Goal: Task Accomplishment & Management: Use online tool/utility

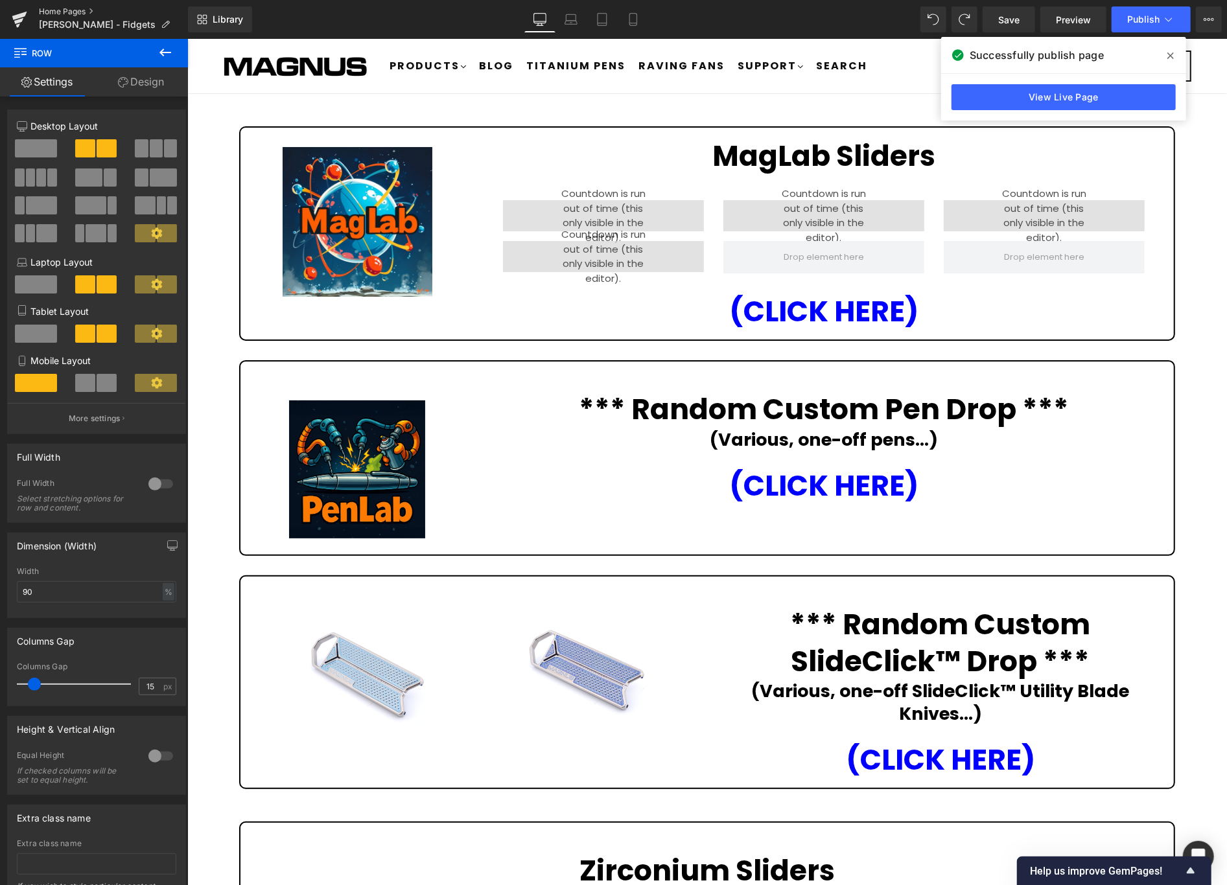
click at [69, 8] on link "Home Pages" at bounding box center [113, 11] width 149 height 10
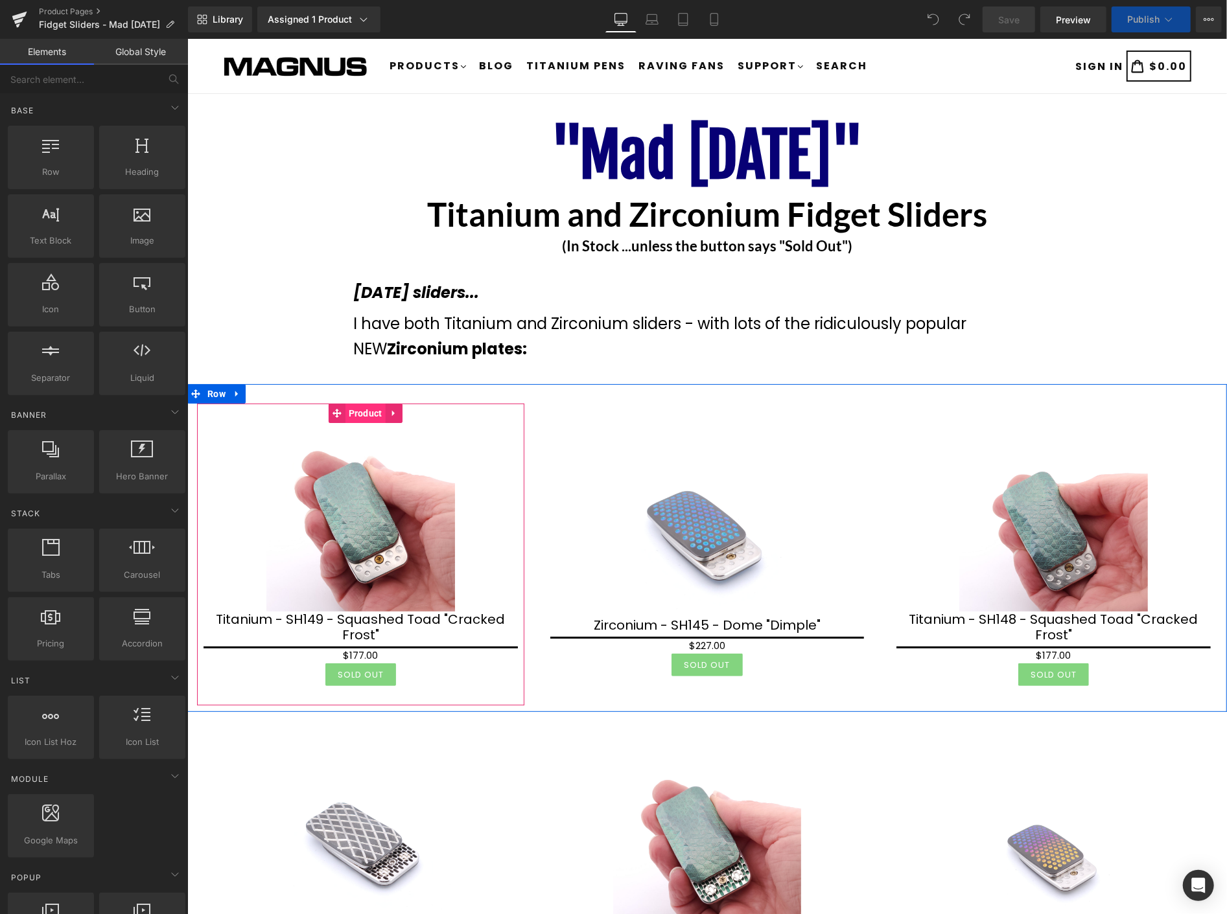
click at [364, 418] on span "Product" at bounding box center [365, 412] width 40 height 19
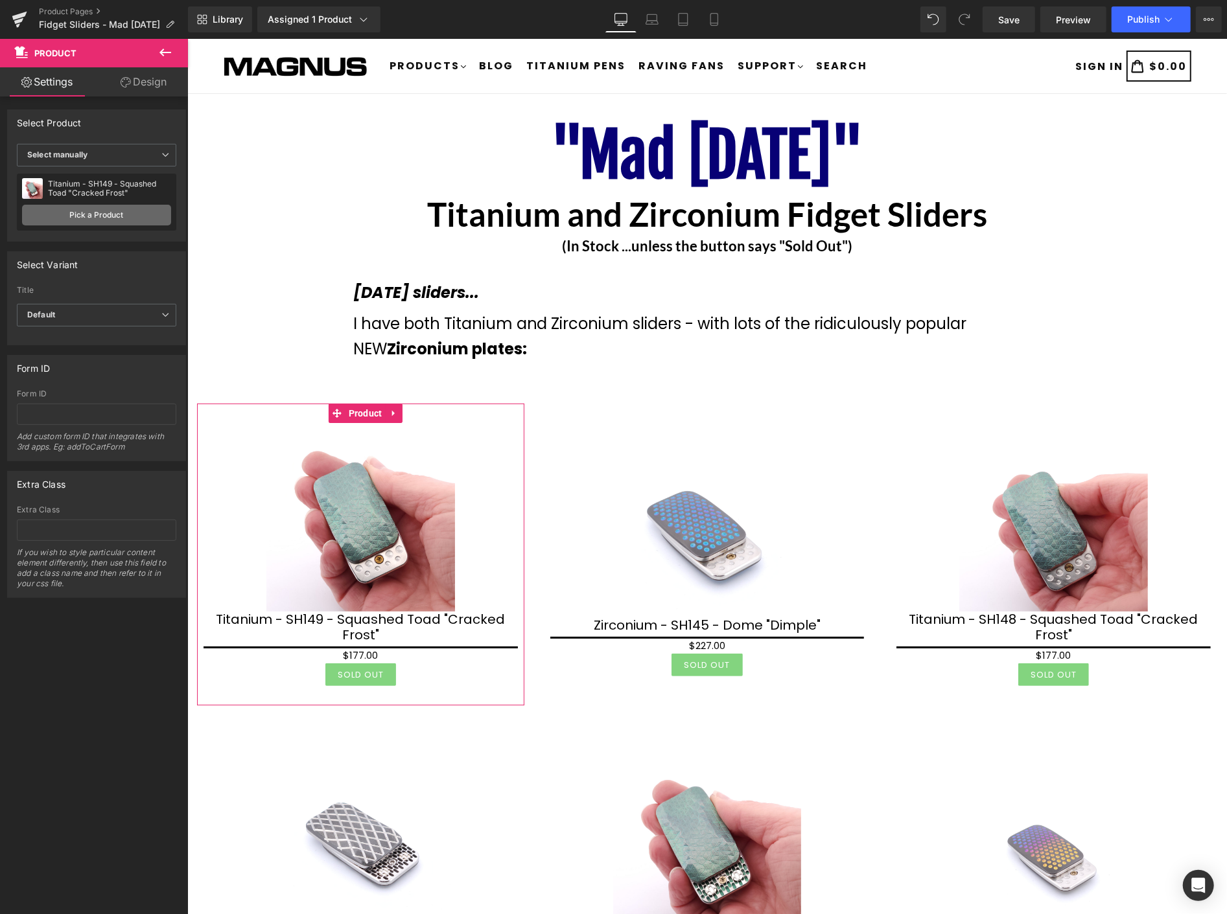
click at [91, 211] on link "Pick a Product" at bounding box center [96, 215] width 149 height 21
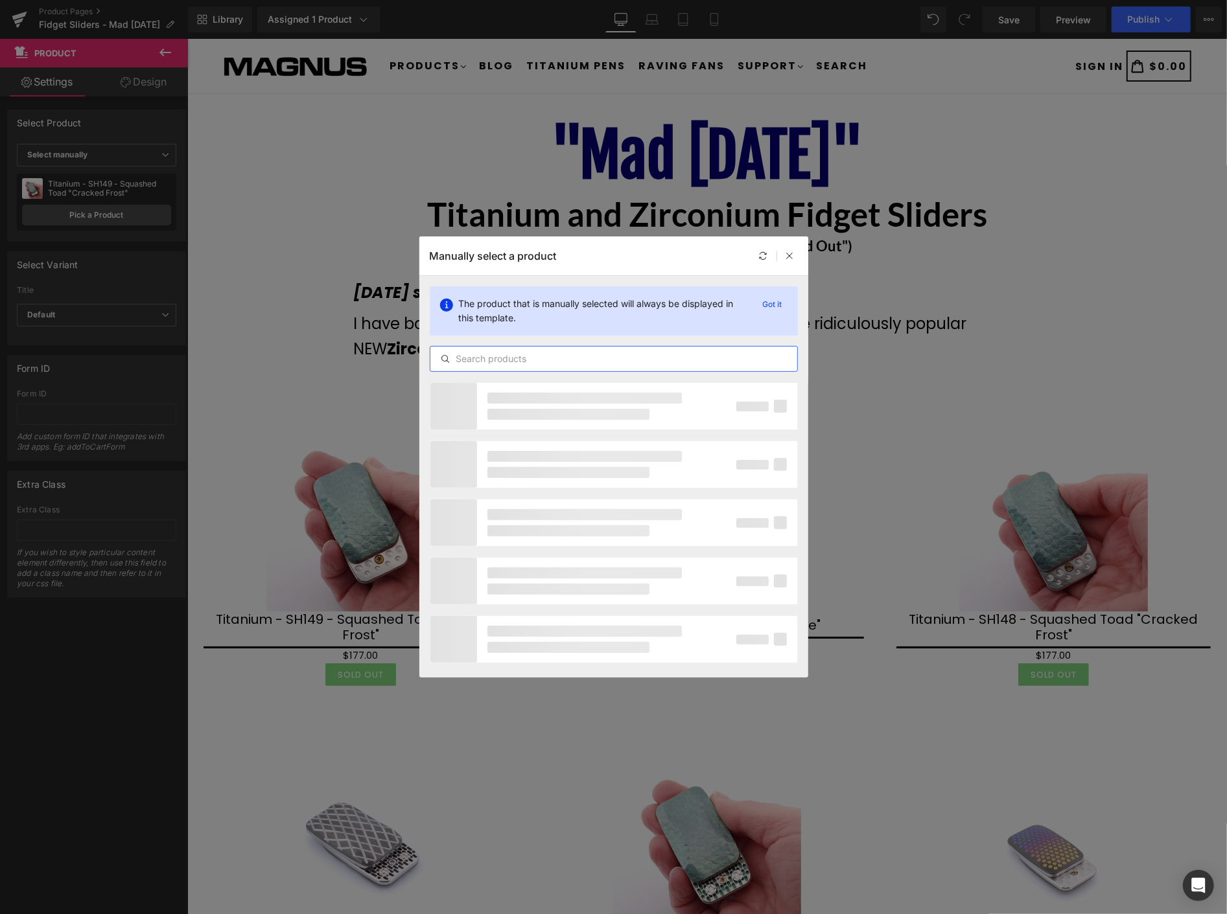
click at [499, 359] on input "text" at bounding box center [613, 359] width 367 height 16
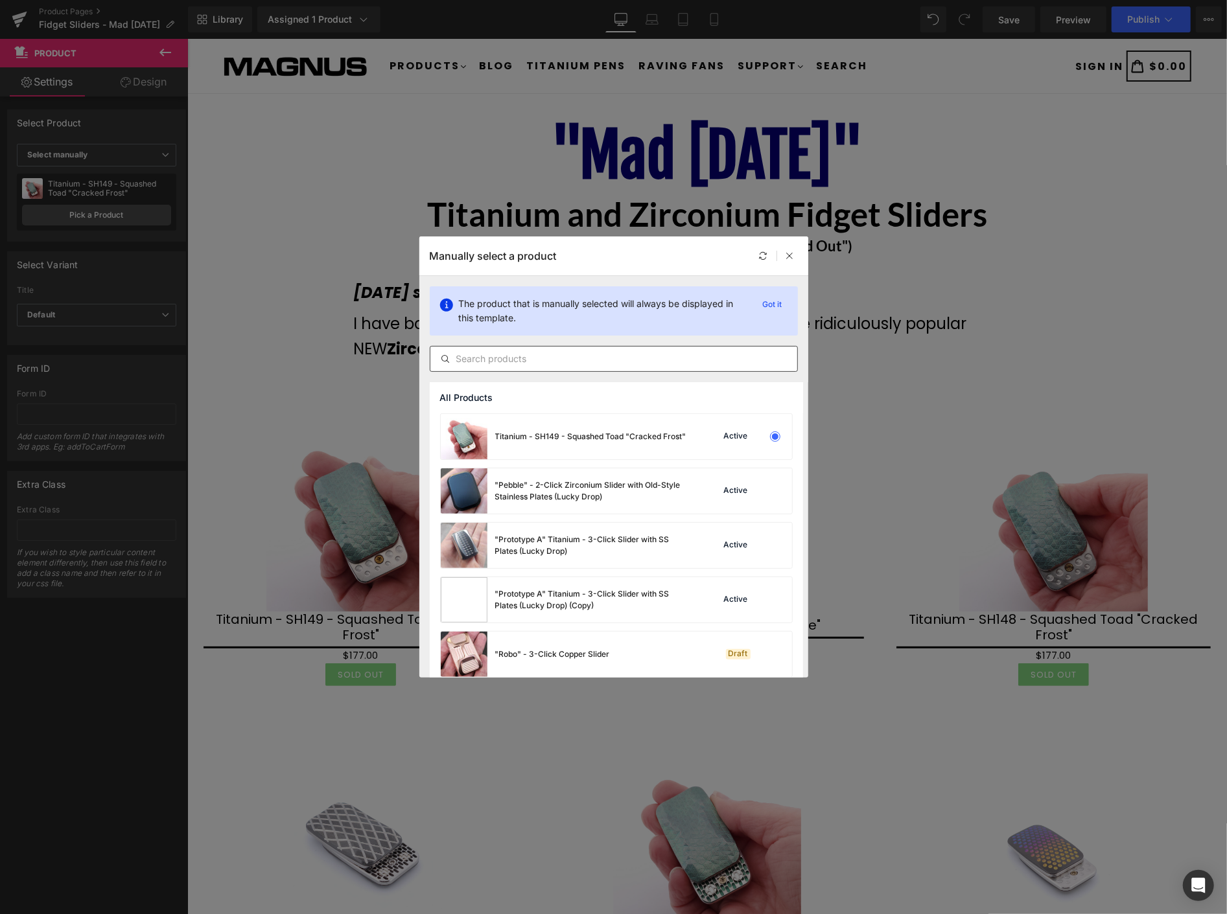
click at [482, 362] on input "text" at bounding box center [613, 359] width 367 height 16
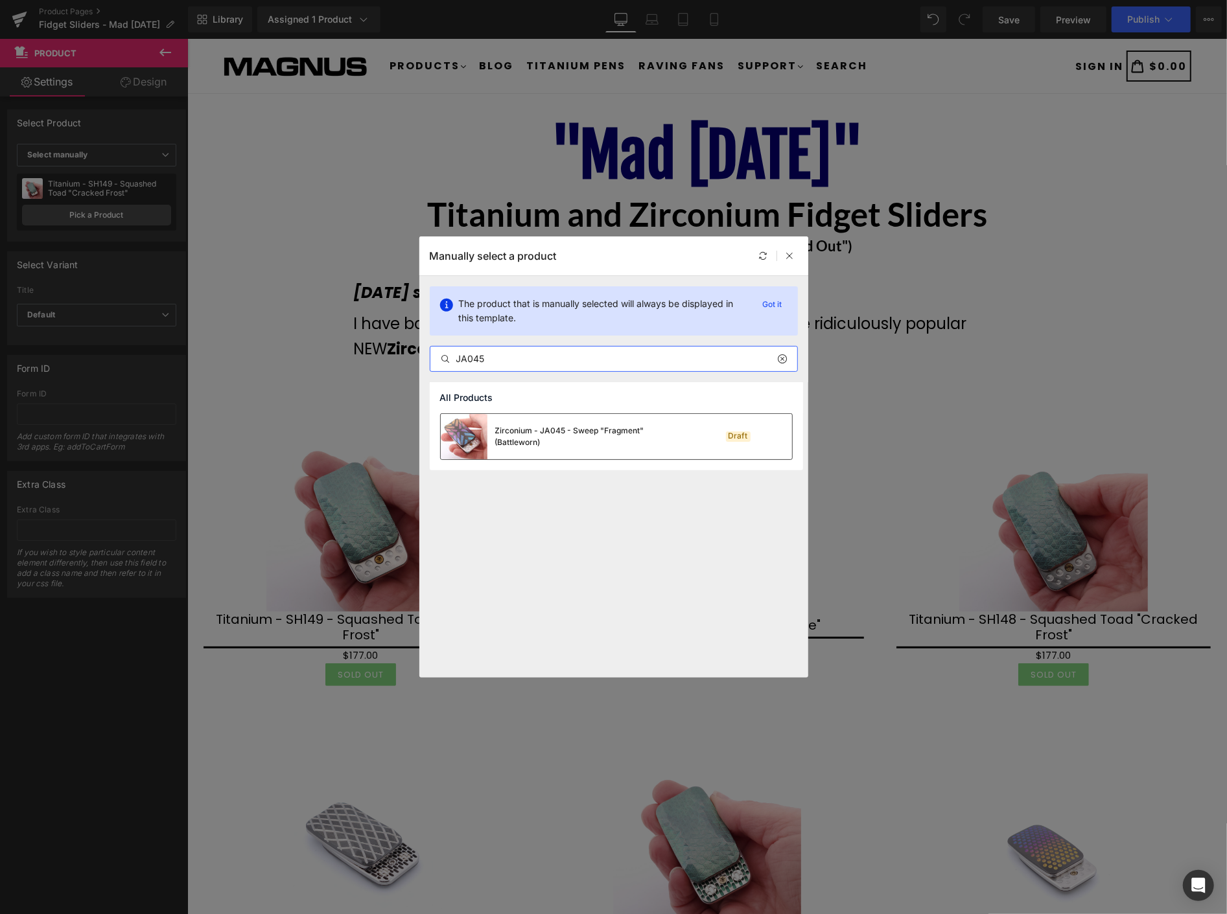
type input "JA045"
click at [575, 430] on div "Zirconium - JA045 - Sweep "Fragment" (Battleworn)" at bounding box center [592, 436] width 194 height 23
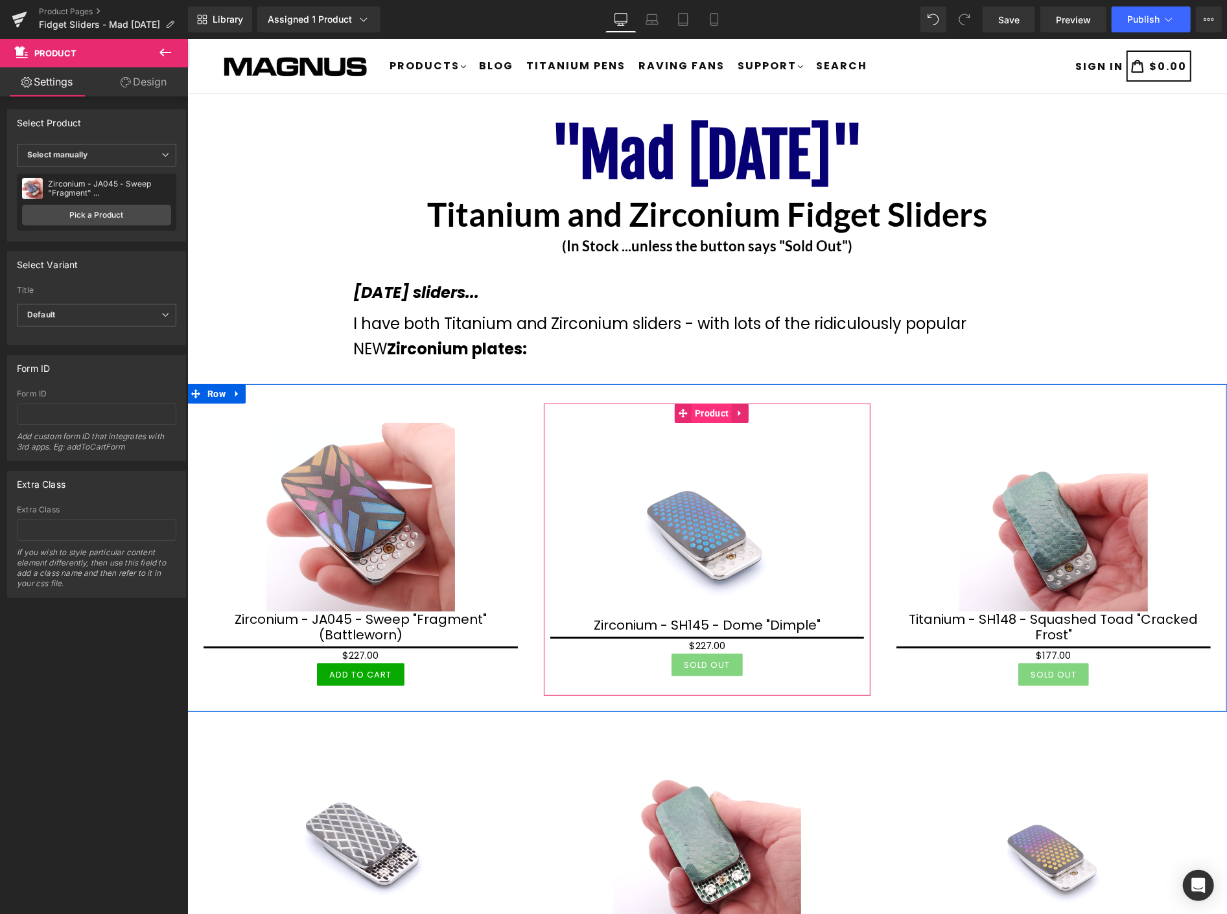
click at [703, 410] on span "Product" at bounding box center [711, 412] width 40 height 19
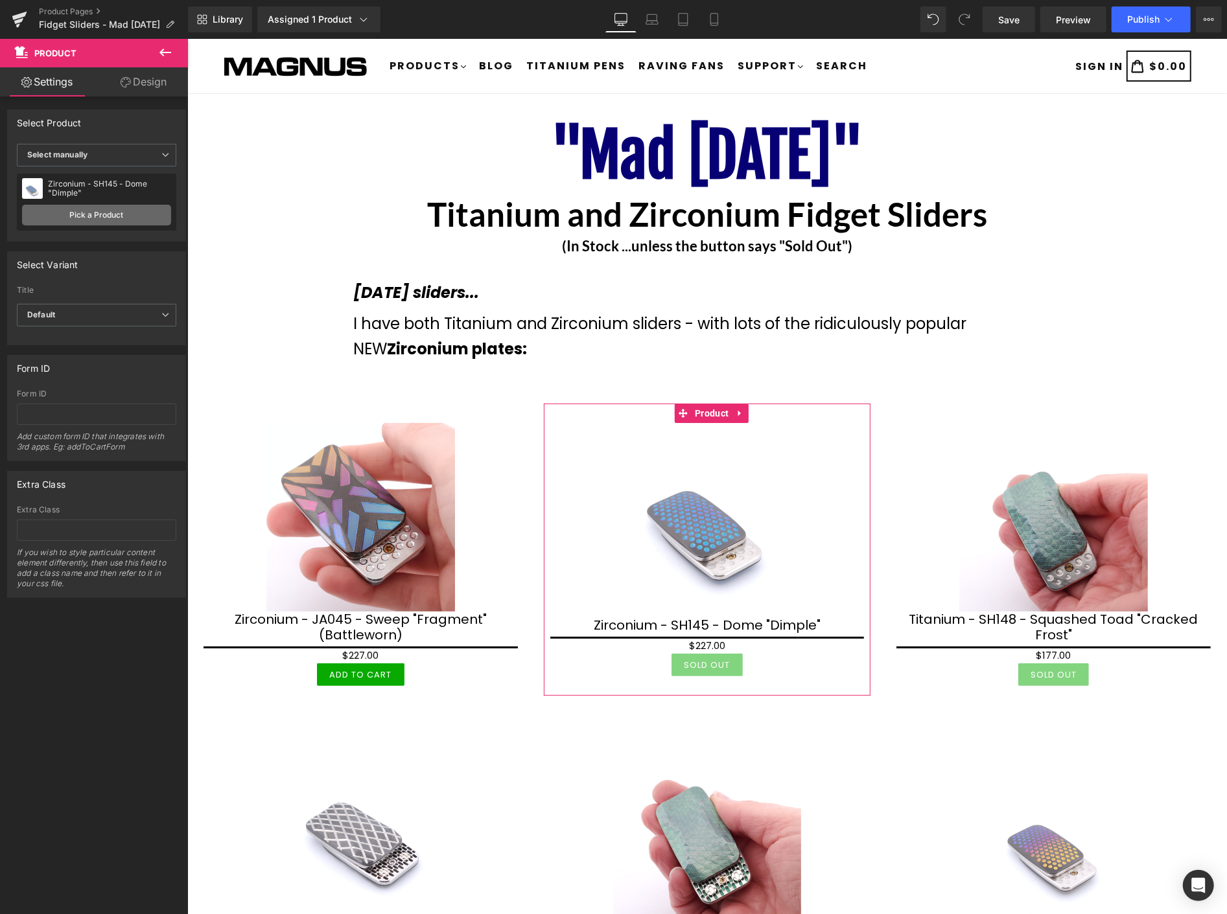
click at [63, 211] on link "Pick a Product" at bounding box center [96, 215] width 149 height 21
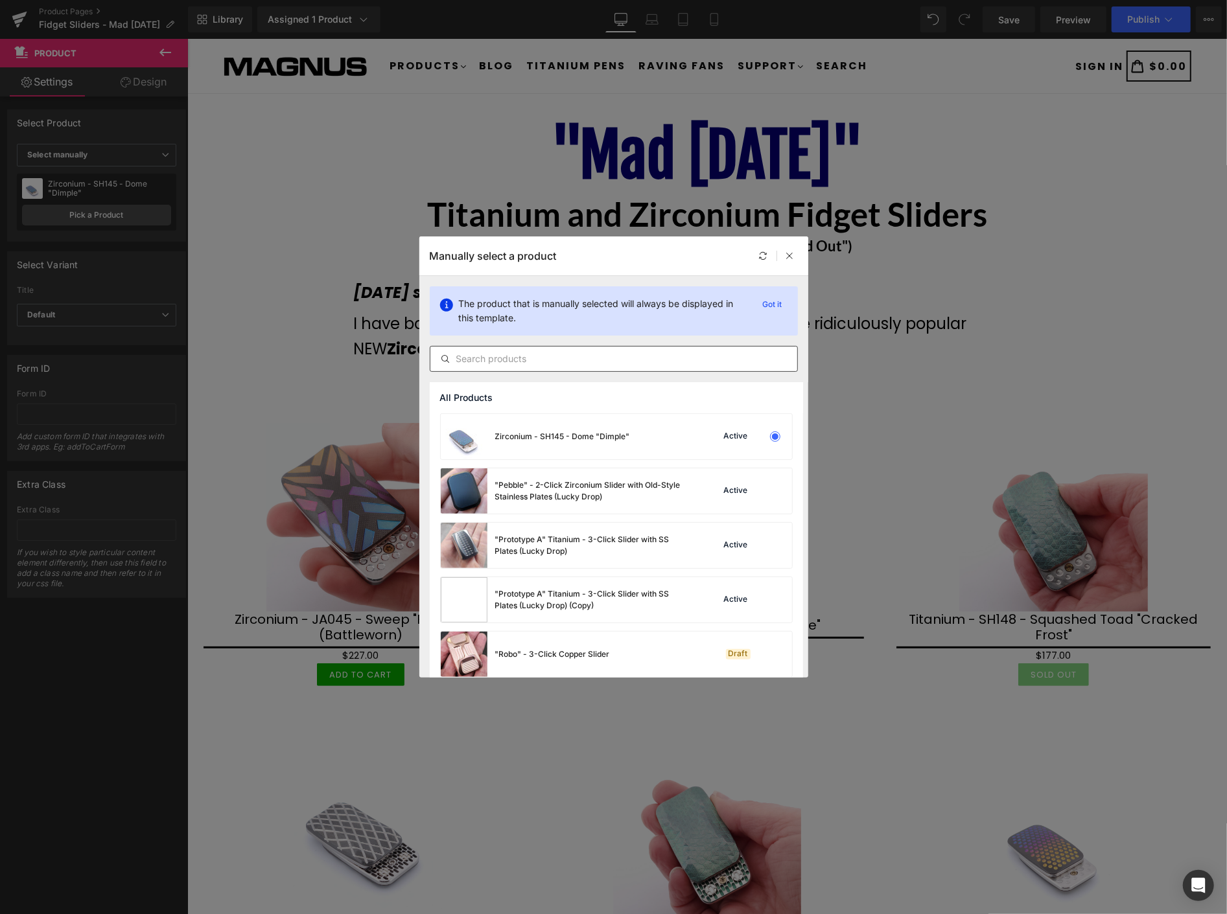
click at [535, 361] on input "text" at bounding box center [613, 359] width 367 height 16
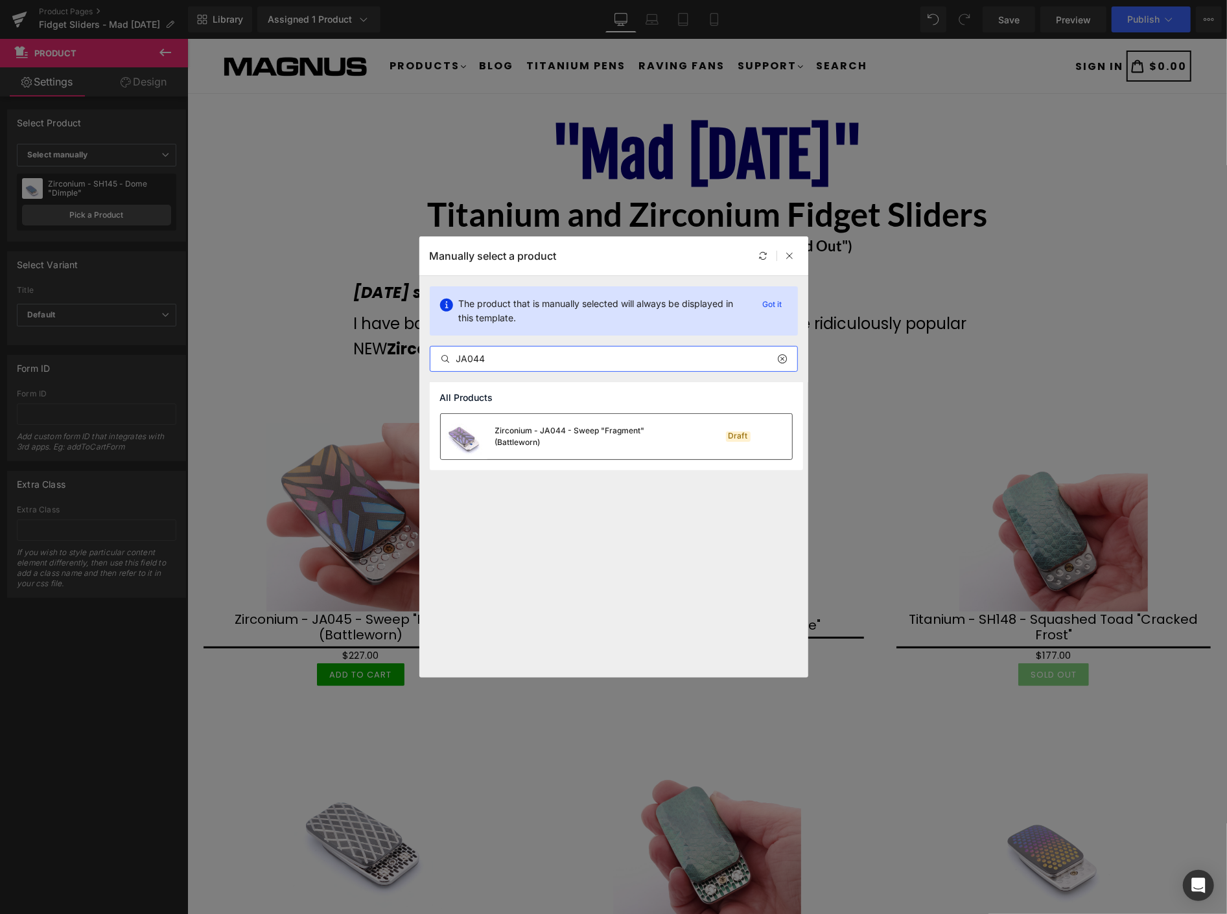
type input "JA044"
click at [582, 432] on div "Zirconium - JA044 - Sweep "Fragment" (Battleworn)" at bounding box center [592, 436] width 194 height 23
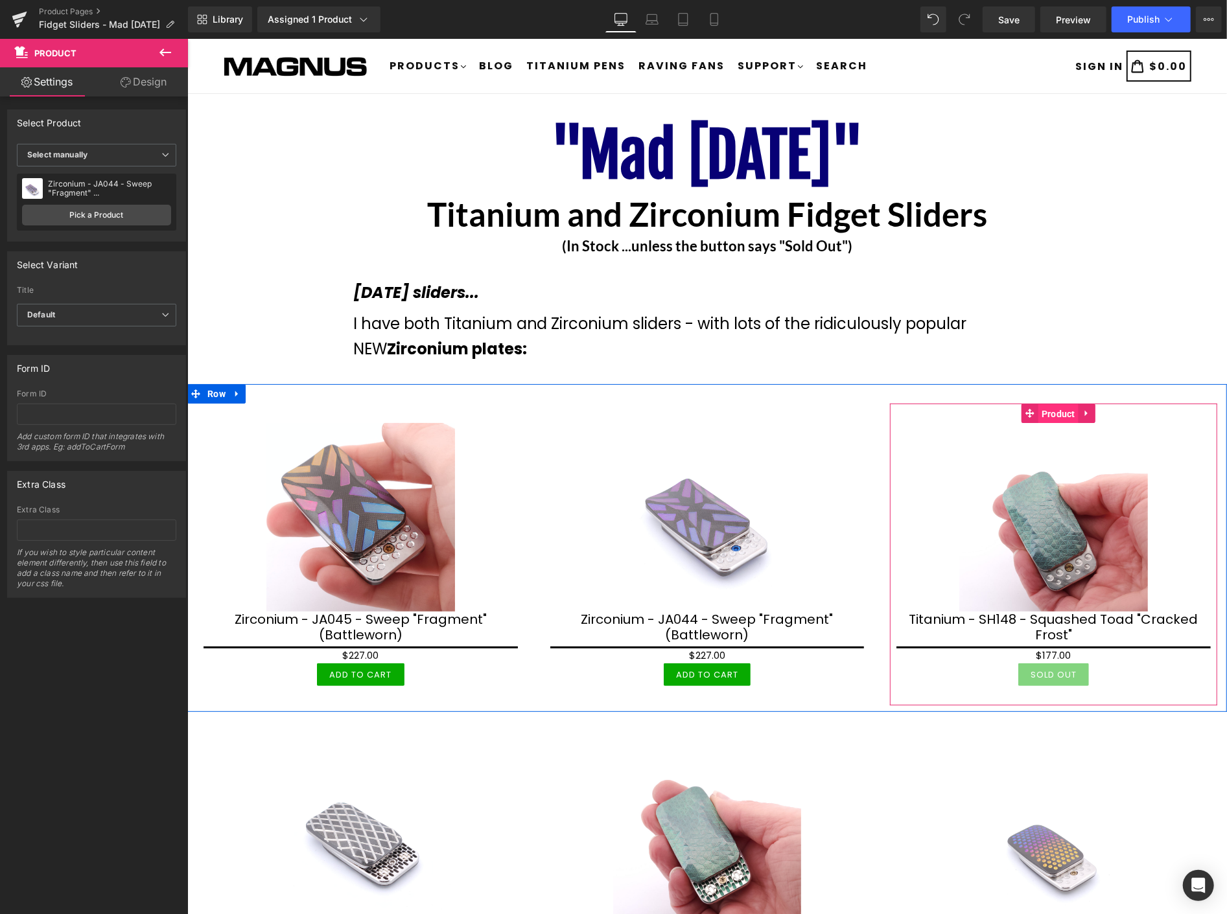
click at [1048, 419] on span "Product" at bounding box center [1057, 413] width 40 height 19
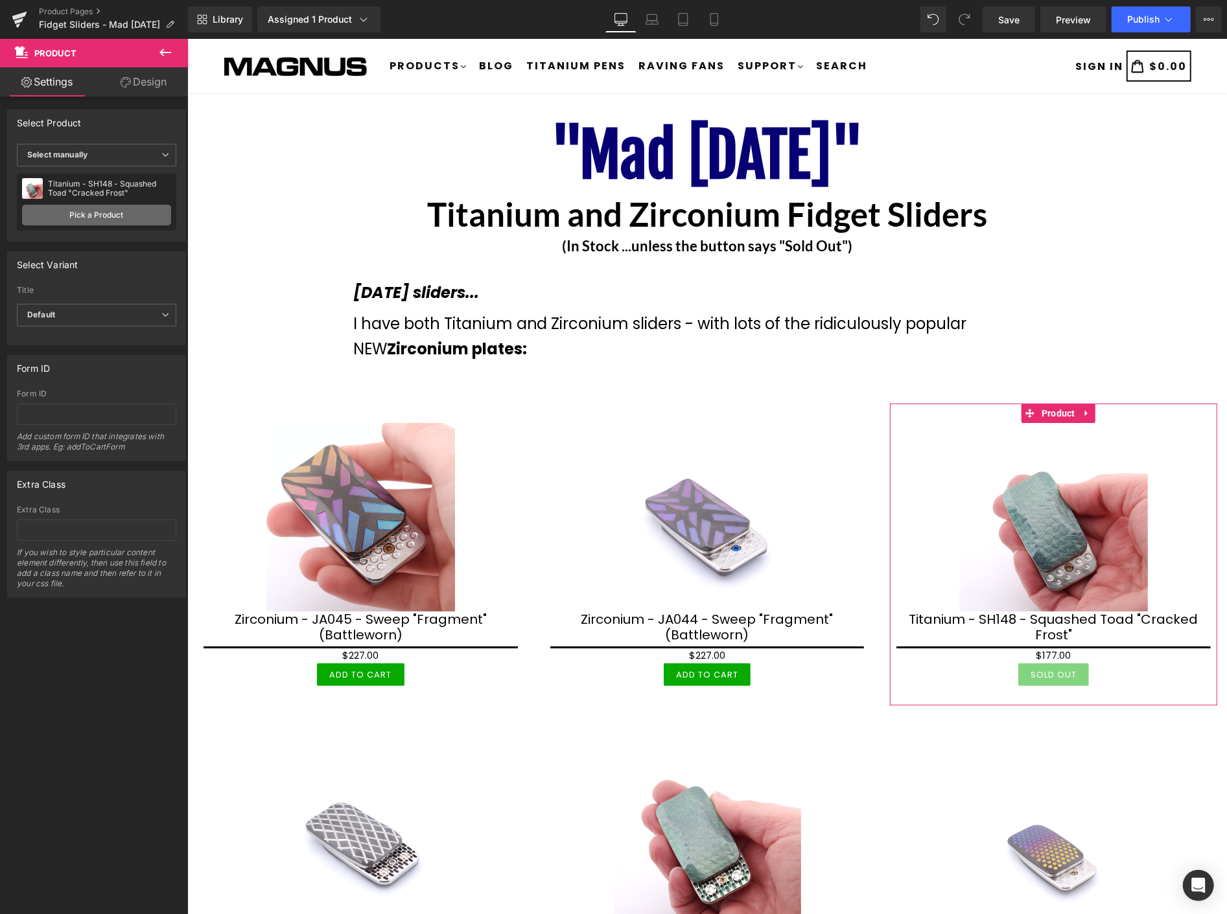
click at [115, 216] on link "Pick a Product" at bounding box center [96, 215] width 149 height 21
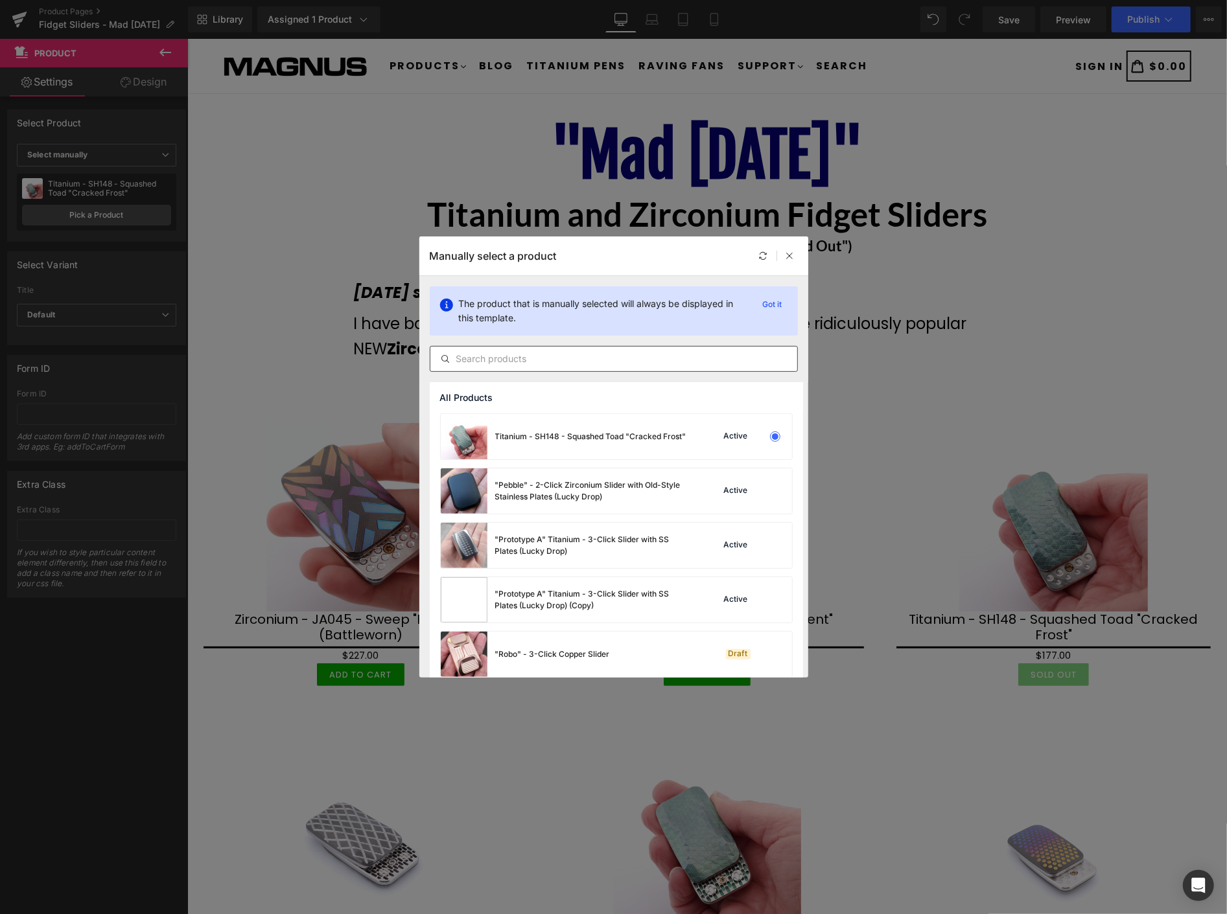
click at [527, 354] on input "text" at bounding box center [613, 359] width 367 height 16
click at [469, 354] on input "text" at bounding box center [613, 359] width 367 height 16
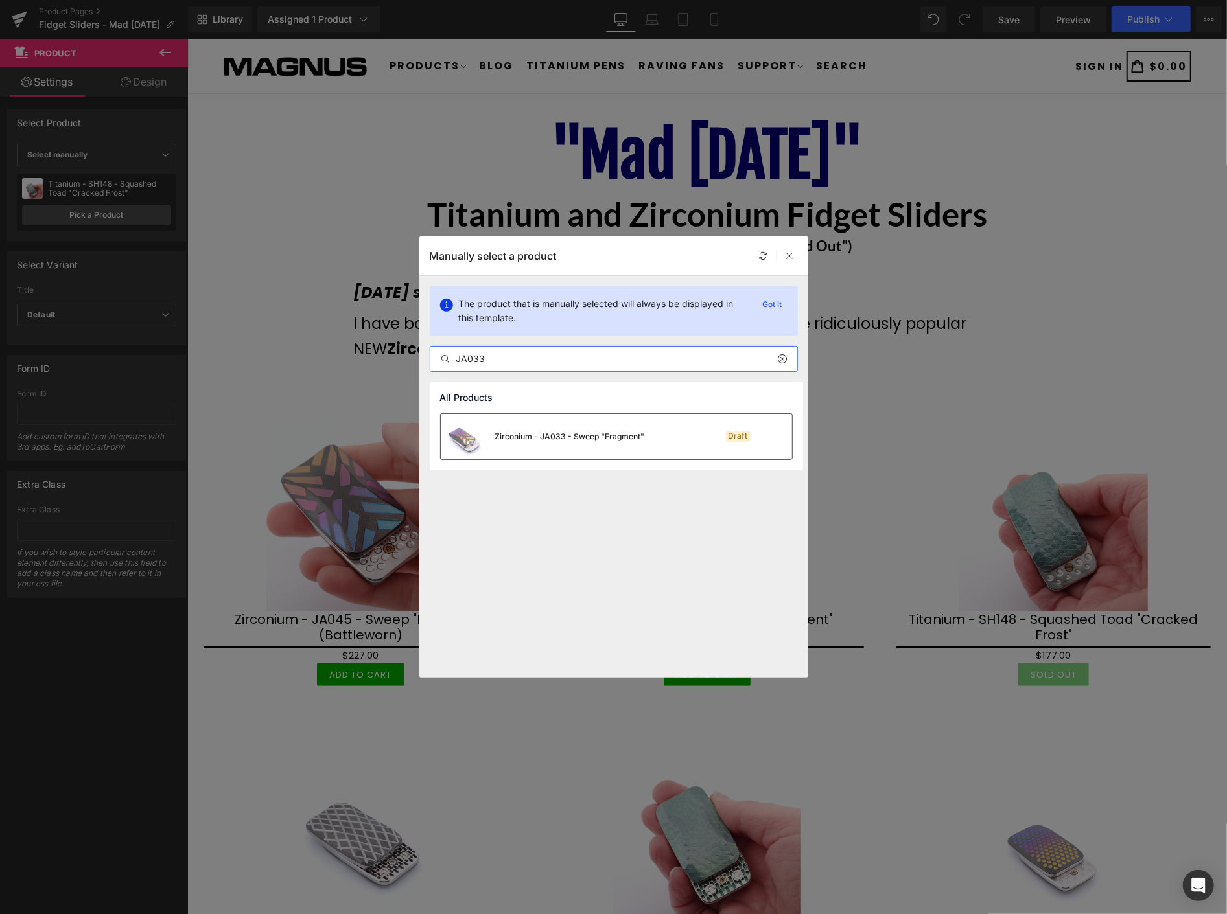
type input "JA033"
click at [561, 437] on div "Zirconium - JA033 - Sweep "Fragment"" at bounding box center [570, 437] width 150 height 12
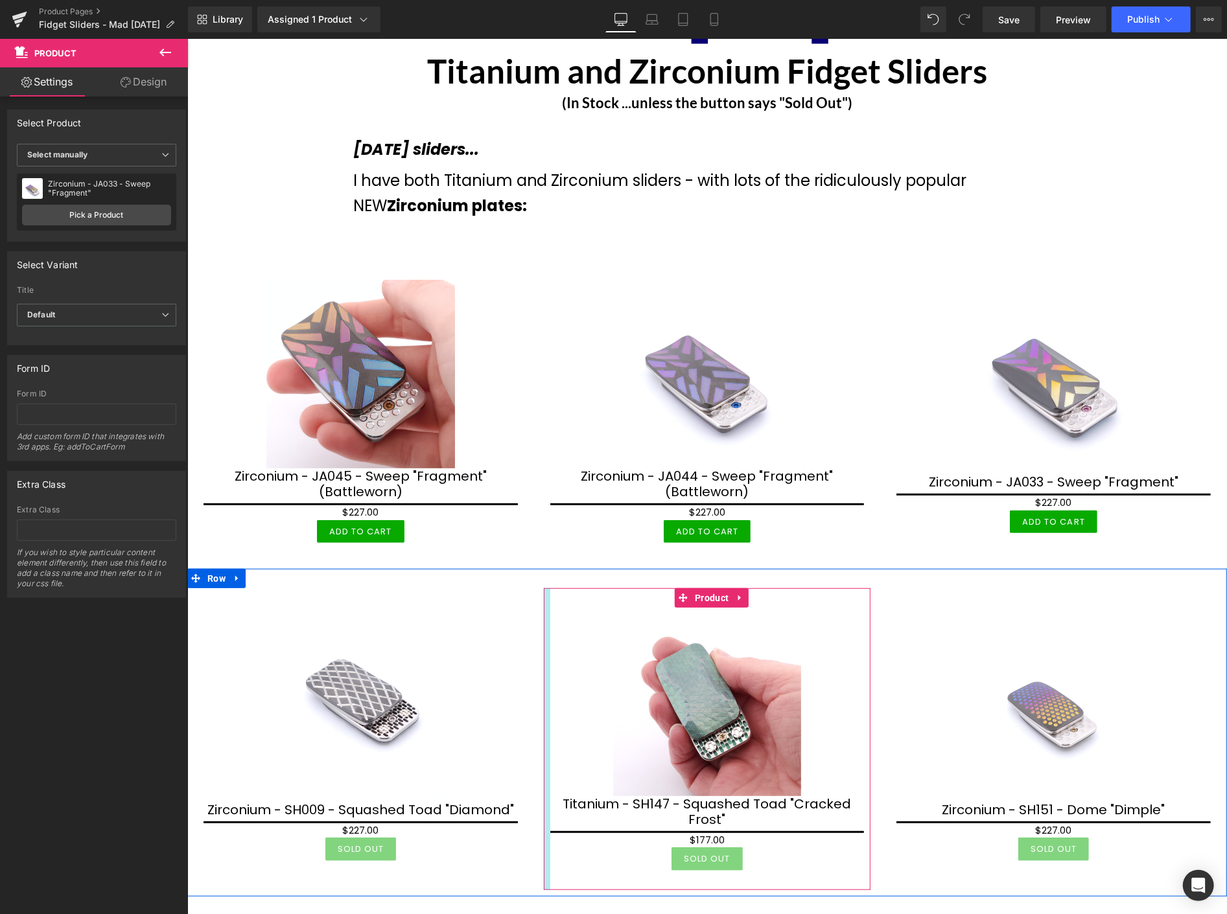
scroll to position [216, 0]
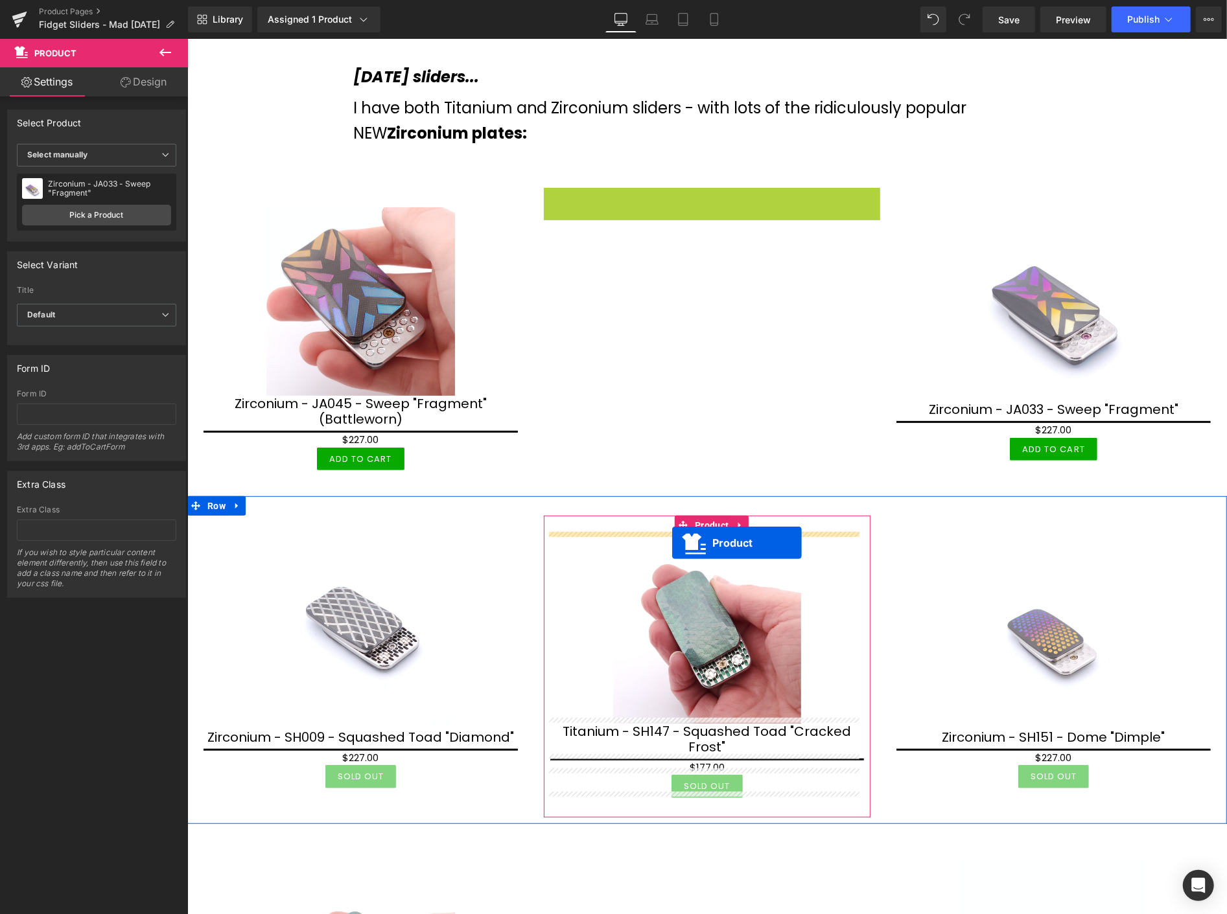
drag, startPoint x: 699, startPoint y: 199, endPoint x: 671, endPoint y: 542, distance: 343.9
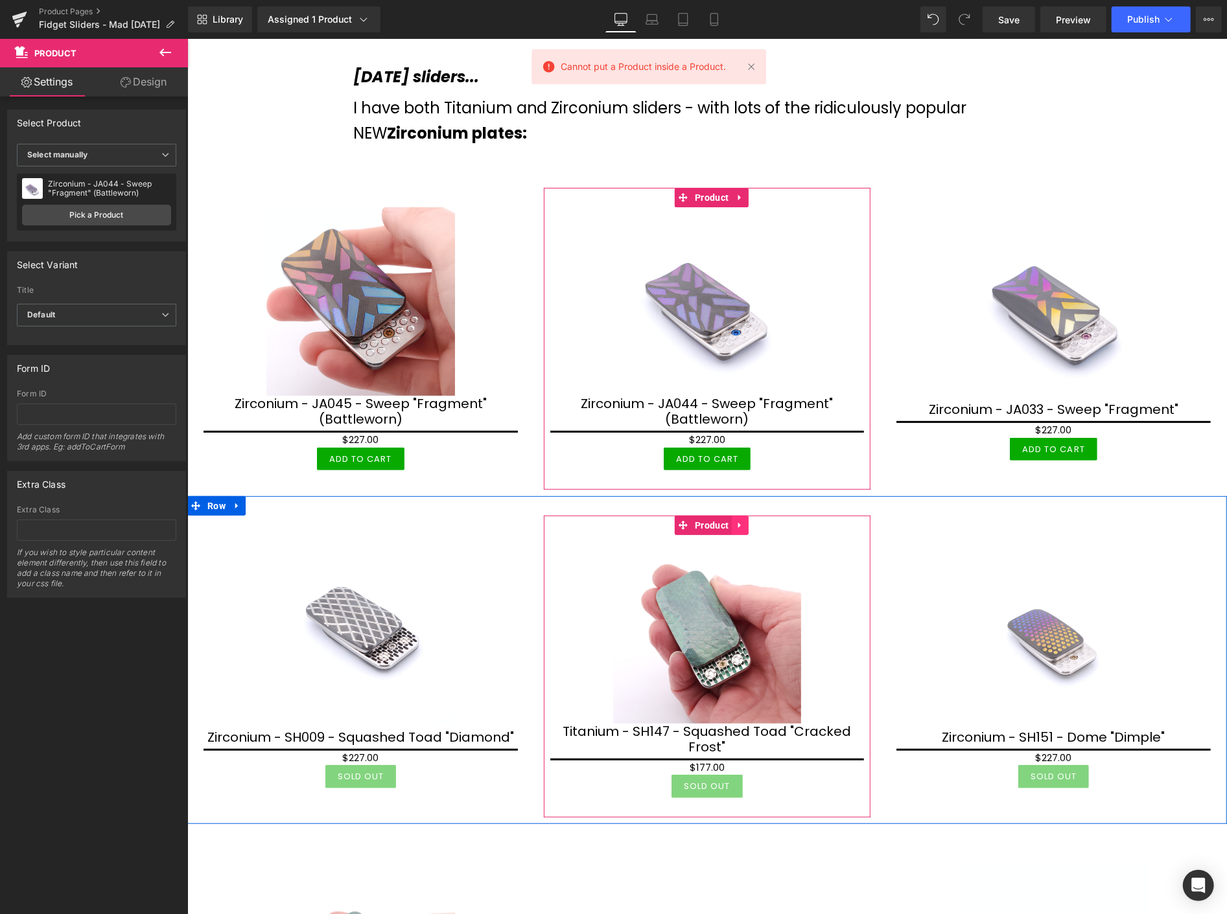
click at [739, 520] on icon at bounding box center [739, 525] width 9 height 10
click at [744, 520] on icon at bounding box center [747, 524] width 9 height 9
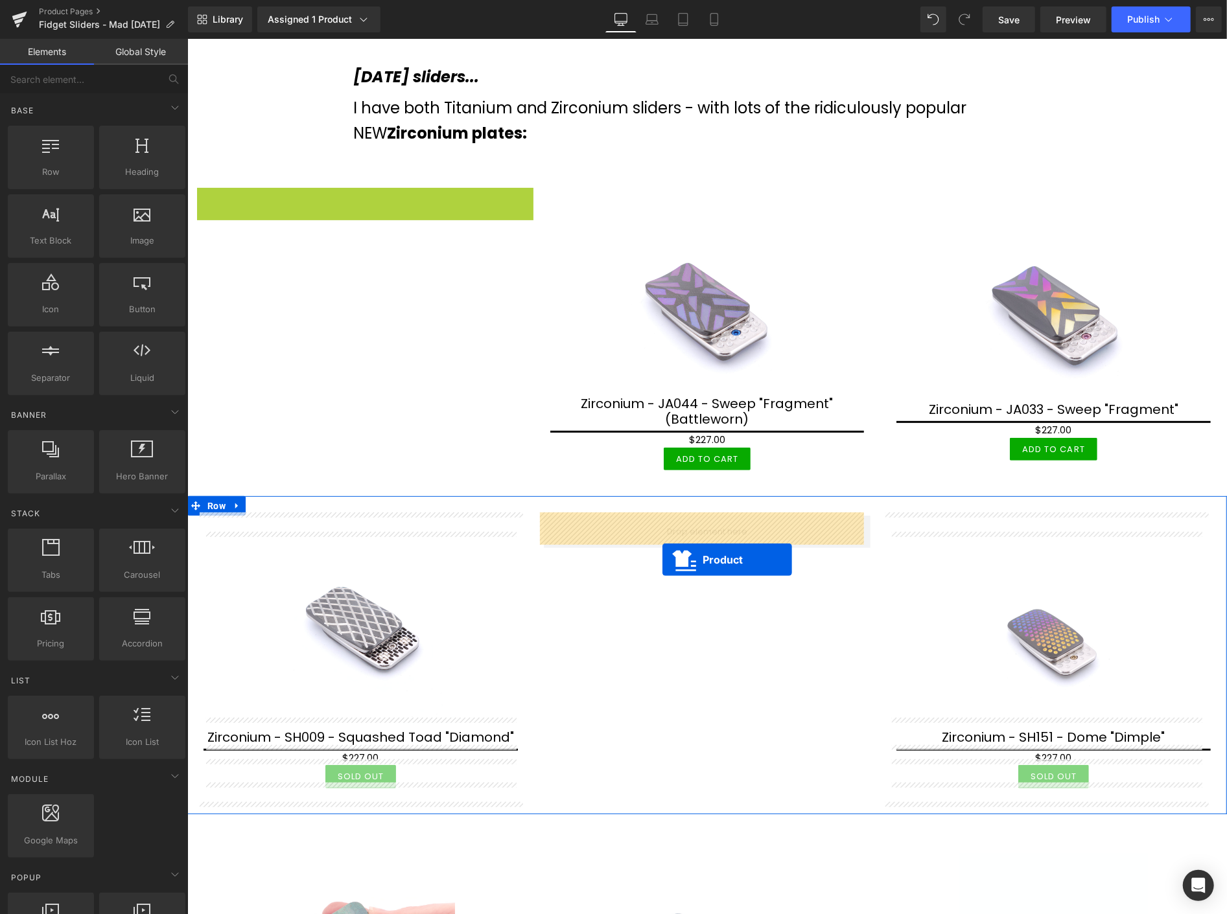
drag, startPoint x: 374, startPoint y: 211, endPoint x: 662, endPoint y: 559, distance: 451.5
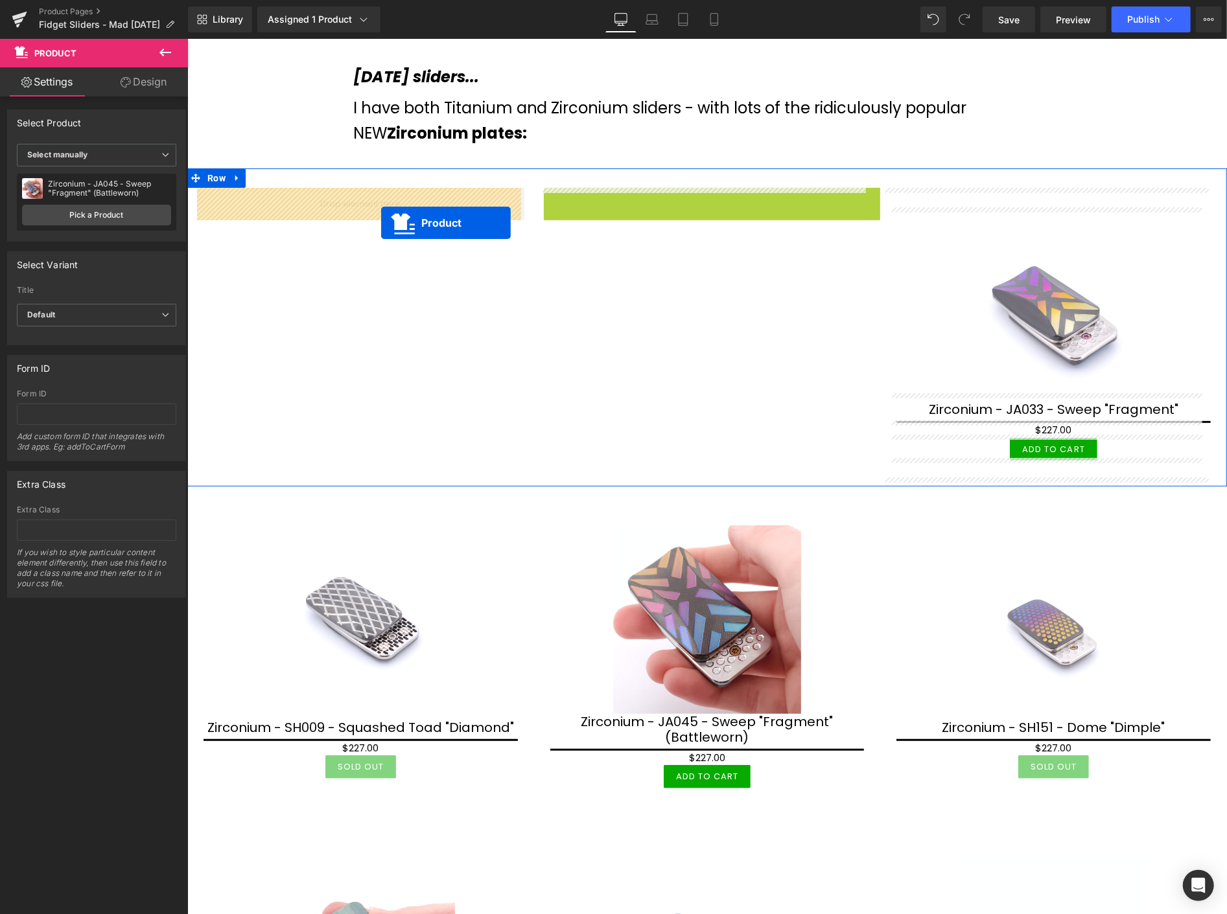
drag, startPoint x: 700, startPoint y: 205, endPoint x: 380, endPoint y: 222, distance: 319.9
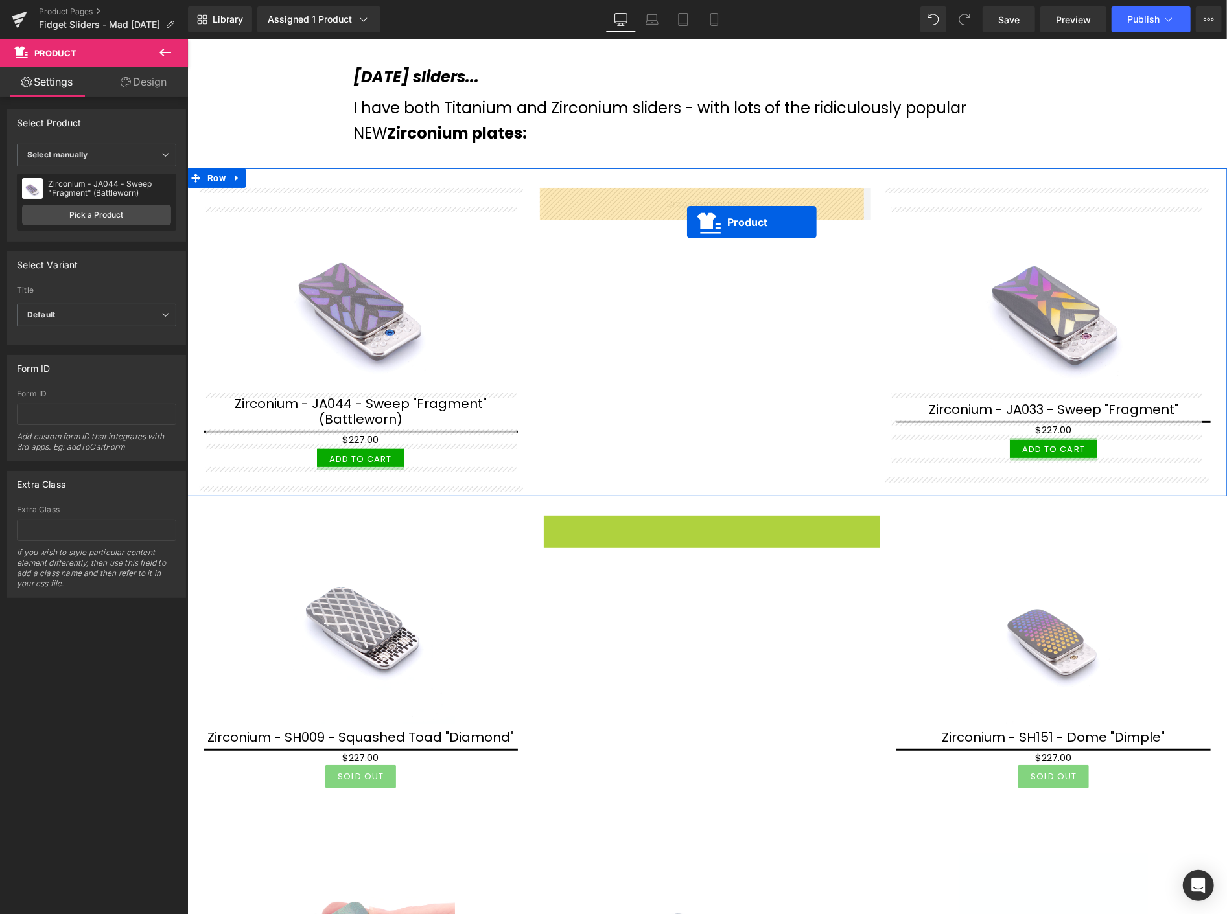
drag, startPoint x: 709, startPoint y: 522, endPoint x: 686, endPoint y: 222, distance: 301.5
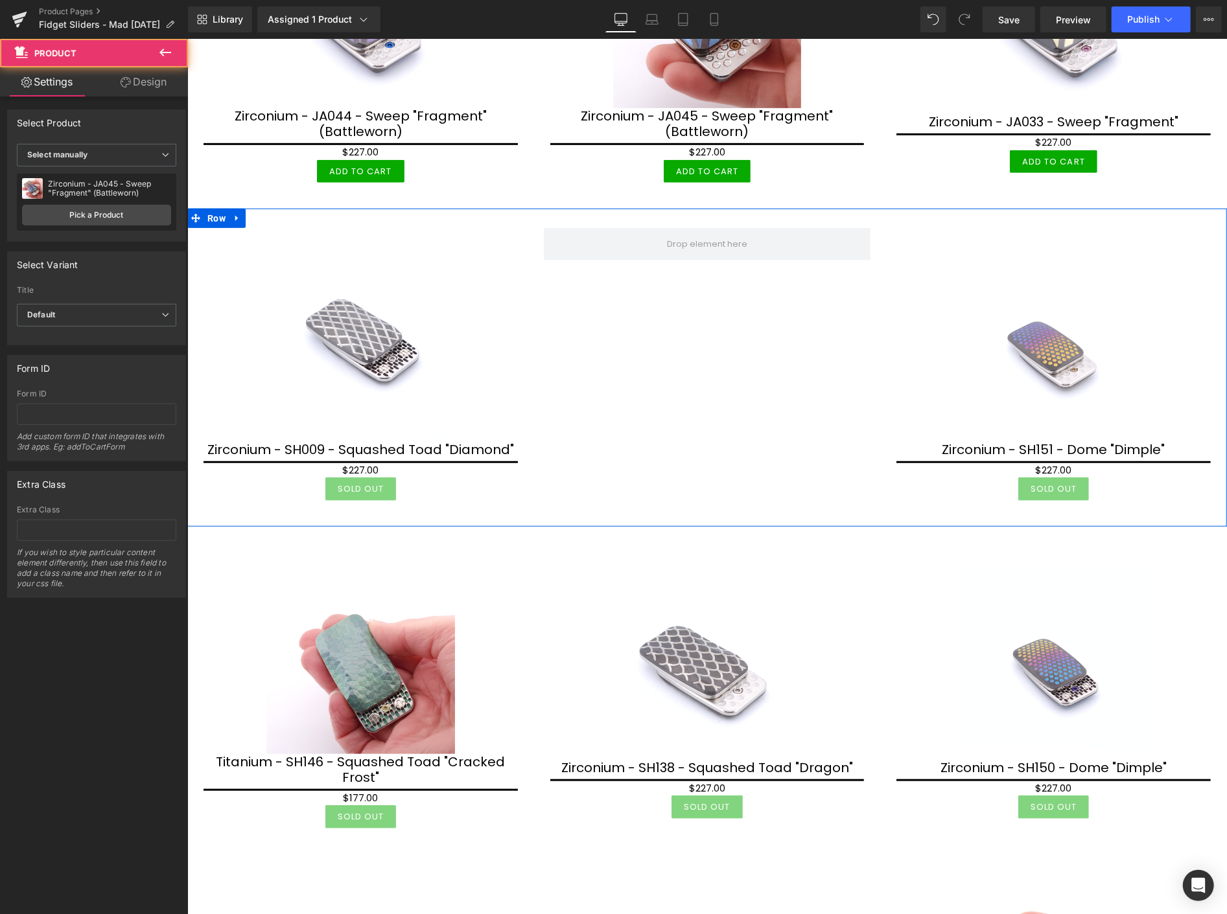
scroll to position [575, 0]
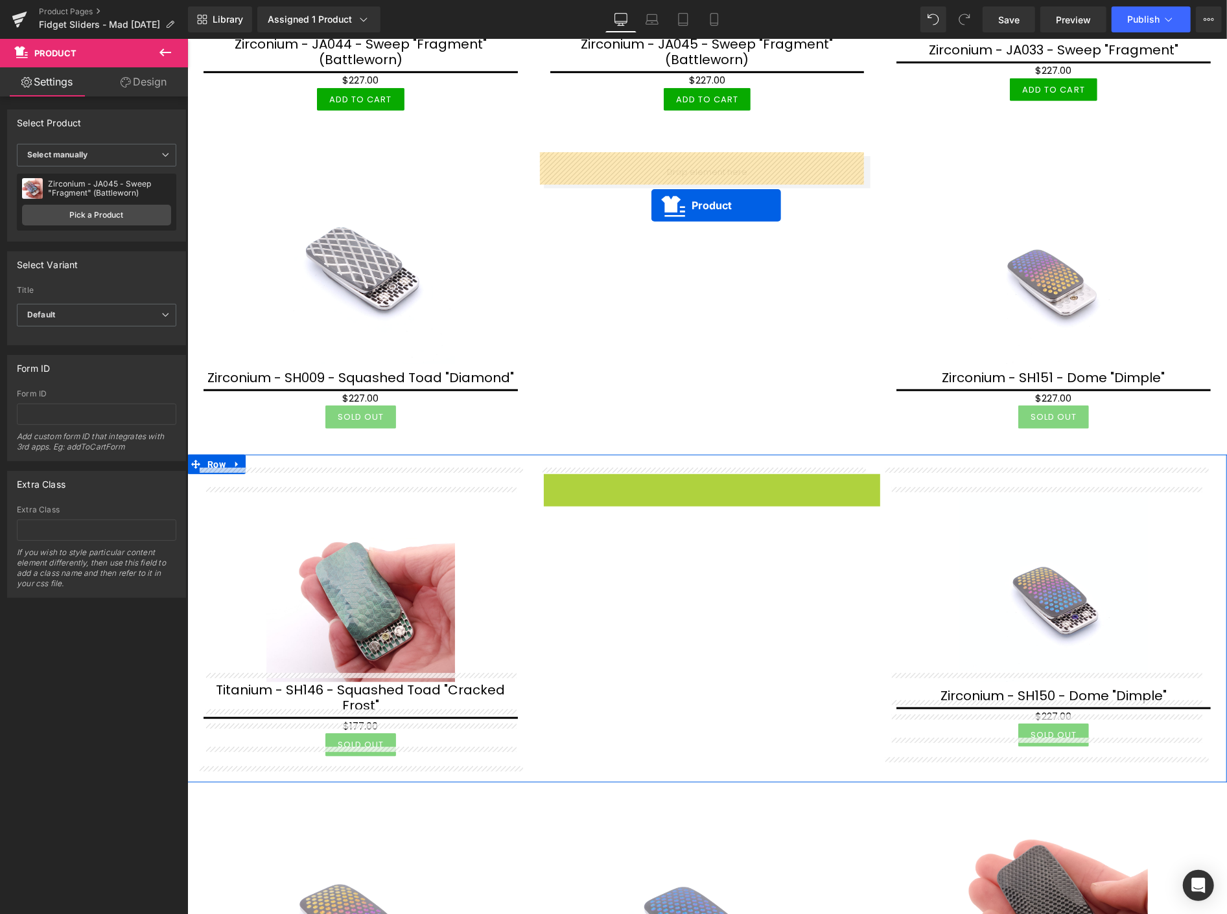
drag, startPoint x: 706, startPoint y: 435, endPoint x: 651, endPoint y: 205, distance: 237.3
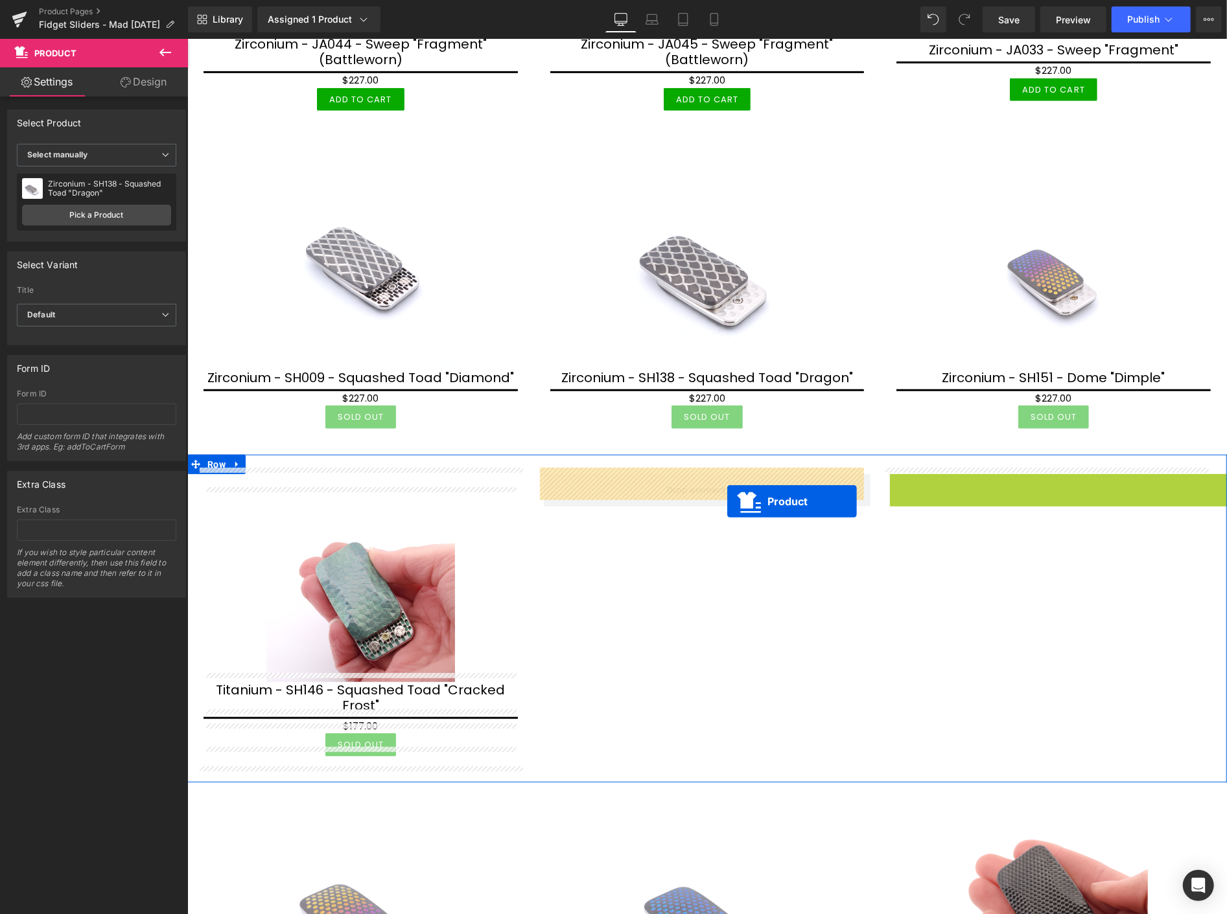
drag, startPoint x: 1054, startPoint y: 482, endPoint x: 726, endPoint y: 501, distance: 328.4
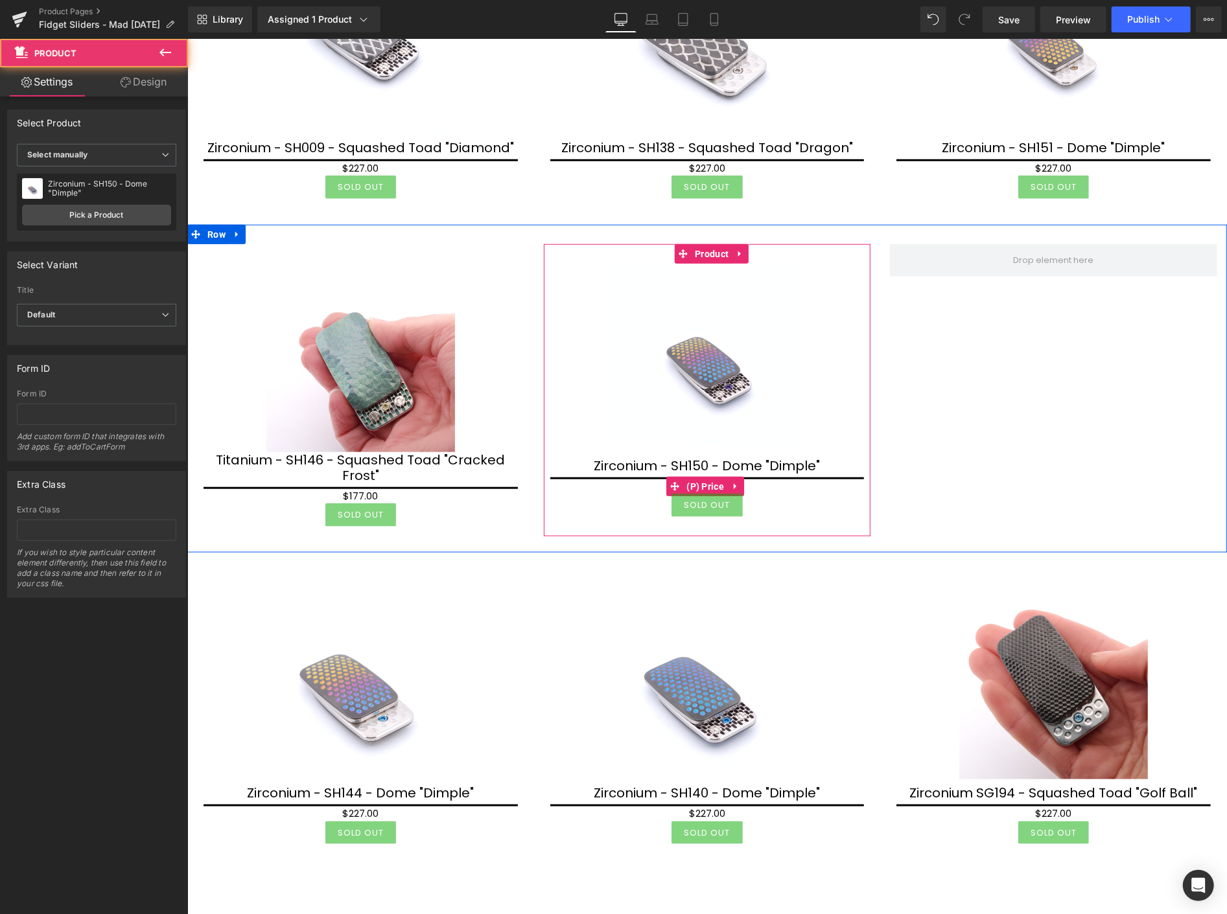
scroll to position [864, 0]
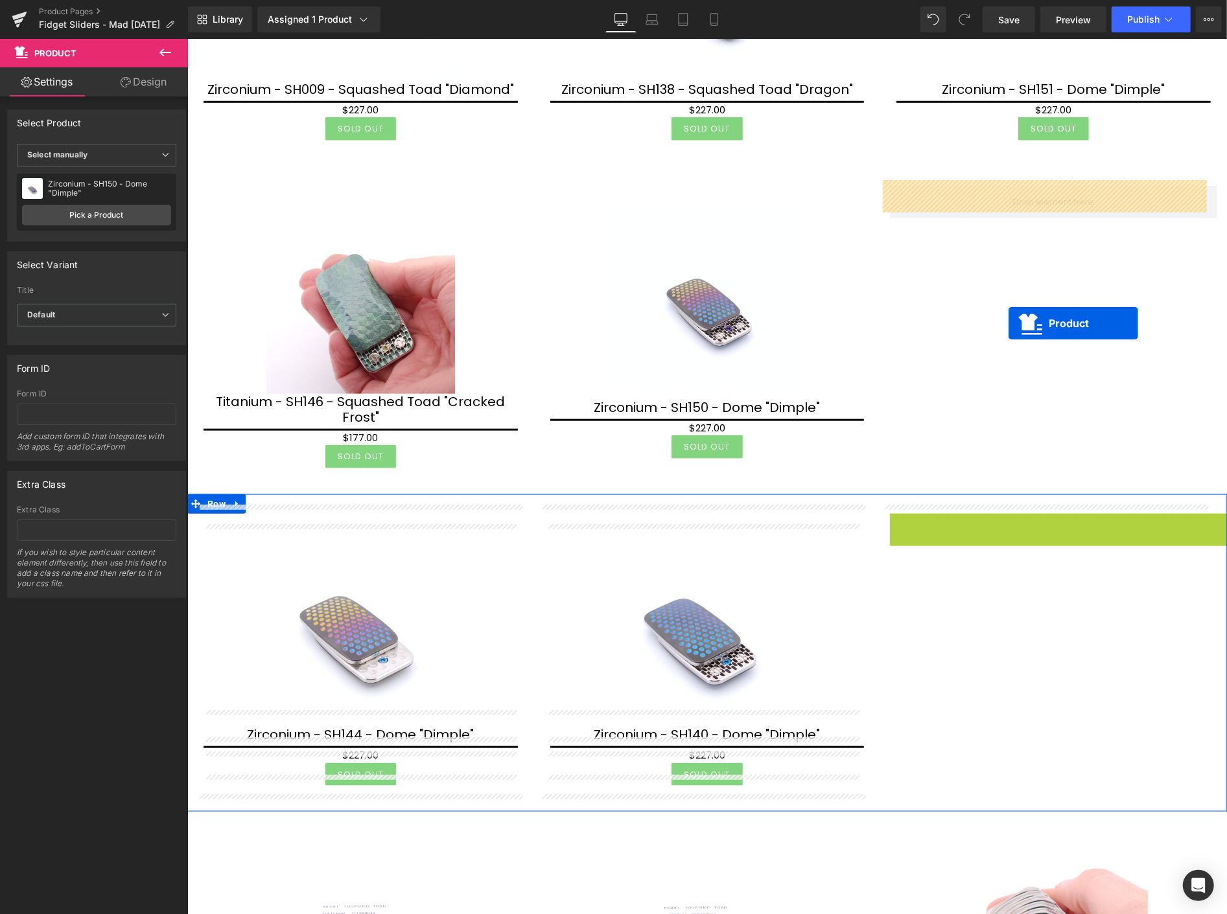
drag, startPoint x: 1041, startPoint y: 505, endPoint x: 992, endPoint y: 292, distance: 218.7
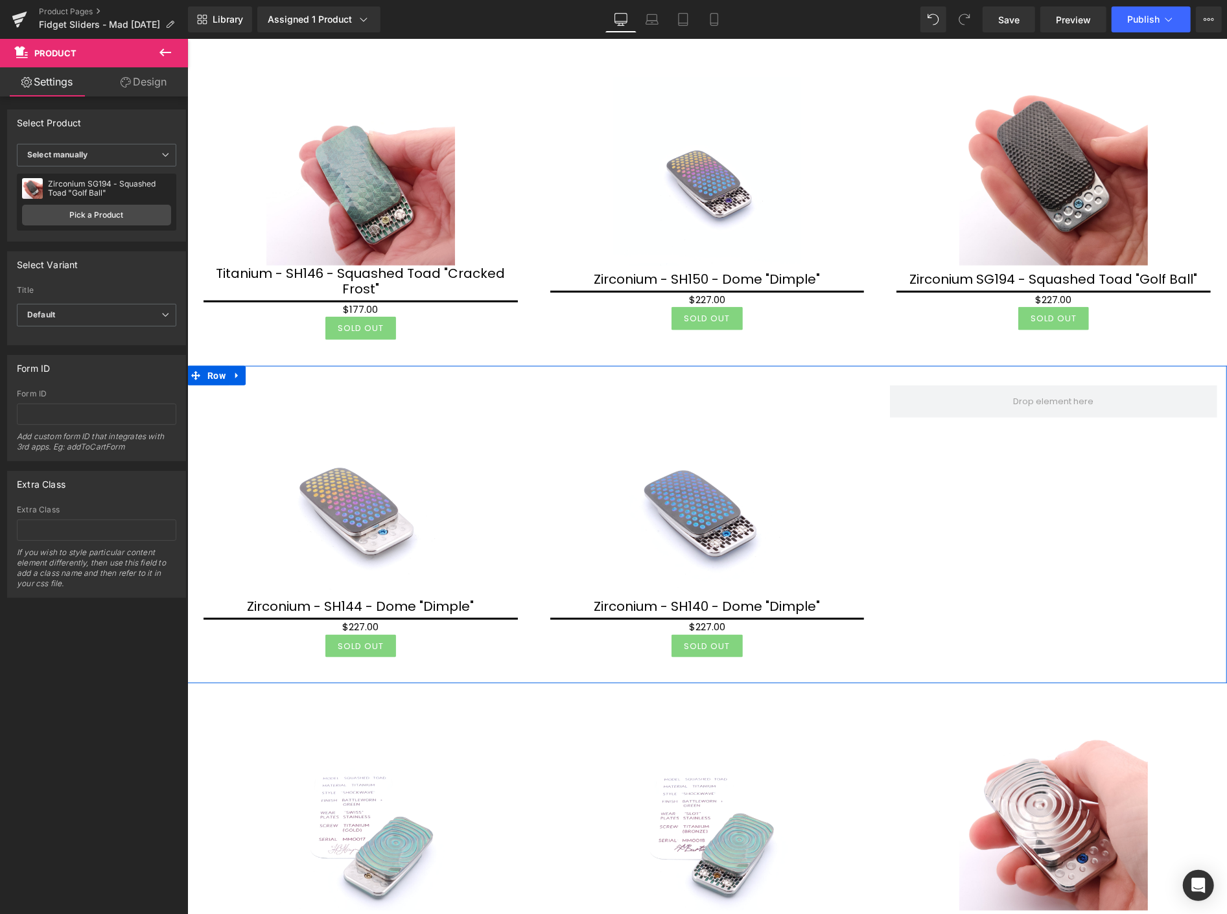
scroll to position [1080, 0]
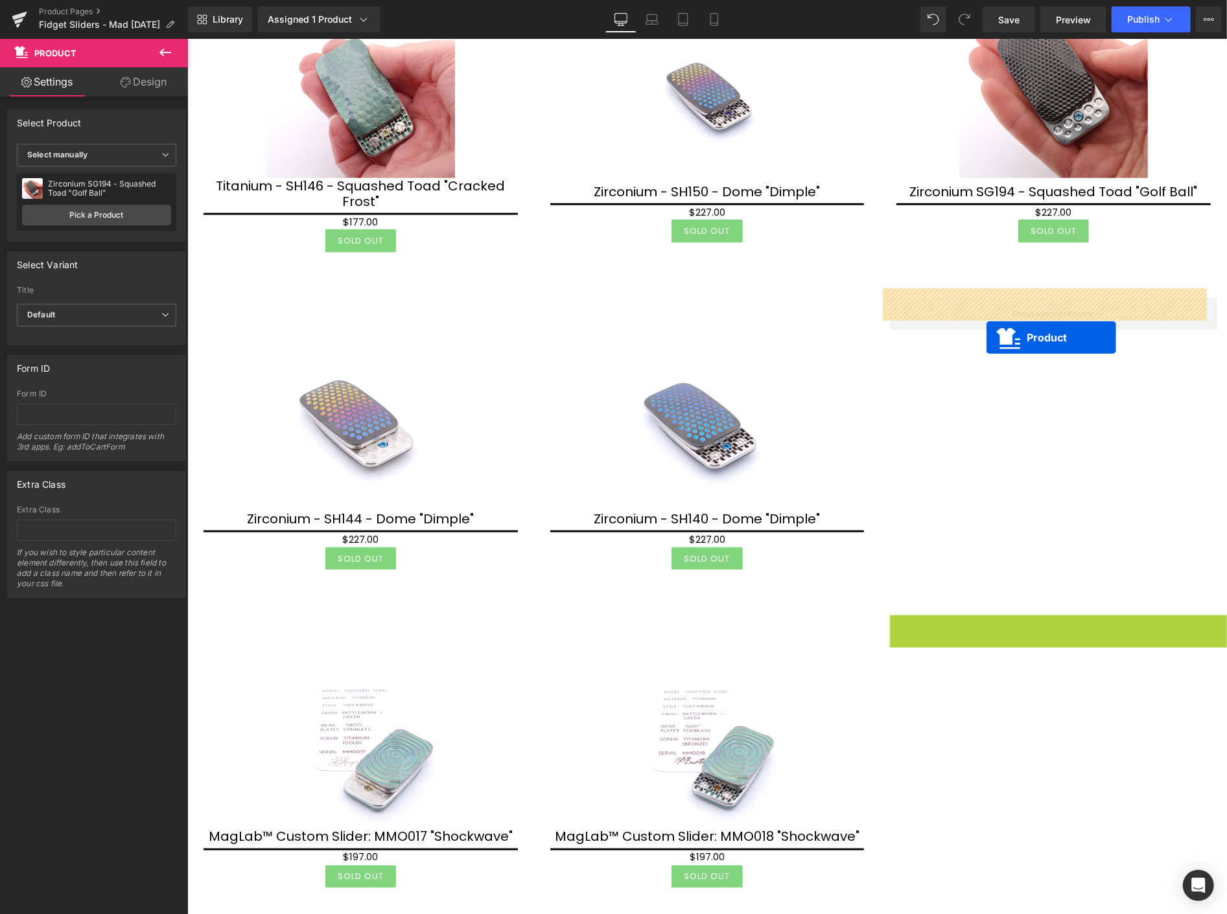
drag, startPoint x: 1041, startPoint y: 616, endPoint x: 986, endPoint y: 338, distance: 284.0
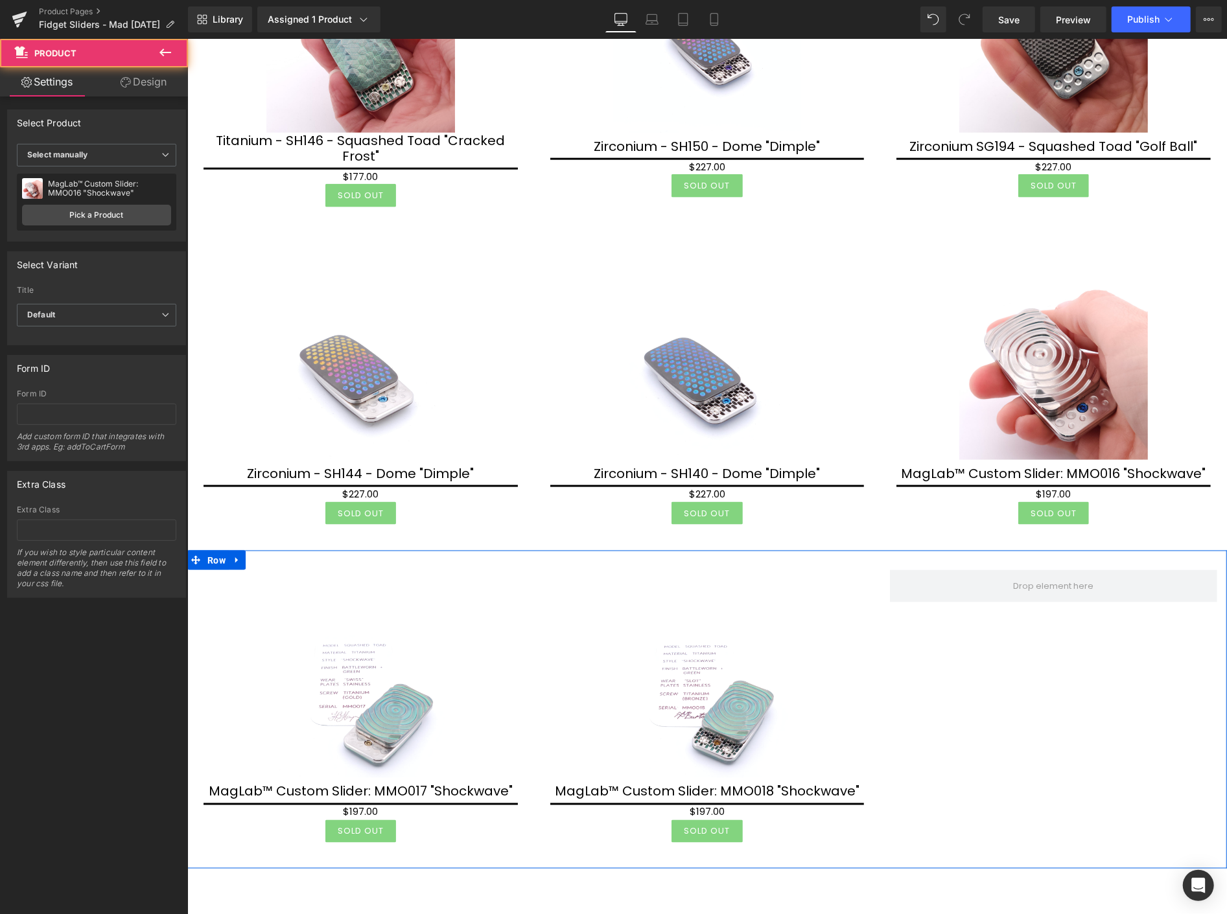
scroll to position [1368, 0]
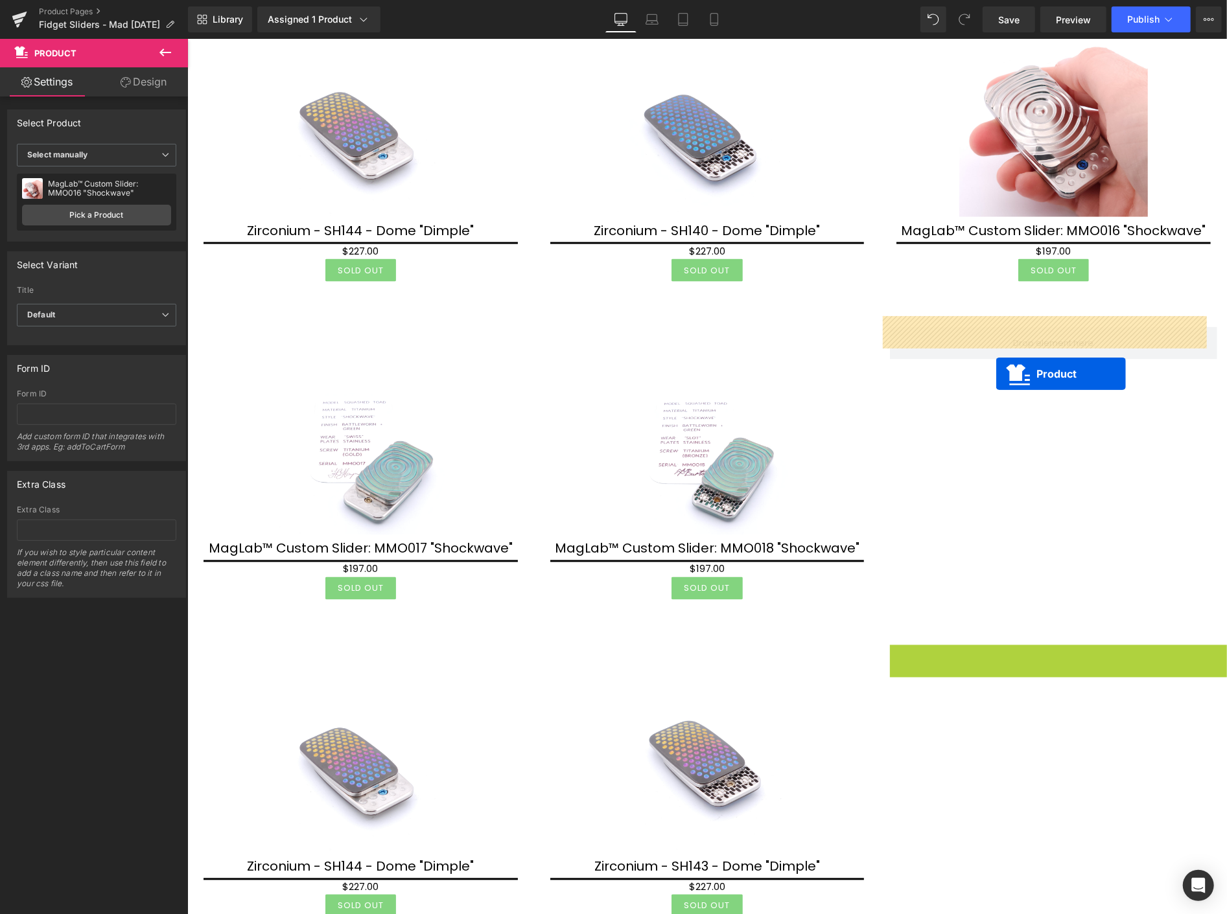
drag, startPoint x: 1058, startPoint y: 638, endPoint x: 995, endPoint y: 373, distance: 271.8
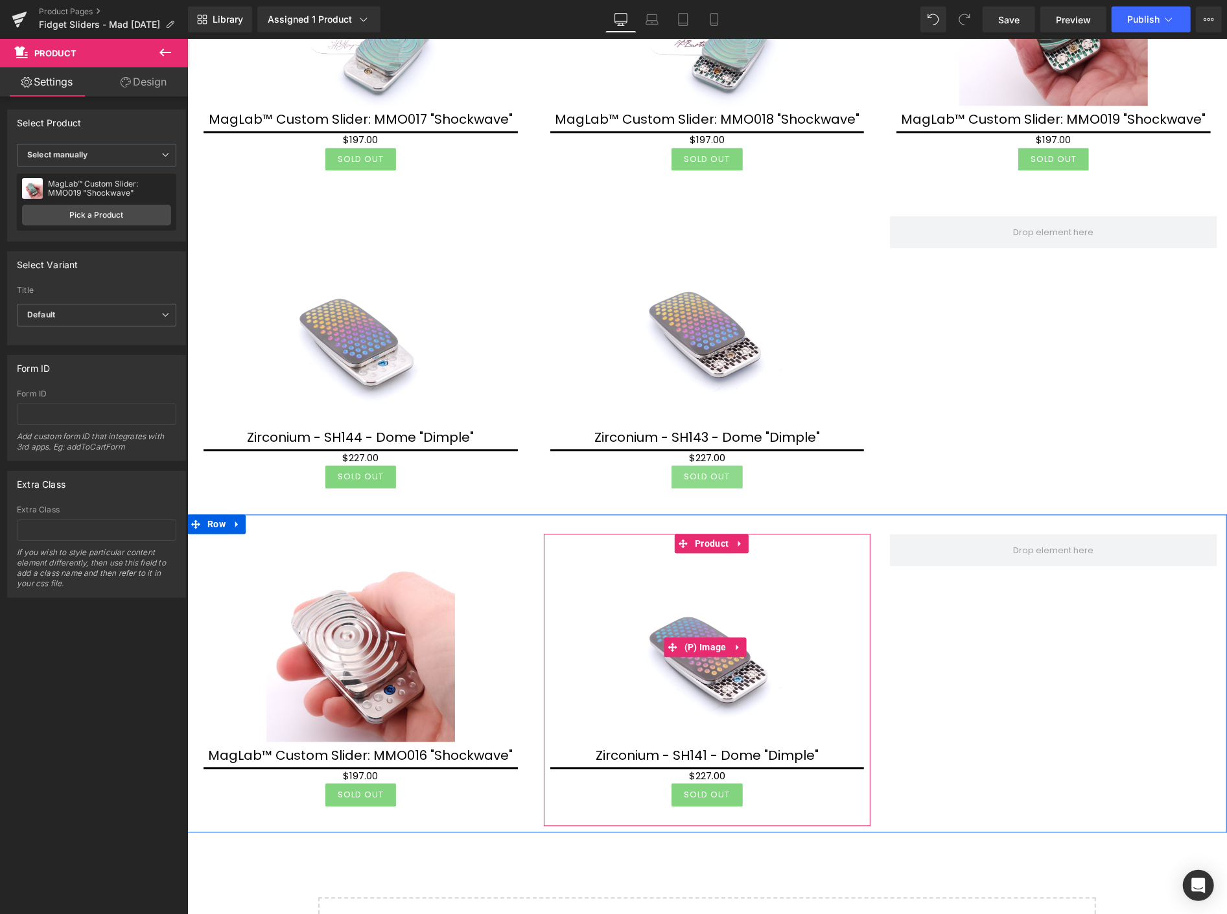
scroll to position [1800, 0]
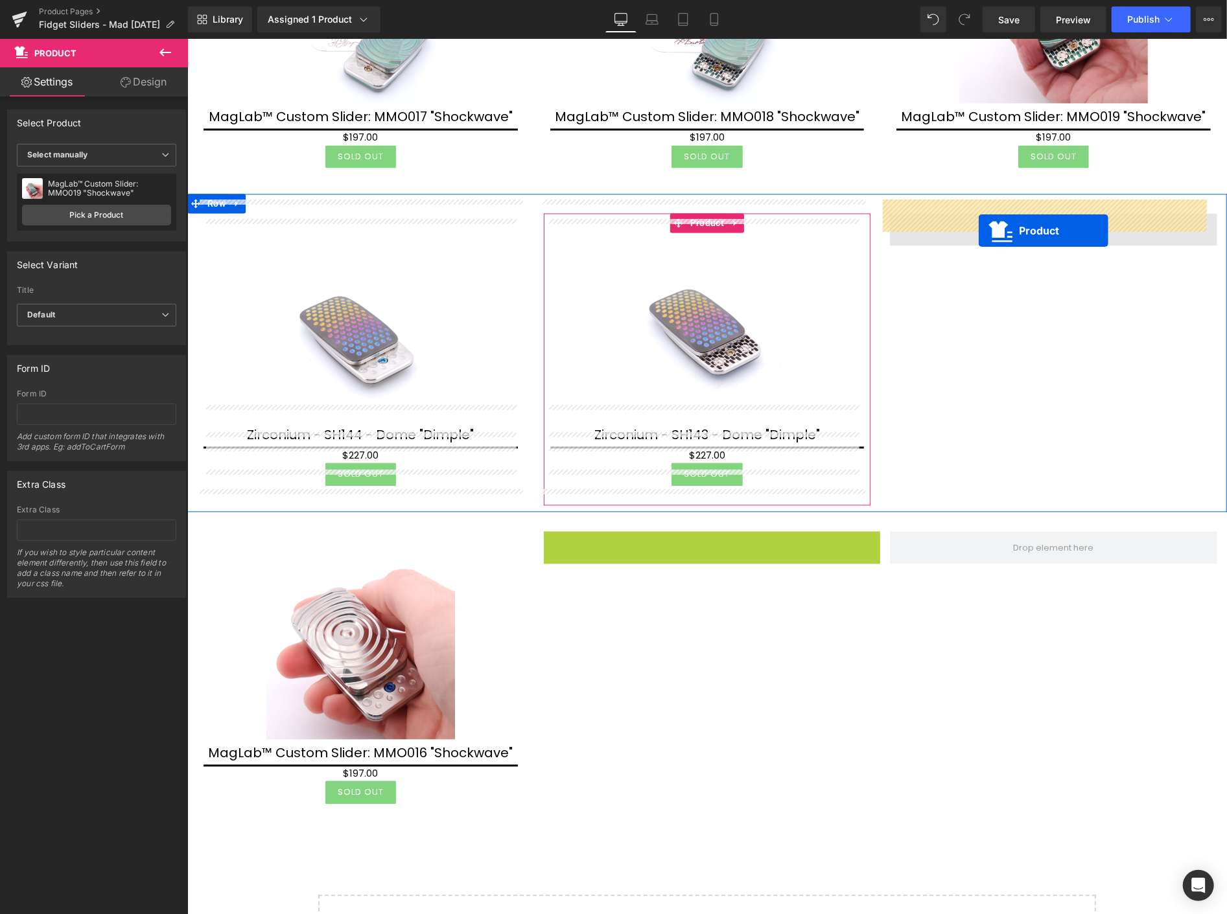
drag, startPoint x: 699, startPoint y: 531, endPoint x: 978, endPoint y: 230, distance: 410.8
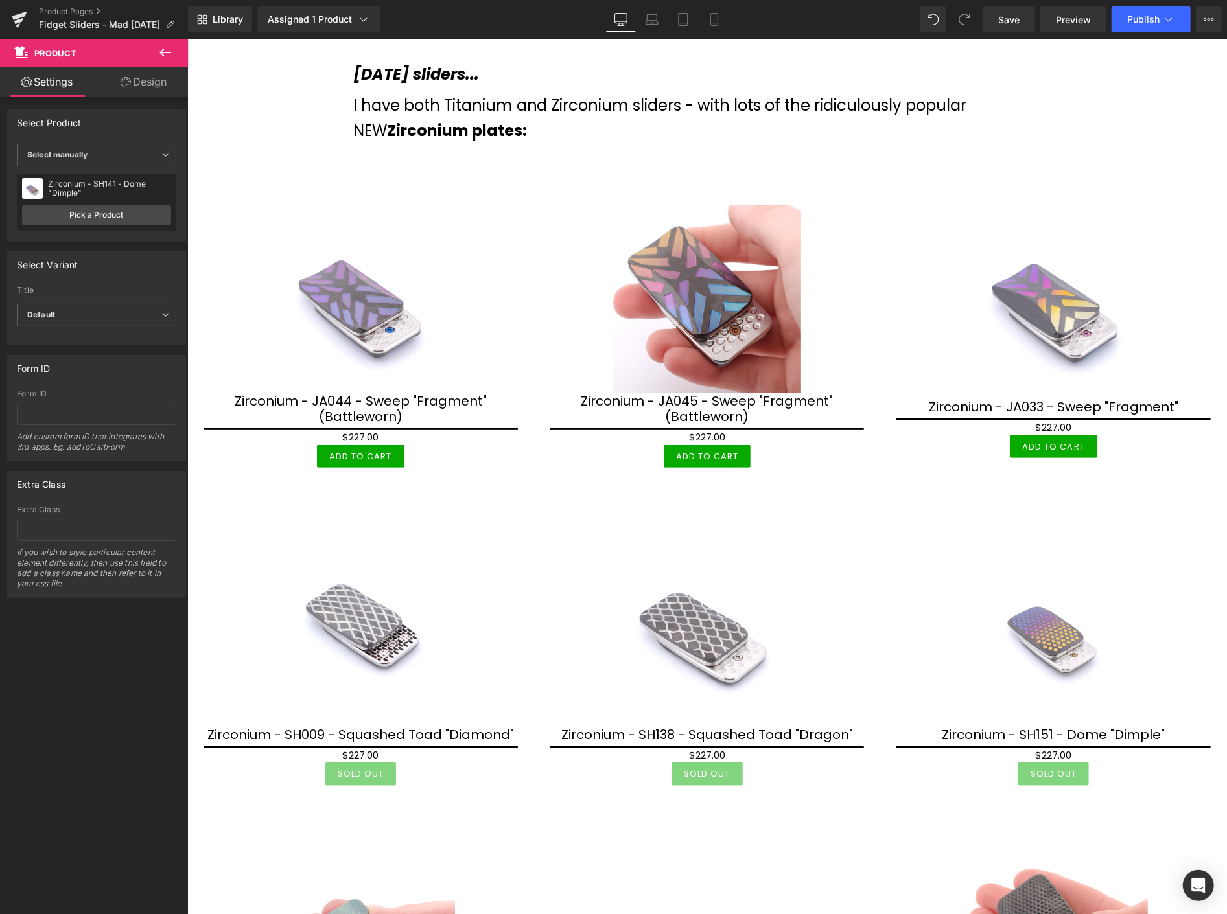
scroll to position [216, 0]
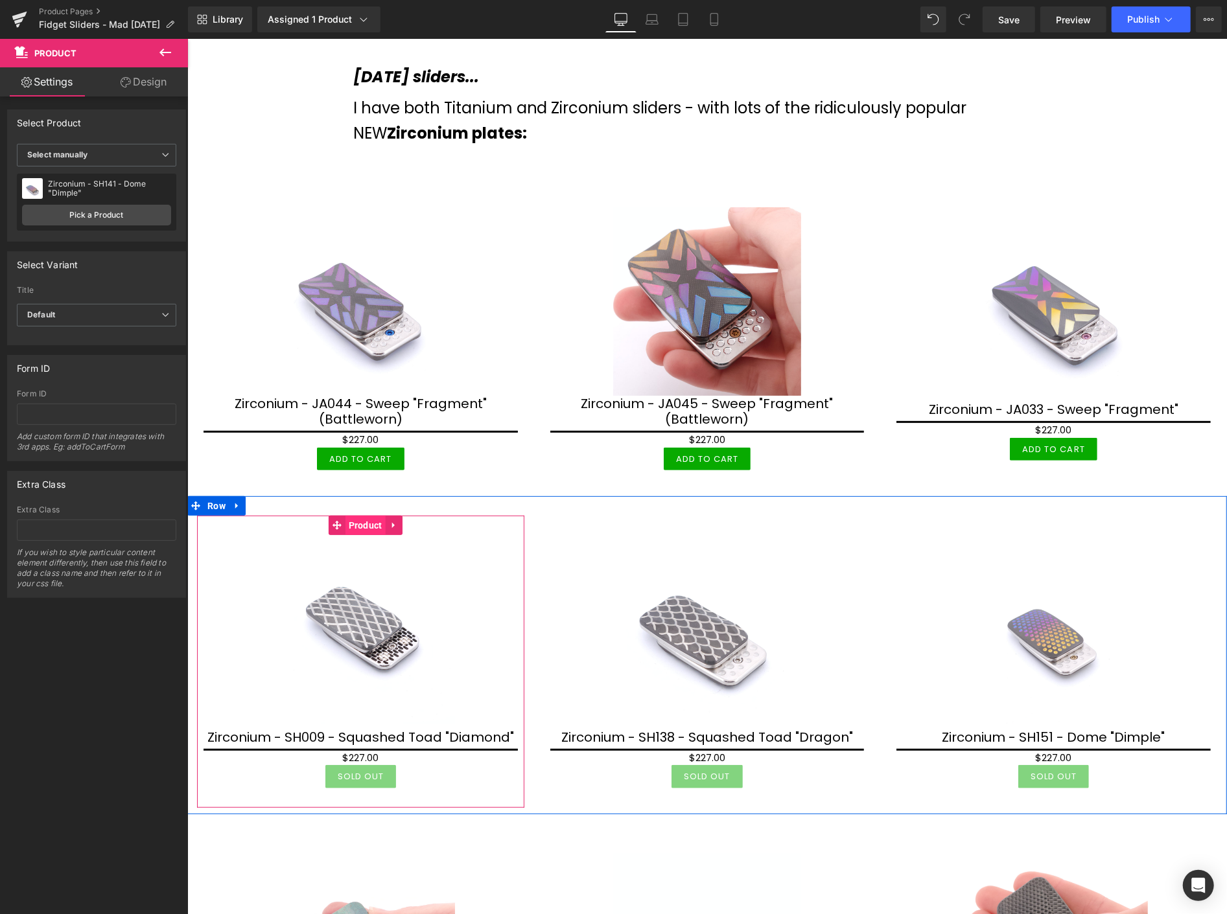
click at [360, 526] on span "Product" at bounding box center [365, 524] width 40 height 19
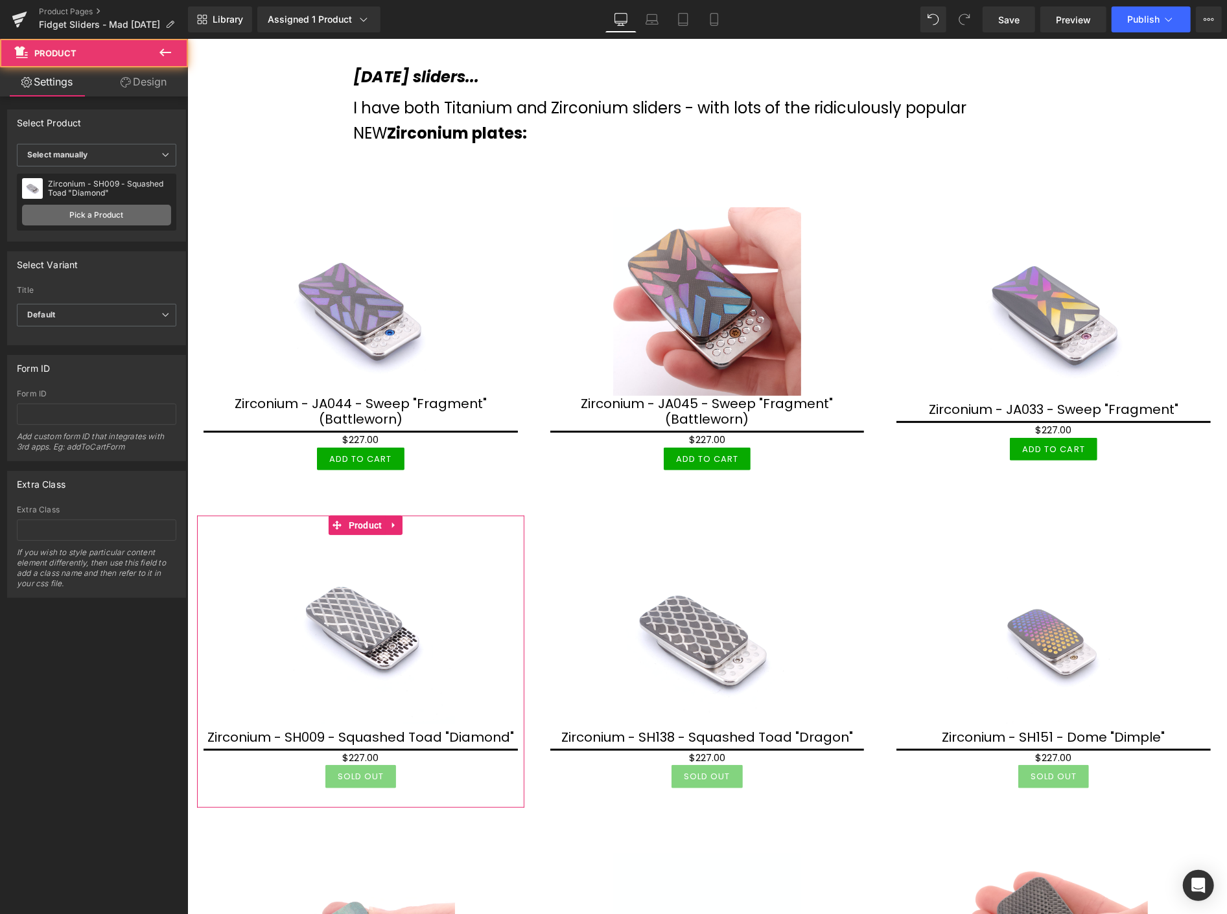
click at [83, 214] on link "Pick a Product" at bounding box center [96, 215] width 149 height 21
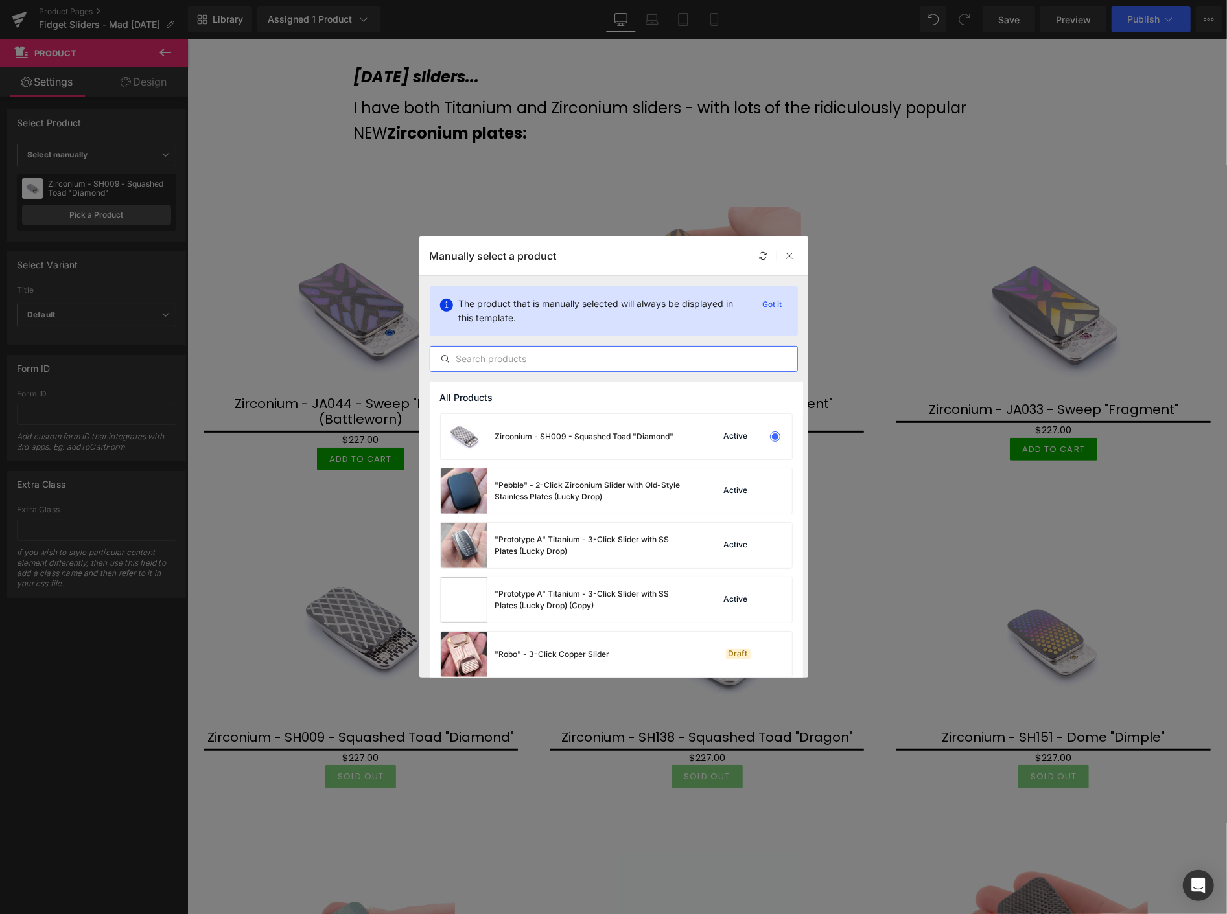
click at [547, 353] on input "text" at bounding box center [613, 359] width 367 height 16
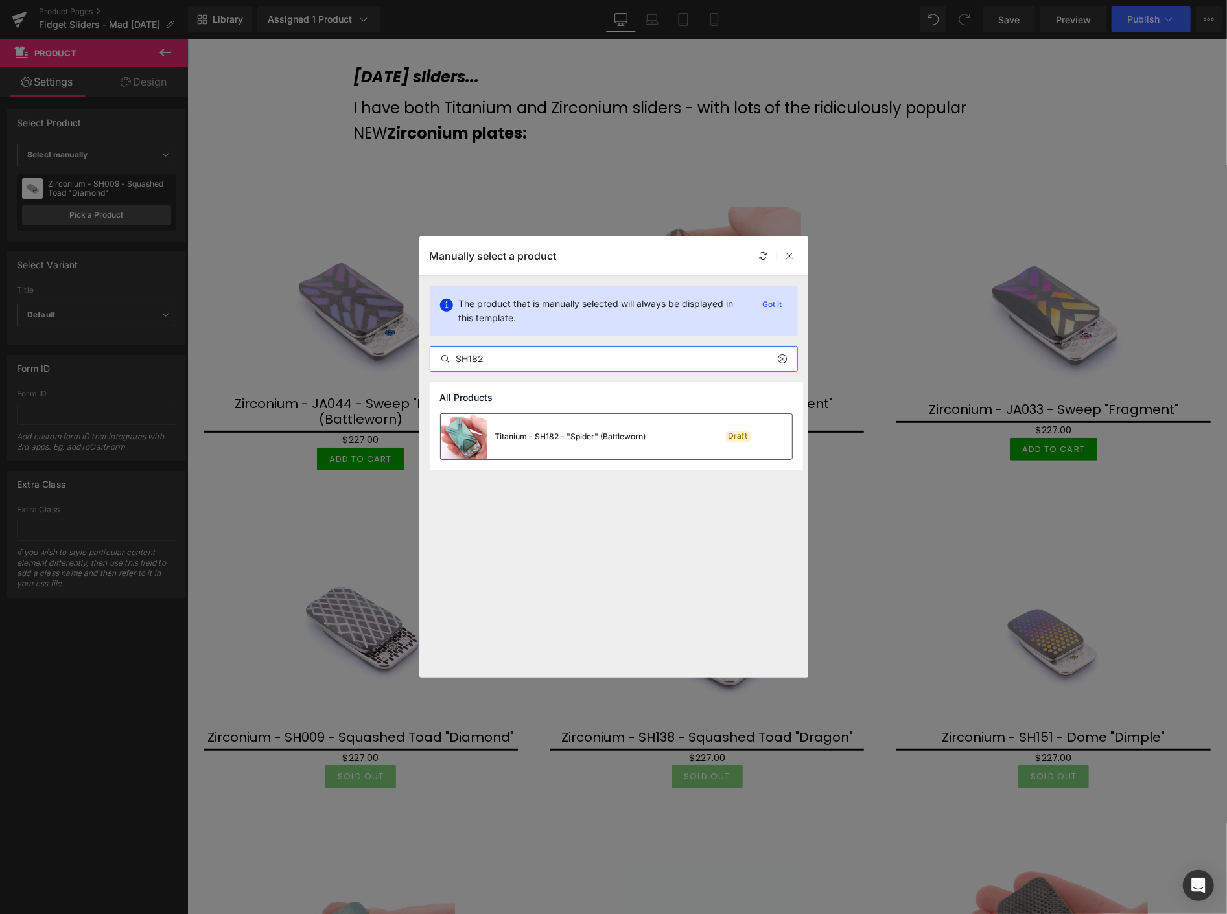
type input "SH182"
click at [564, 439] on div "Titanium - SH182 - "Spider" (Battleworn)" at bounding box center [570, 437] width 151 height 12
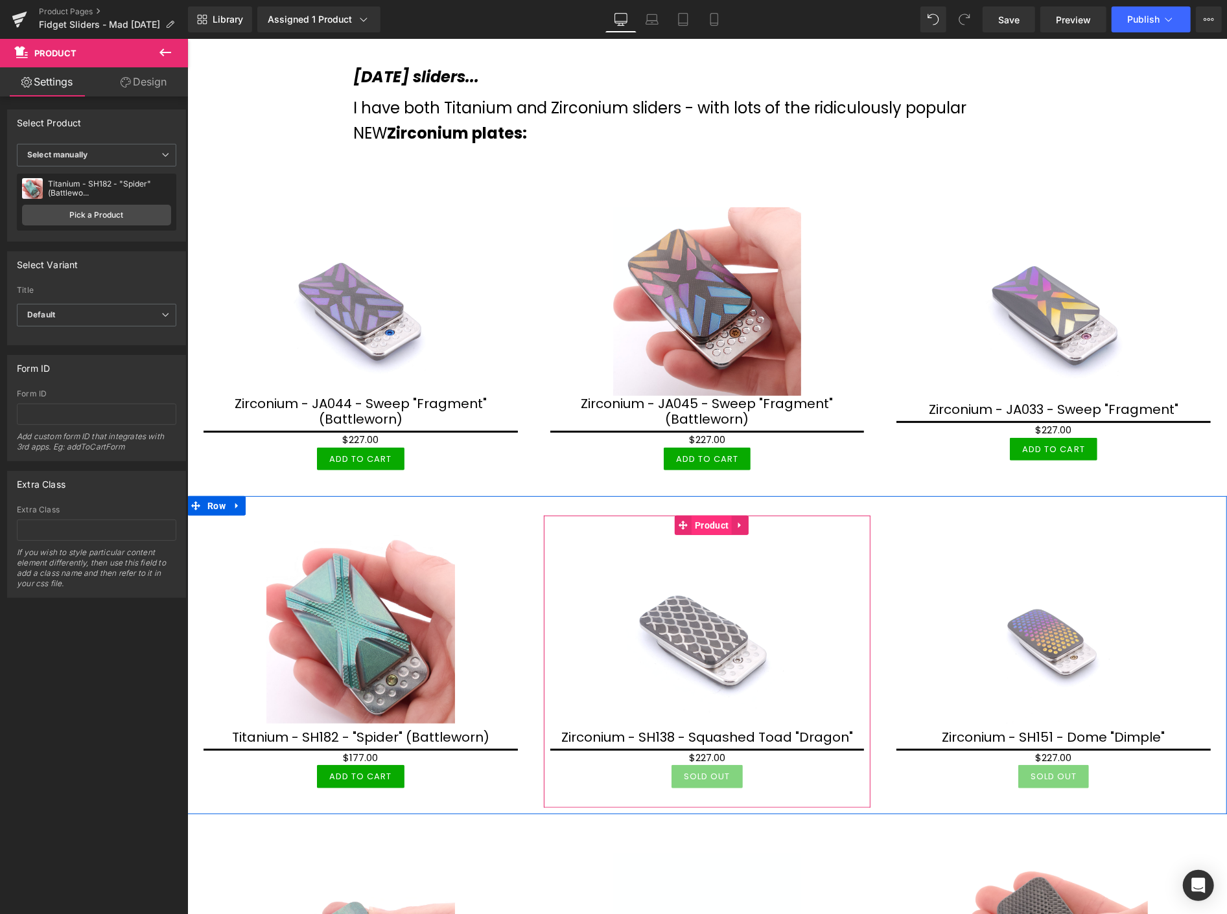
click at [706, 522] on span "Product" at bounding box center [711, 524] width 40 height 19
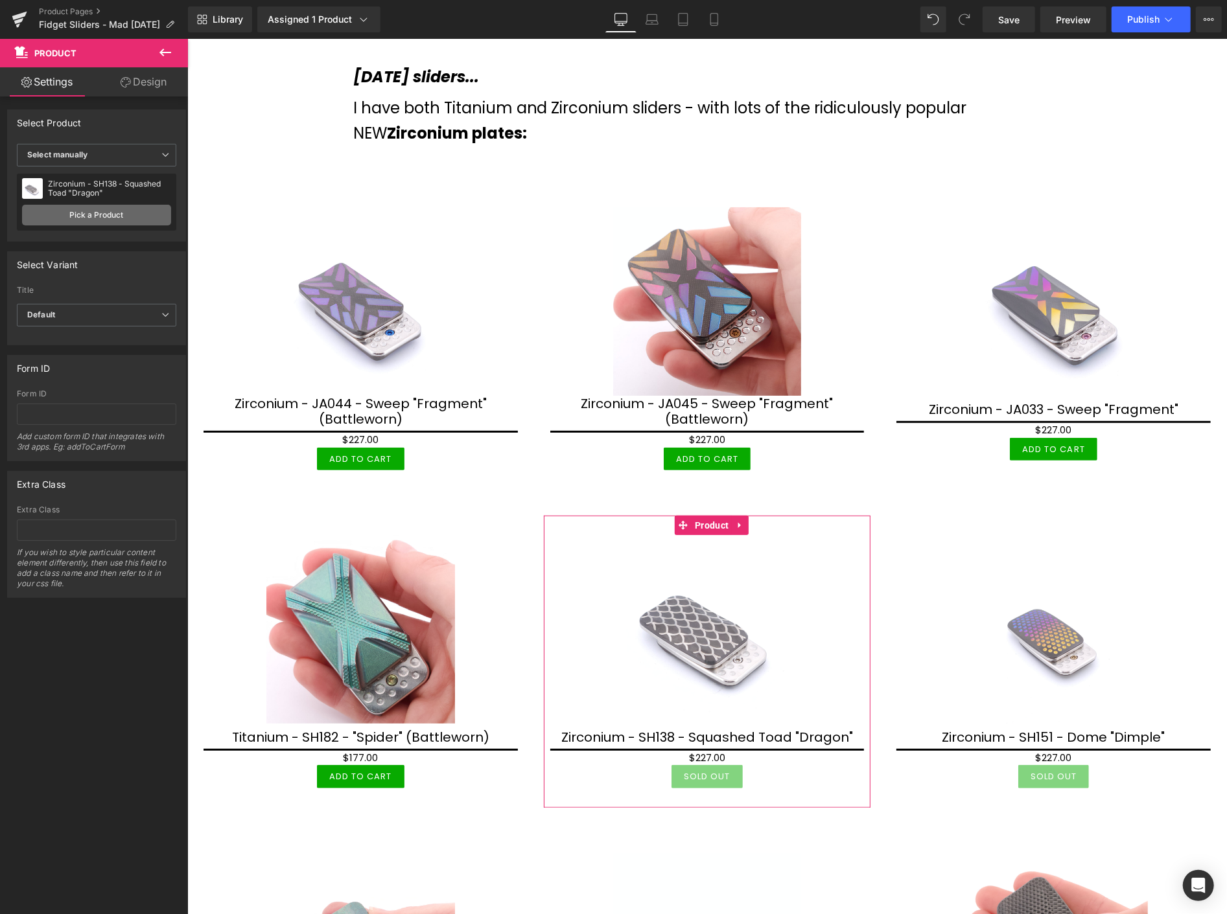
click at [141, 214] on link "Pick a Product" at bounding box center [96, 215] width 149 height 21
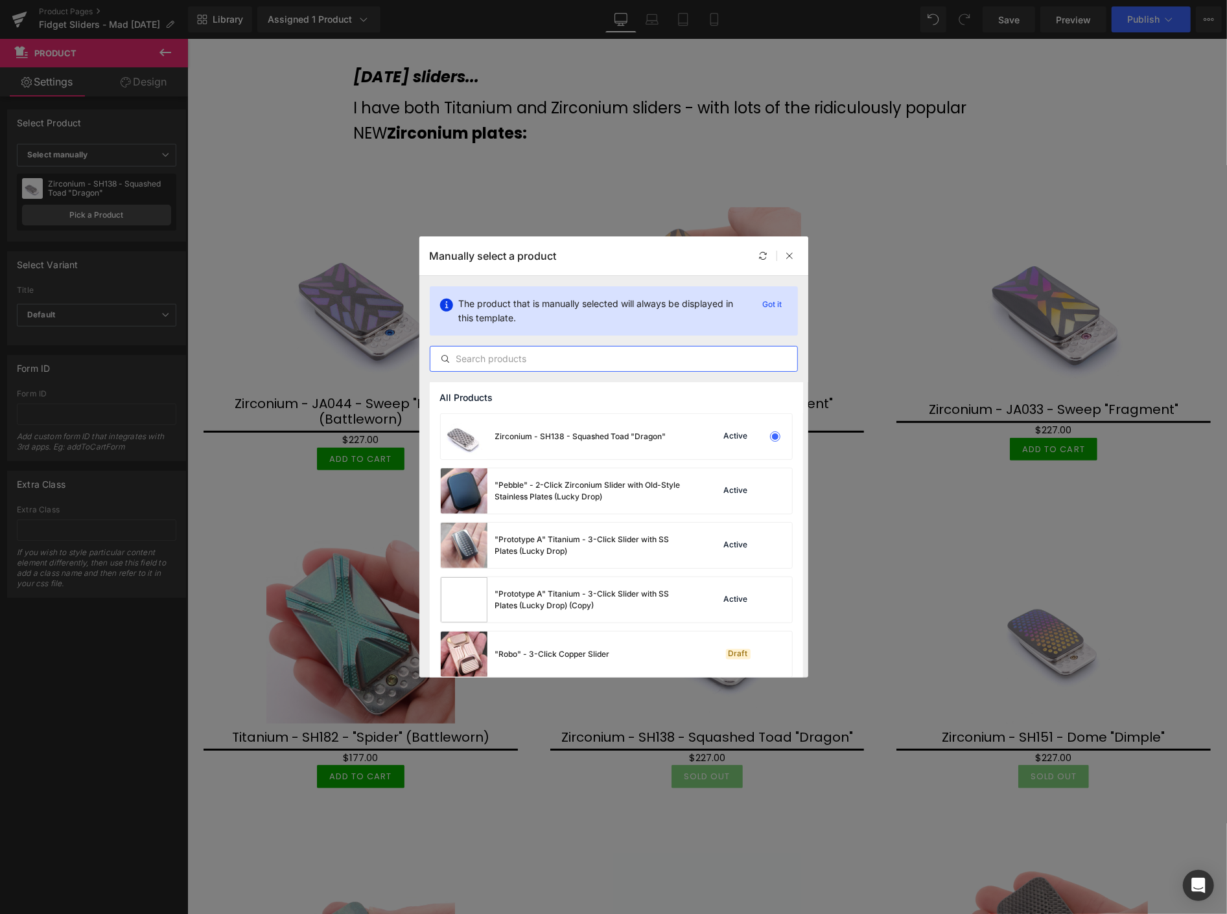
click at [499, 356] on input "text" at bounding box center [613, 359] width 367 height 16
click at [524, 358] on input "text" at bounding box center [613, 359] width 367 height 16
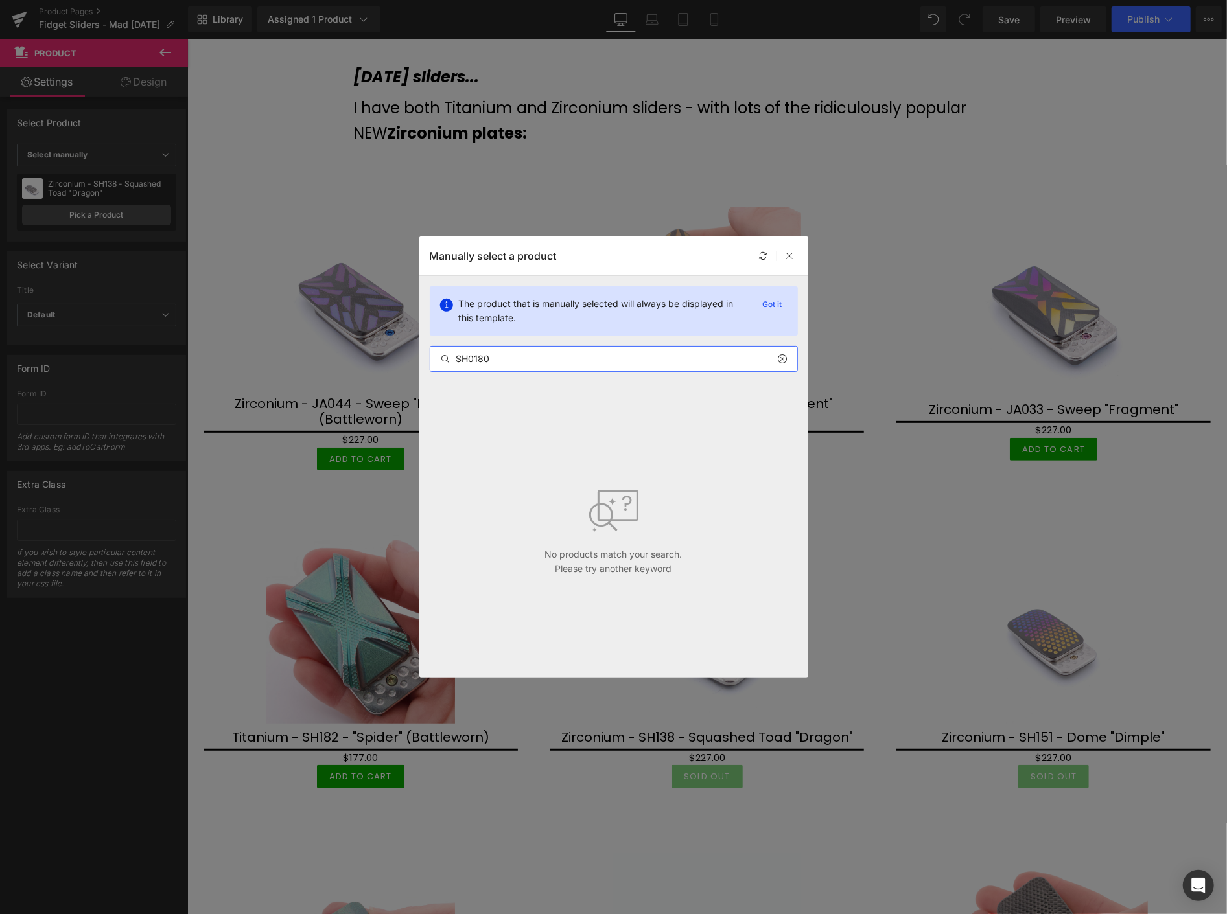
drag, startPoint x: 502, startPoint y: 360, endPoint x: 480, endPoint y: 360, distance: 22.0
click at [480, 360] on input "SH0180" at bounding box center [613, 359] width 367 height 16
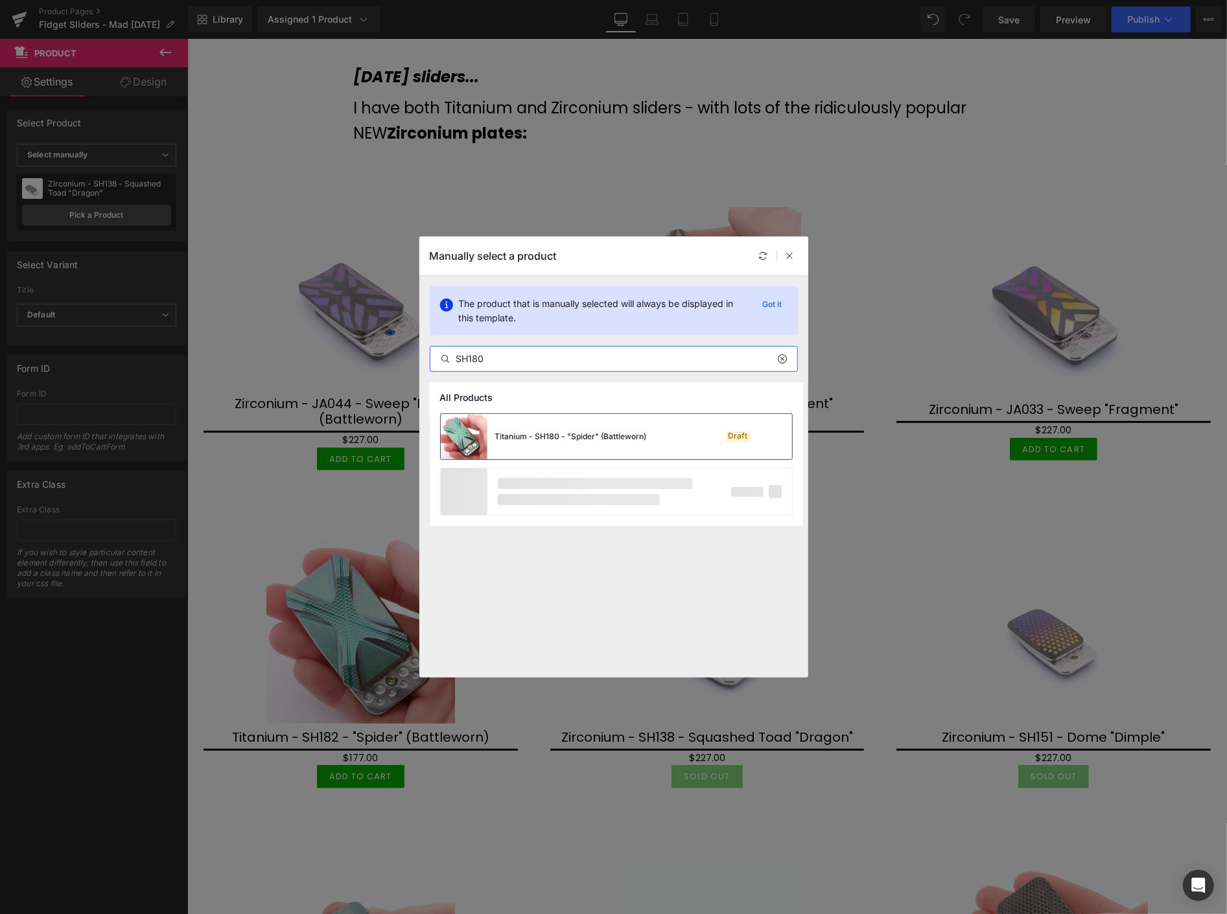
type input "SH180"
click at [514, 437] on div "Titanium - SH180 - "Spider" (Battleworn)" at bounding box center [571, 437] width 152 height 12
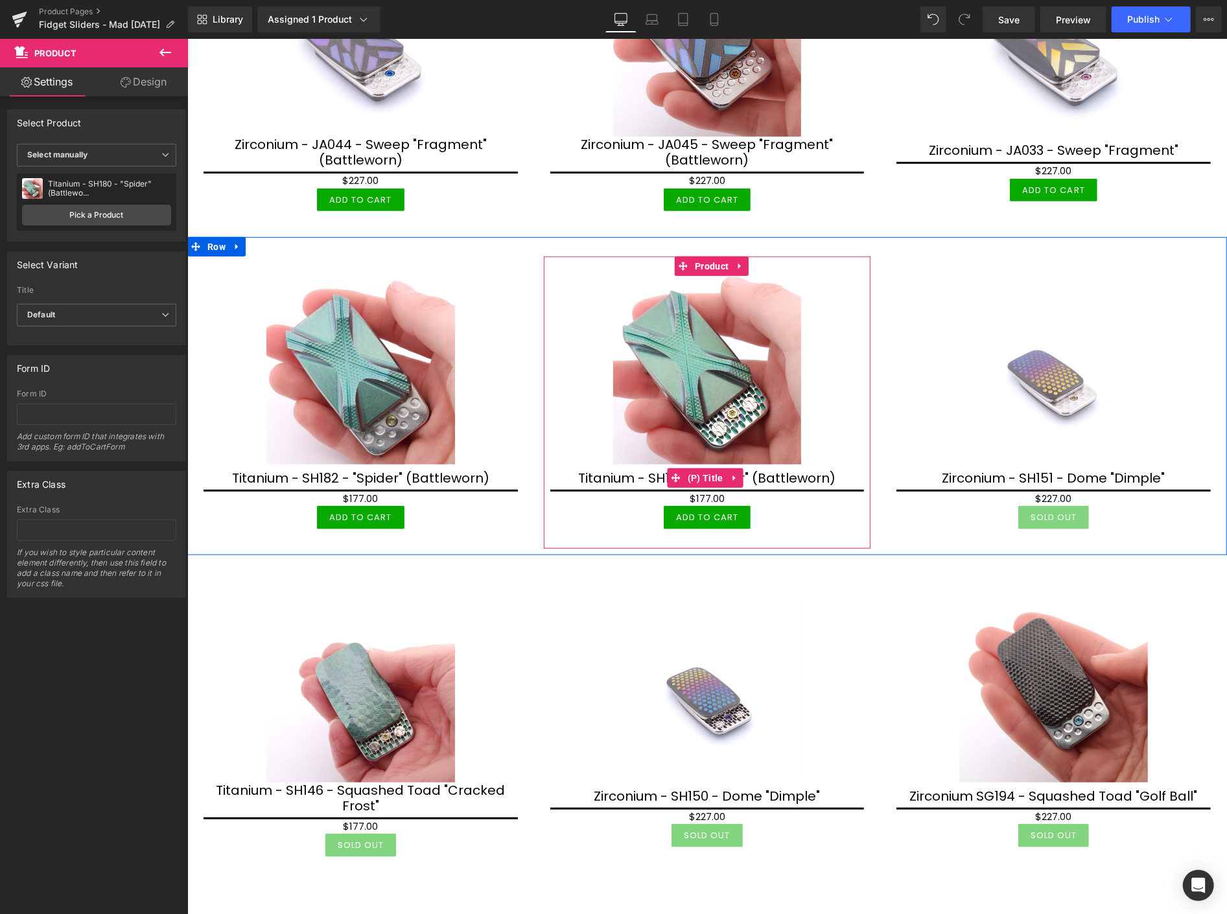
scroll to position [503, 0]
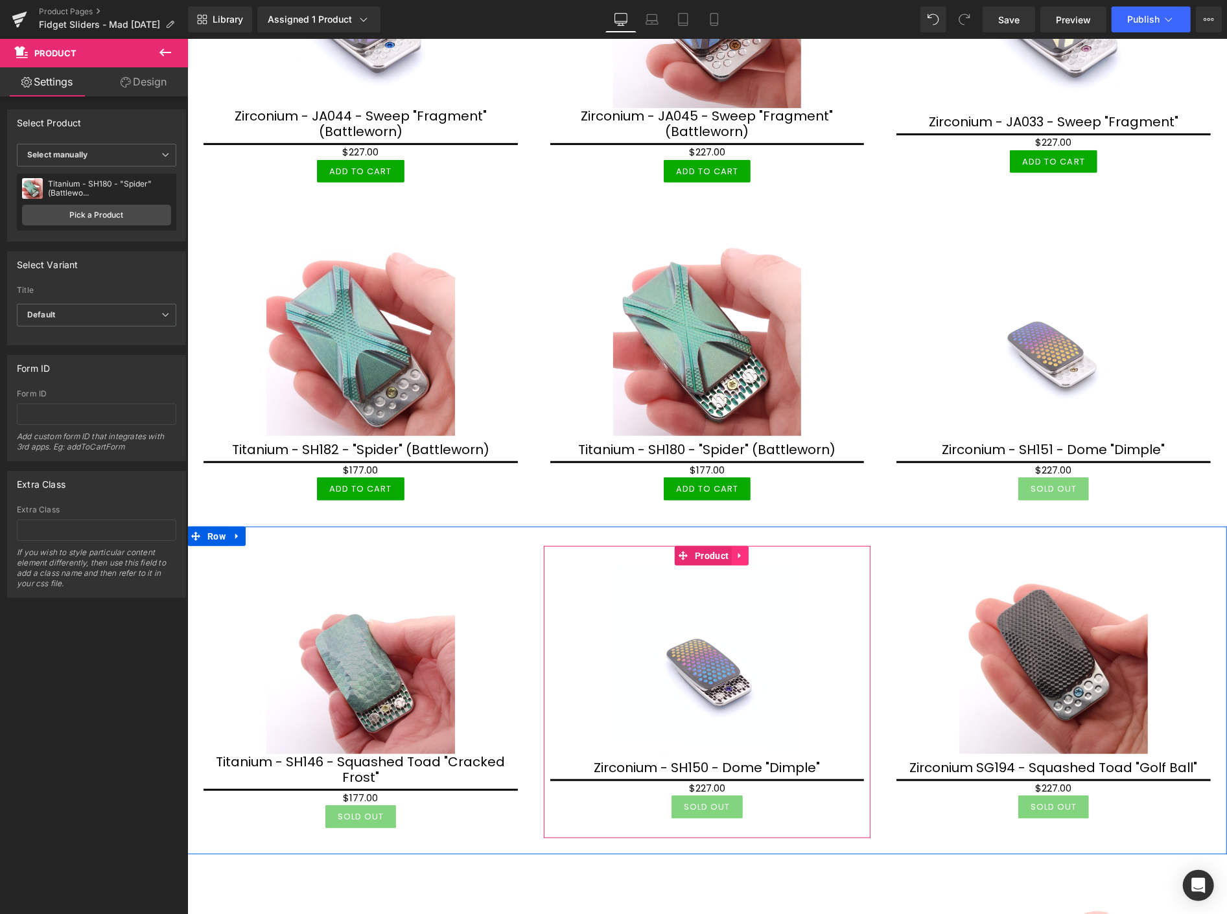
click at [737, 553] on icon at bounding box center [738, 556] width 3 height 6
click at [743, 551] on icon at bounding box center [747, 555] width 9 height 9
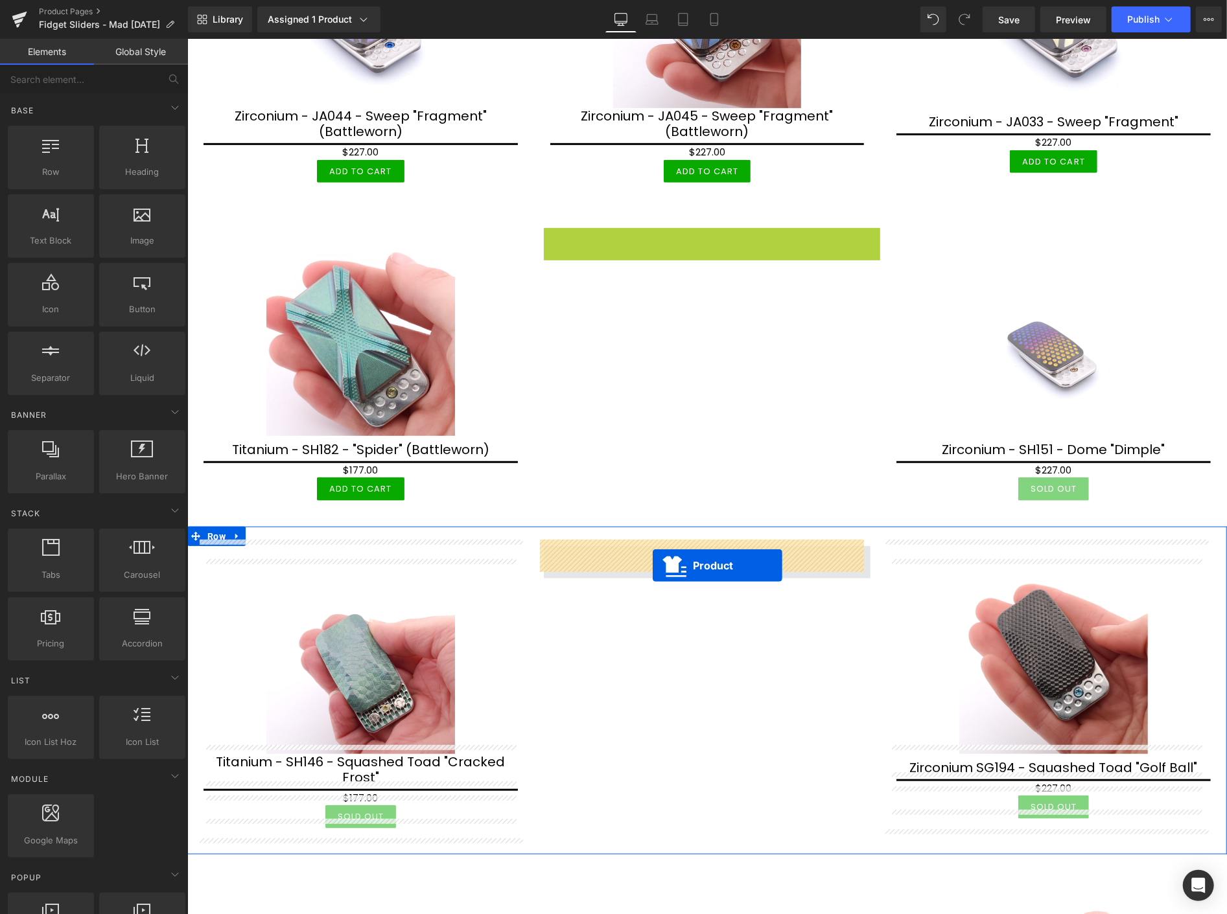
drag, startPoint x: 704, startPoint y: 231, endPoint x: 649, endPoint y: 565, distance: 338.9
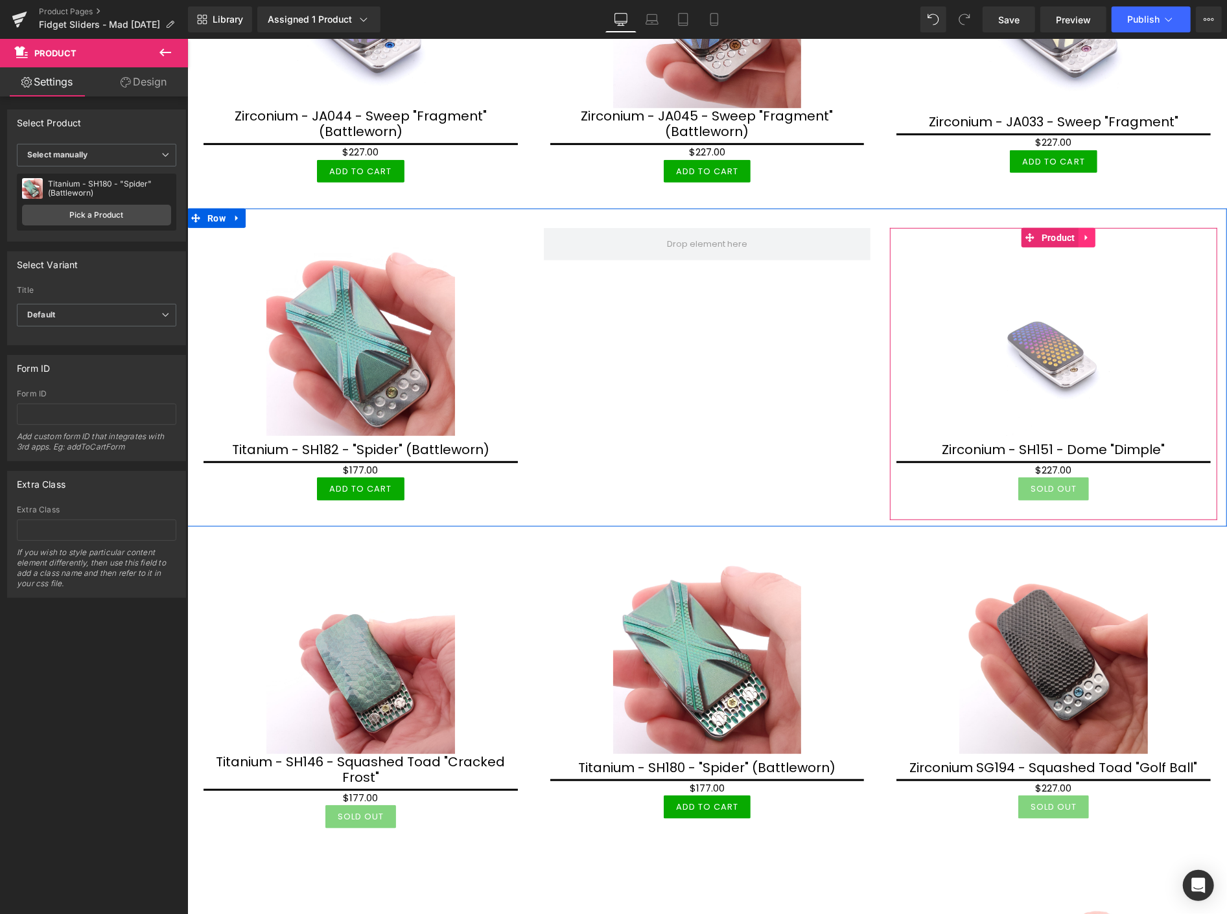
click at [1082, 234] on icon at bounding box center [1086, 238] width 9 height 10
click at [1073, 233] on icon at bounding box center [1077, 238] width 9 height 10
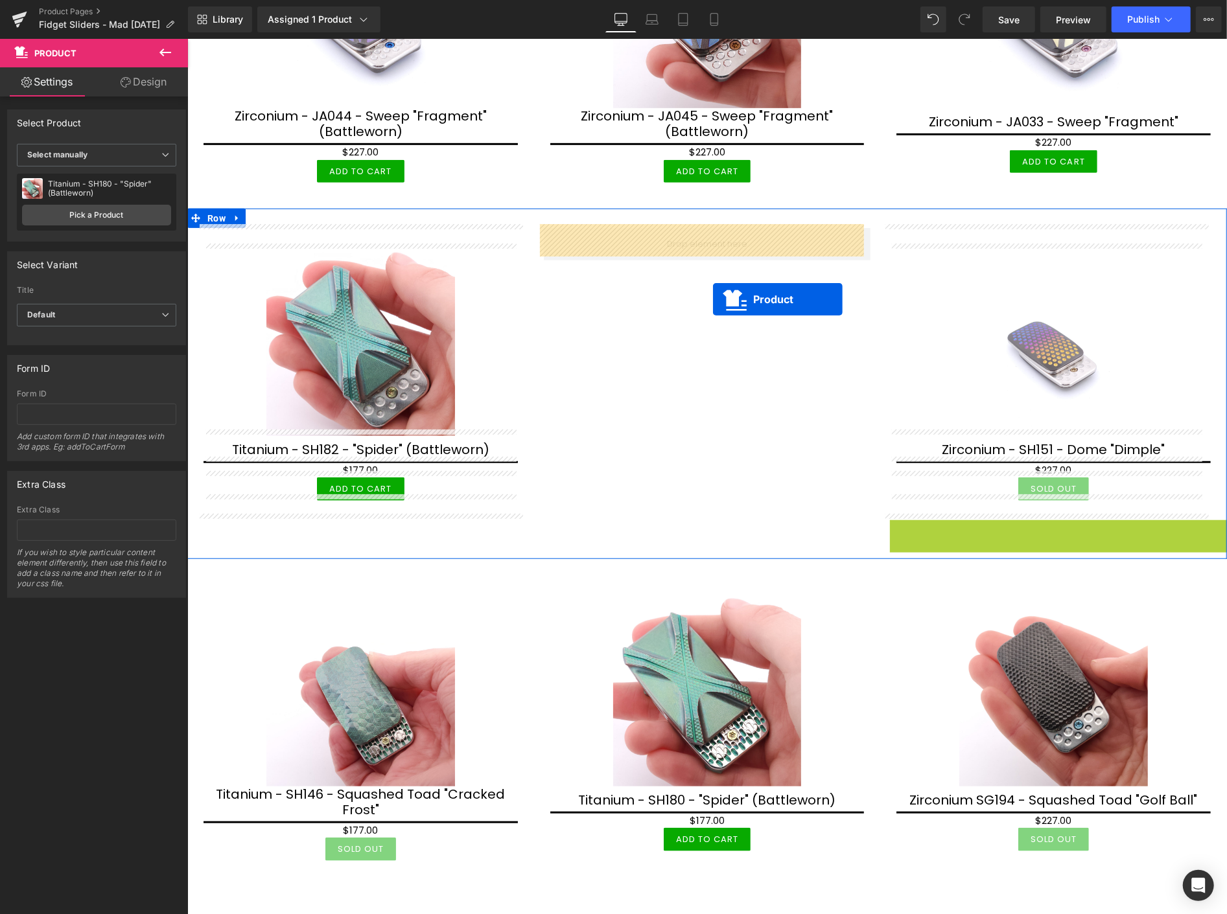
drag, startPoint x: 1043, startPoint y: 526, endPoint x: 708, endPoint y: 294, distance: 407.0
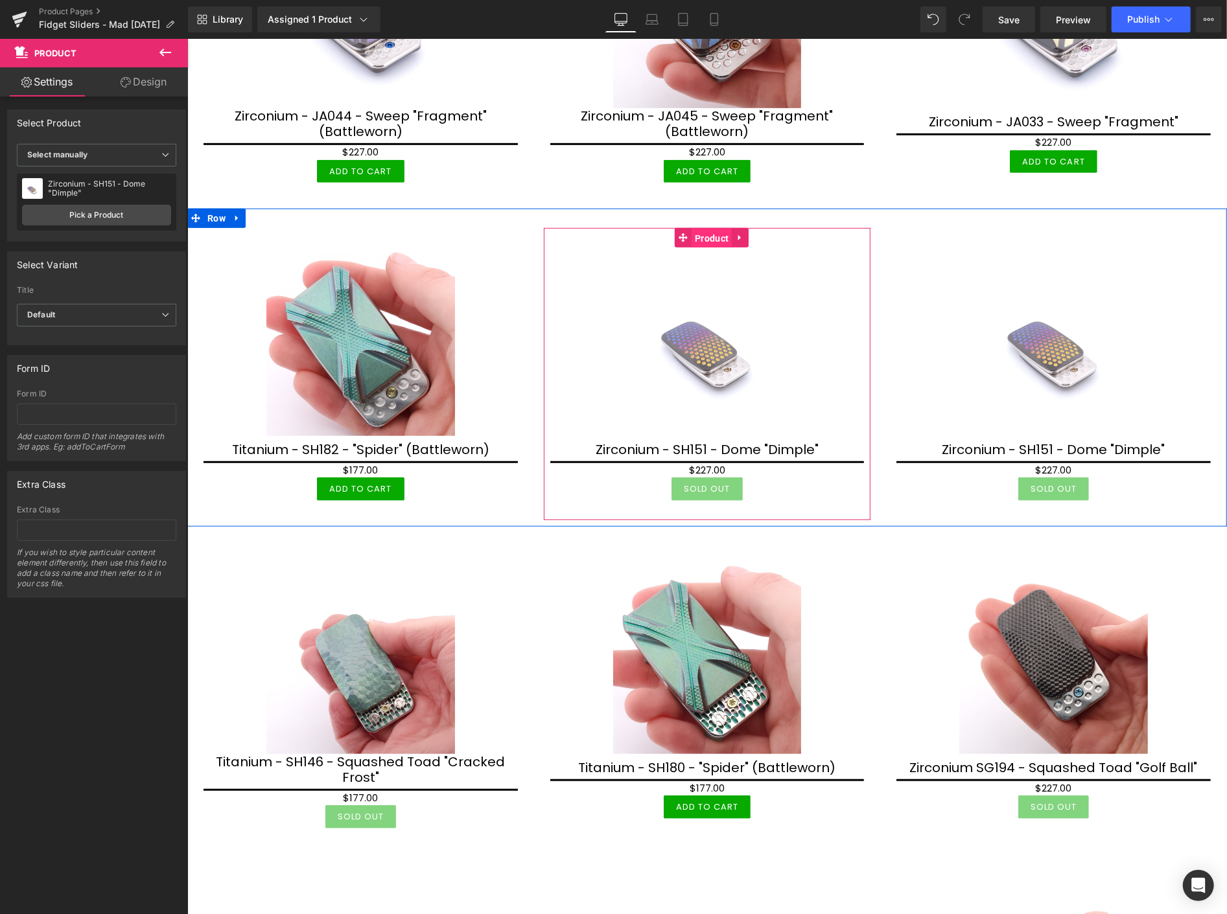
click at [705, 235] on span "Product" at bounding box center [711, 237] width 40 height 19
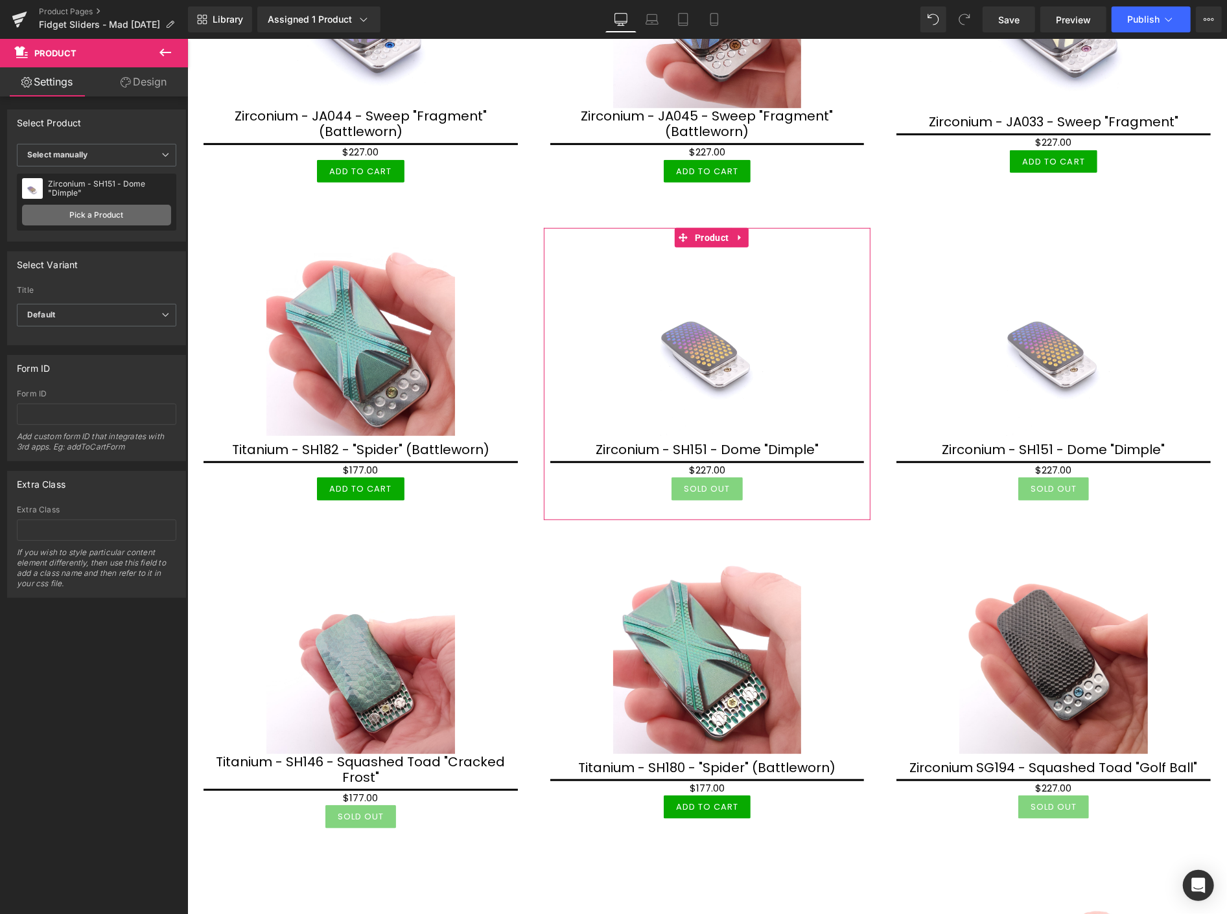
click at [137, 215] on link "Pick a Product" at bounding box center [96, 215] width 149 height 21
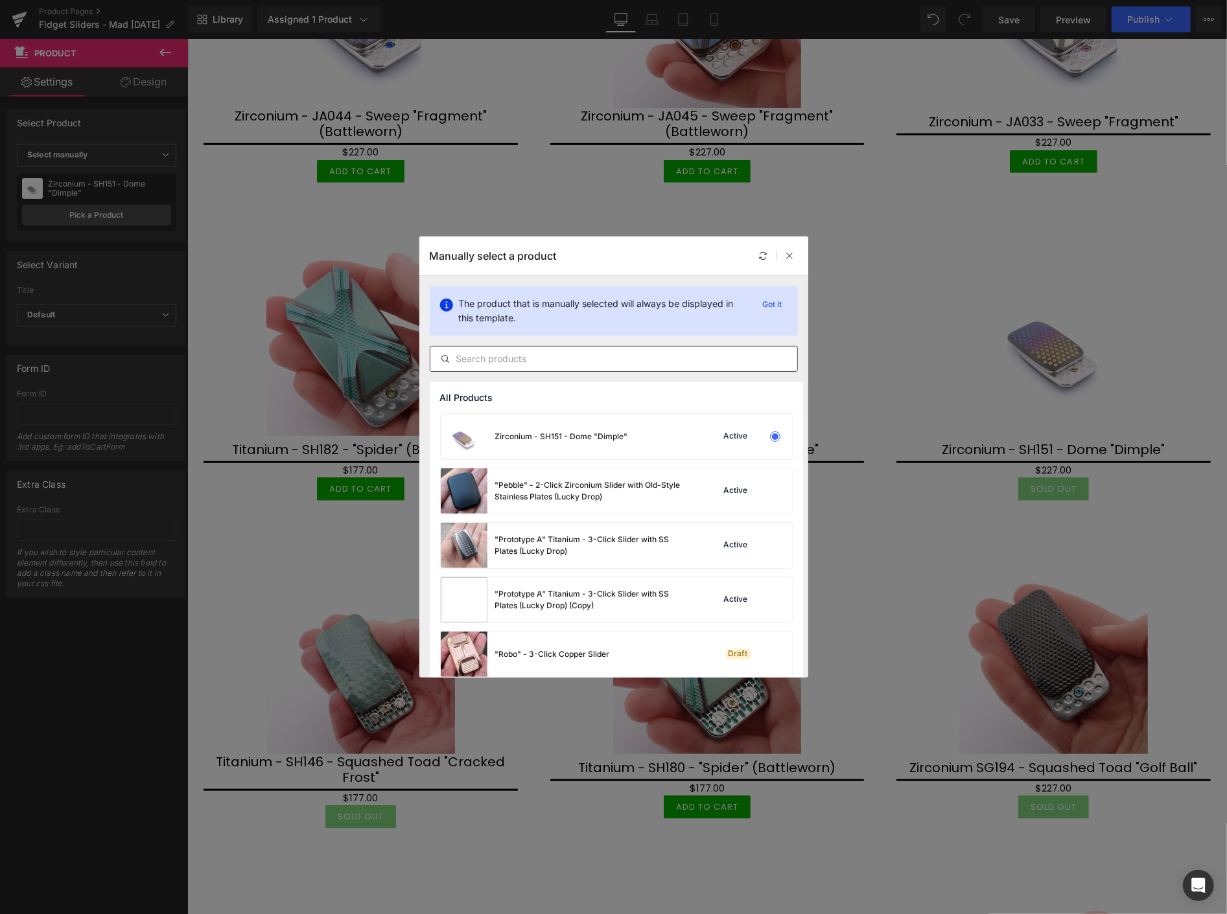
click at [531, 360] on input "text" at bounding box center [613, 359] width 367 height 16
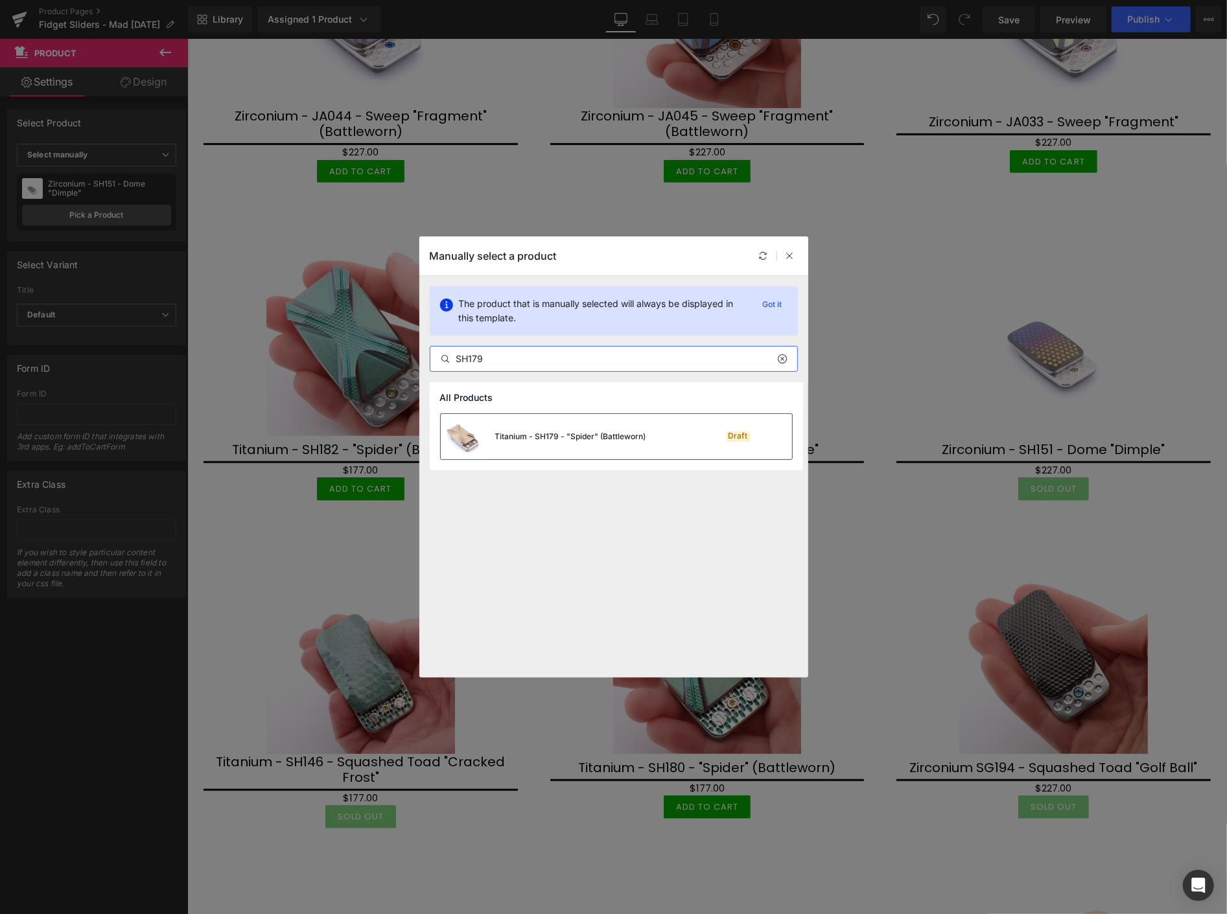
type input "SH179"
click at [568, 434] on div "Titanium - SH179 - "Spider" (Battleworn)" at bounding box center [570, 437] width 151 height 12
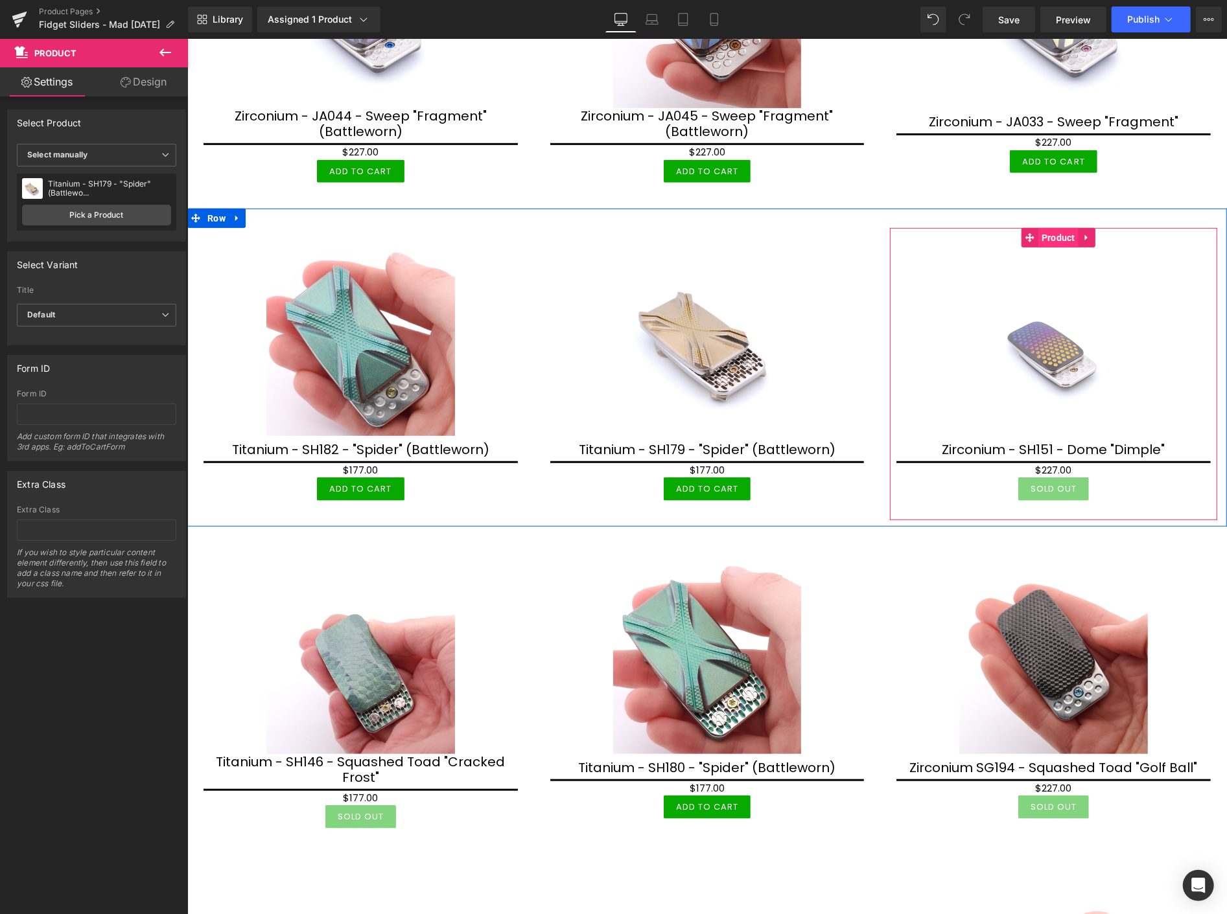
click at [1037, 237] on span "Product" at bounding box center [1057, 236] width 40 height 19
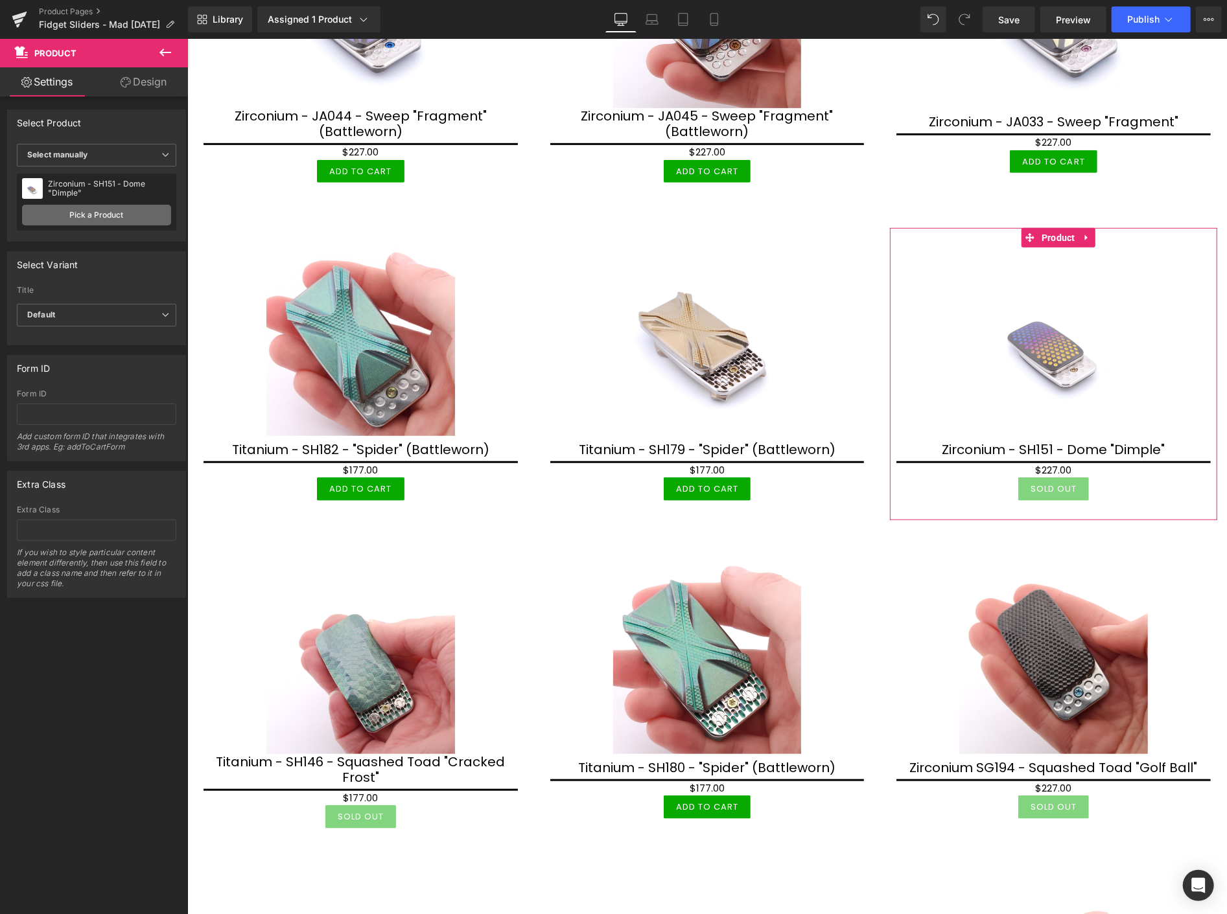
click at [65, 216] on link "Pick a Product" at bounding box center [96, 215] width 149 height 21
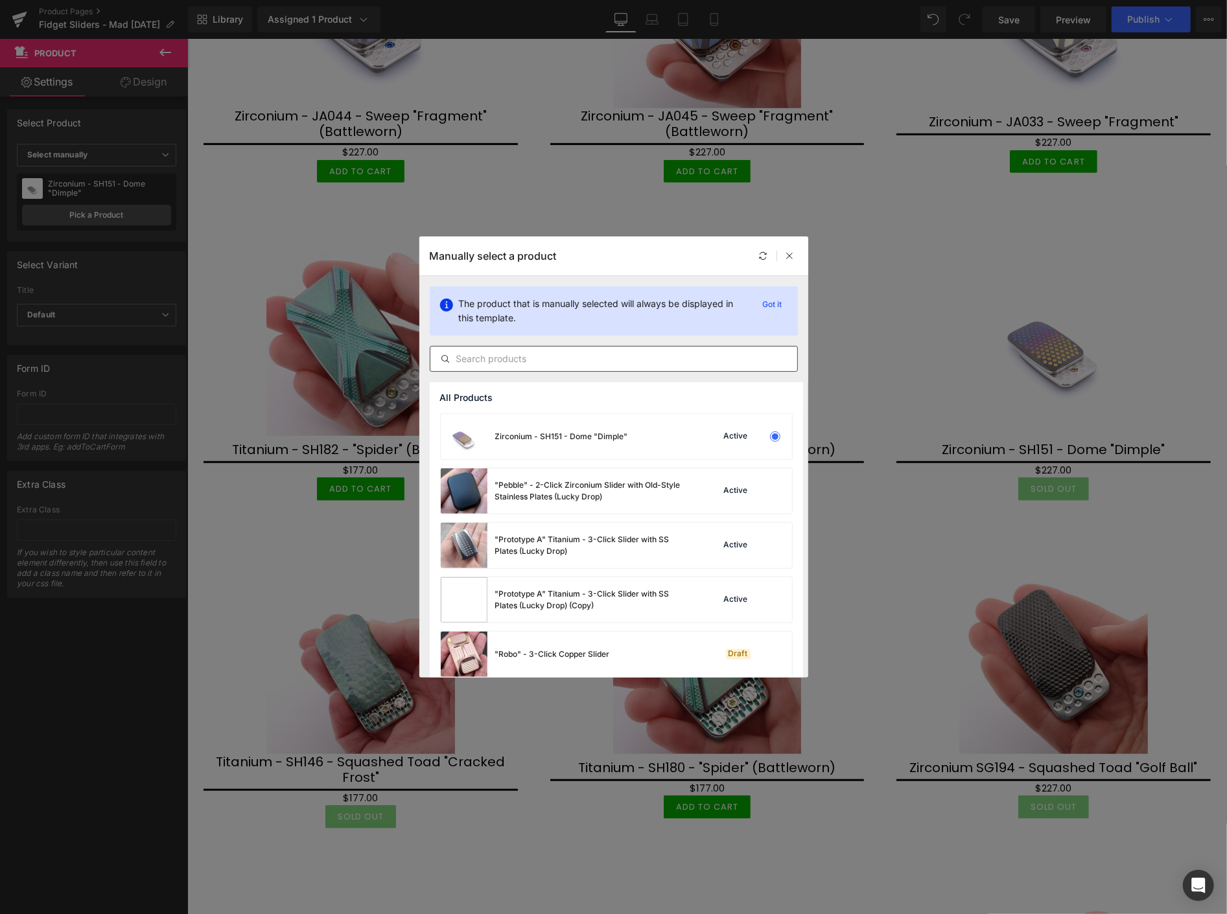
click at [489, 354] on input "text" at bounding box center [613, 359] width 367 height 16
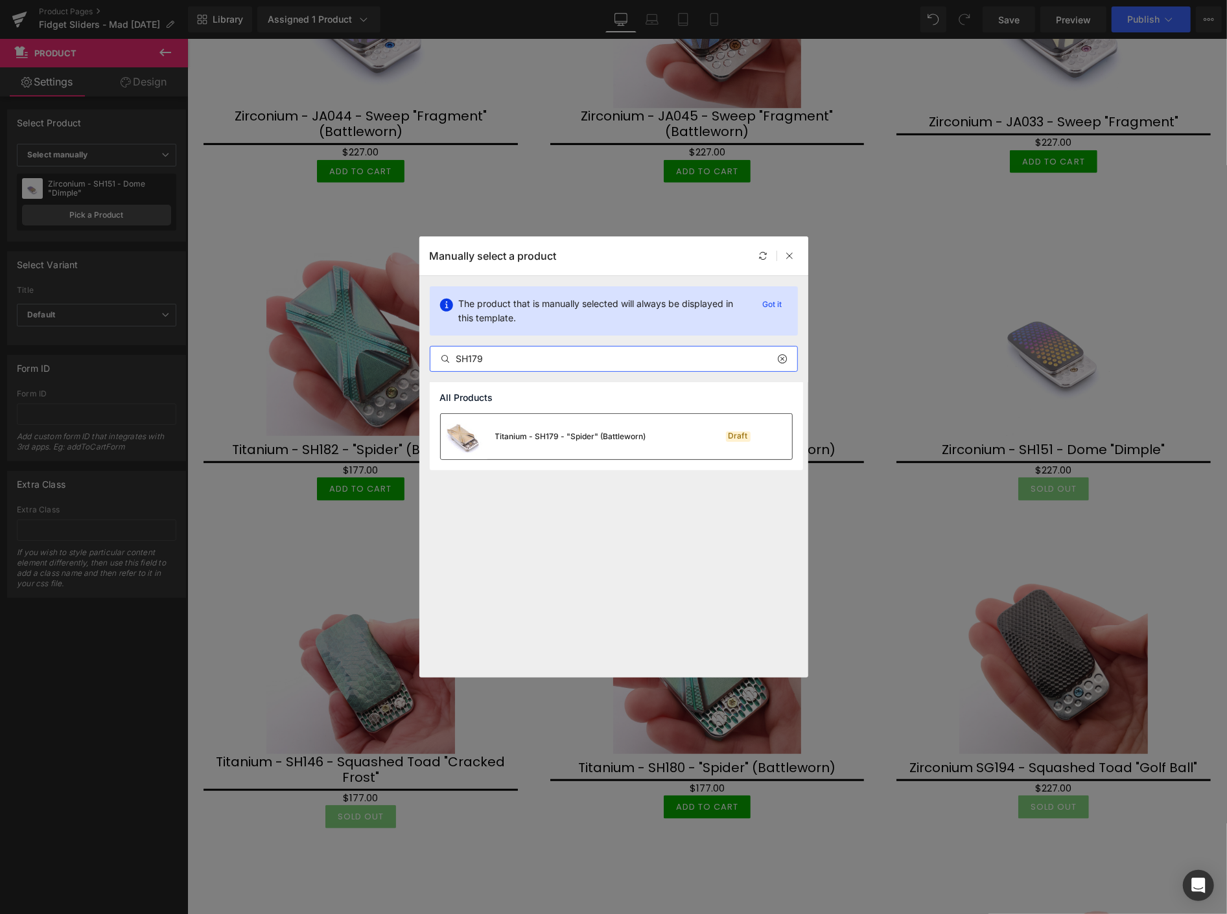
type input "SH179"
click at [537, 426] on div "Titanium - SH179 - "Spider" (Battleworn)" at bounding box center [543, 436] width 205 height 45
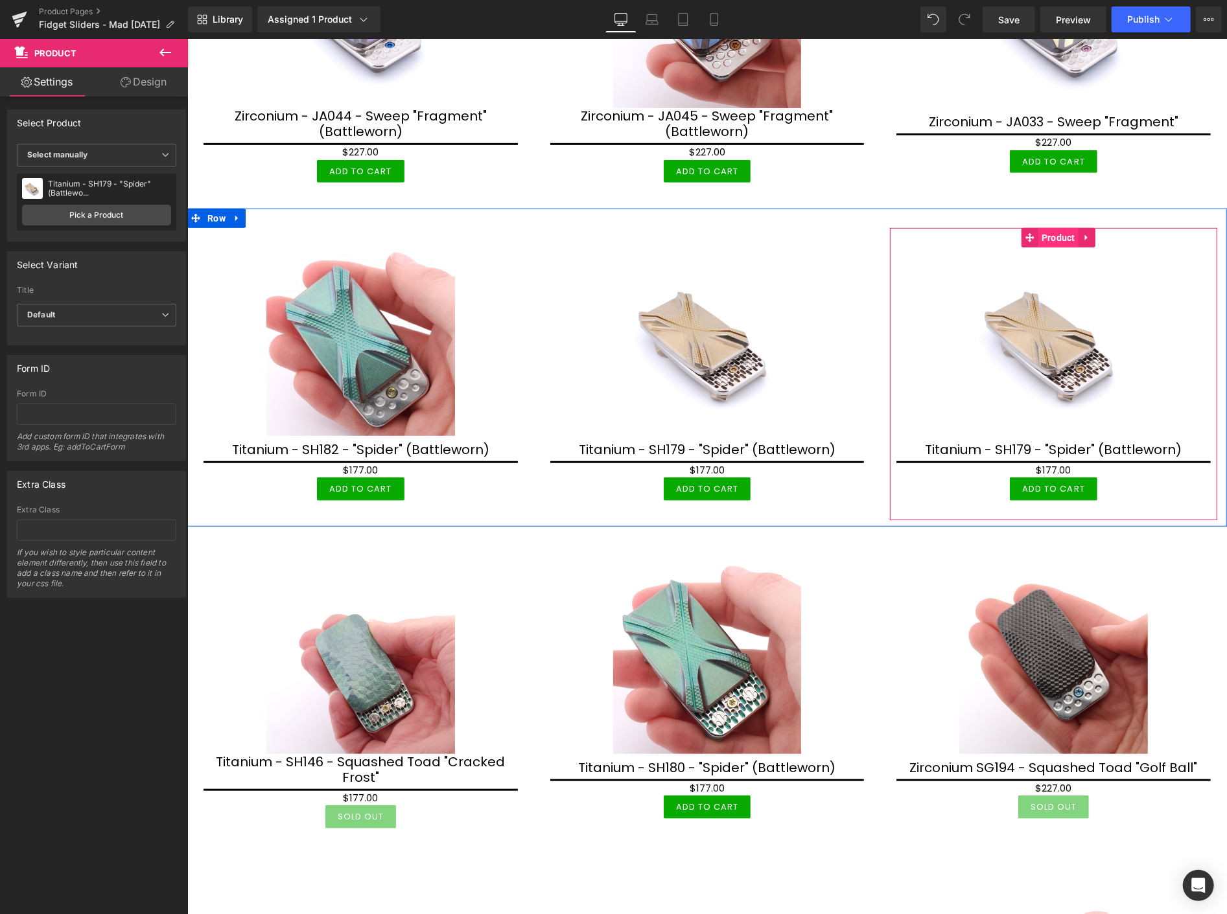
click at [1054, 233] on span "Product" at bounding box center [1057, 236] width 40 height 19
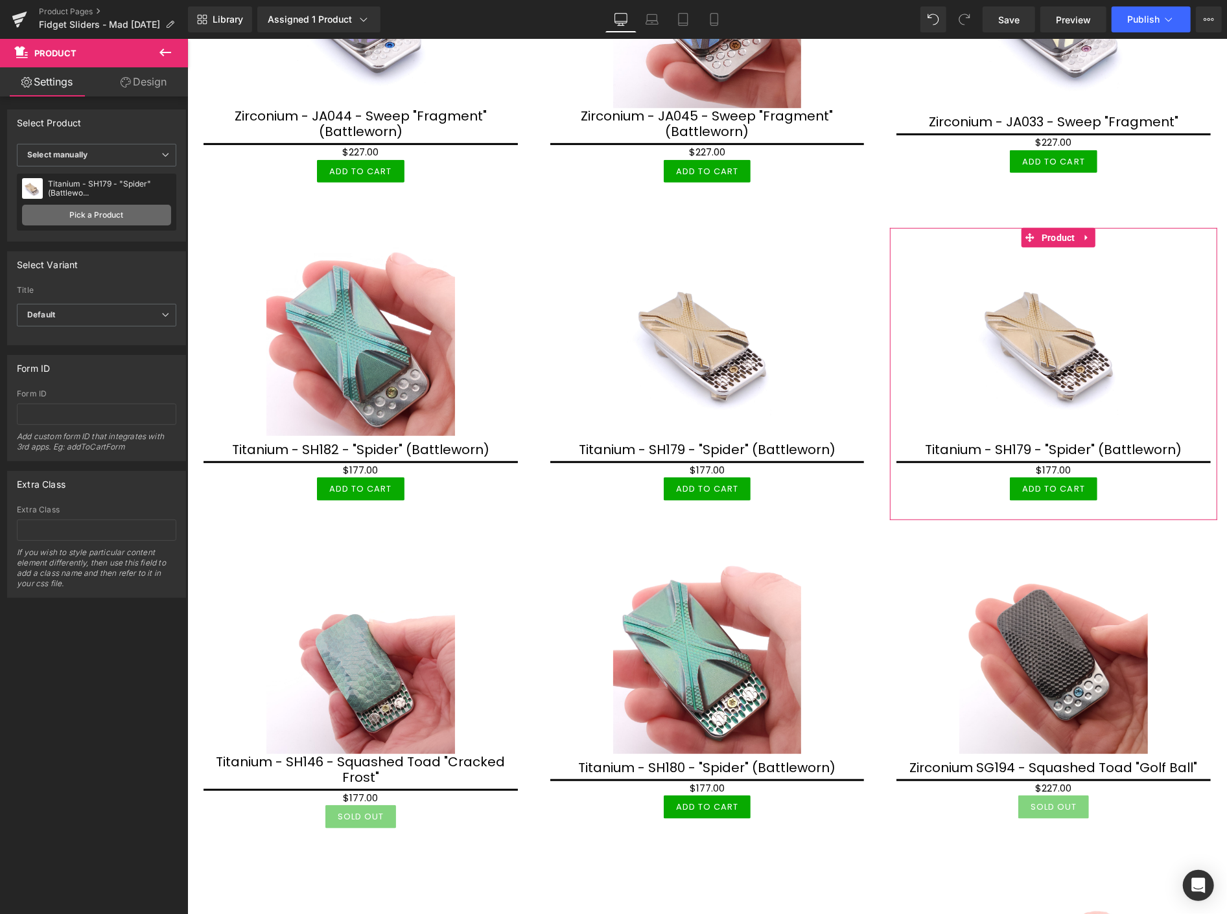
click at [124, 215] on link "Pick a Product" at bounding box center [96, 215] width 149 height 21
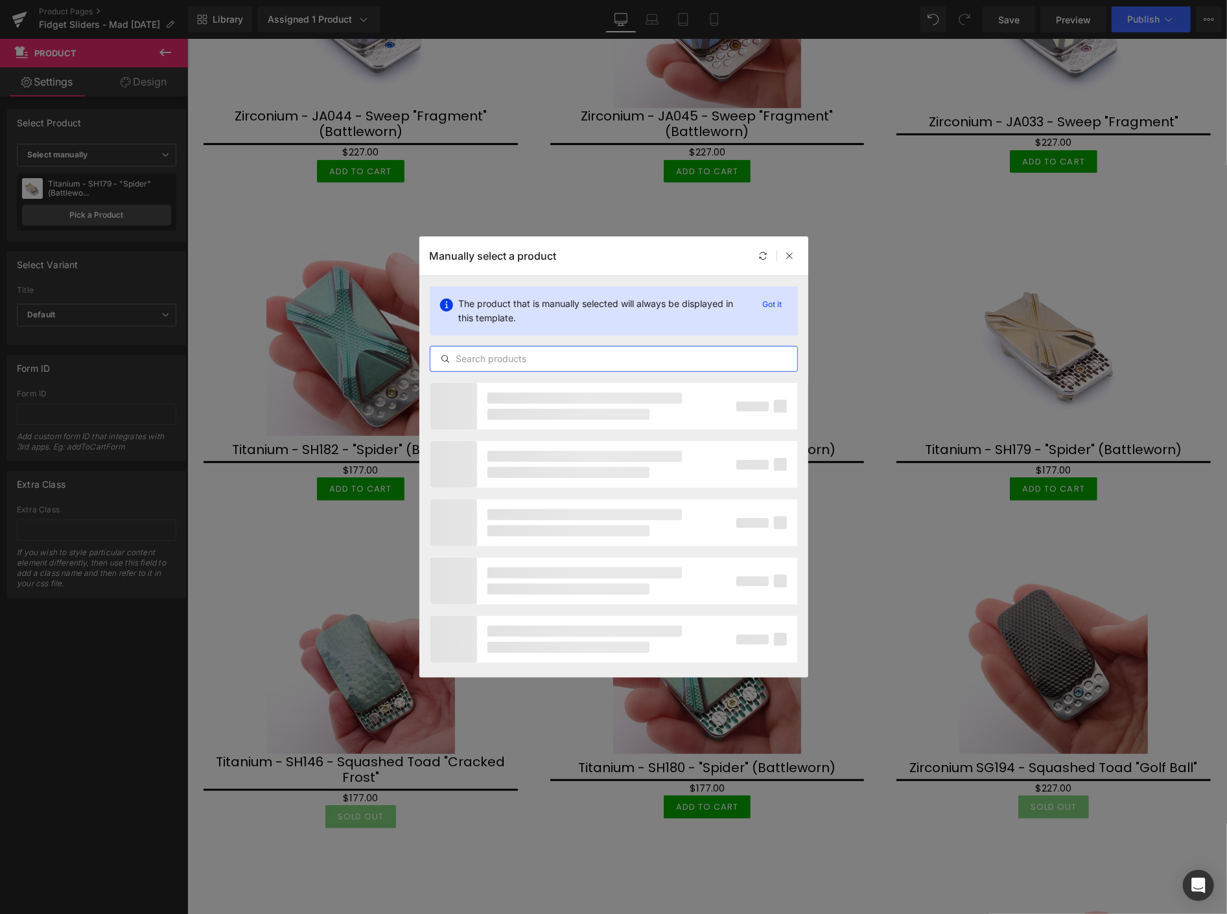
click at [471, 358] on input "text" at bounding box center [613, 359] width 367 height 16
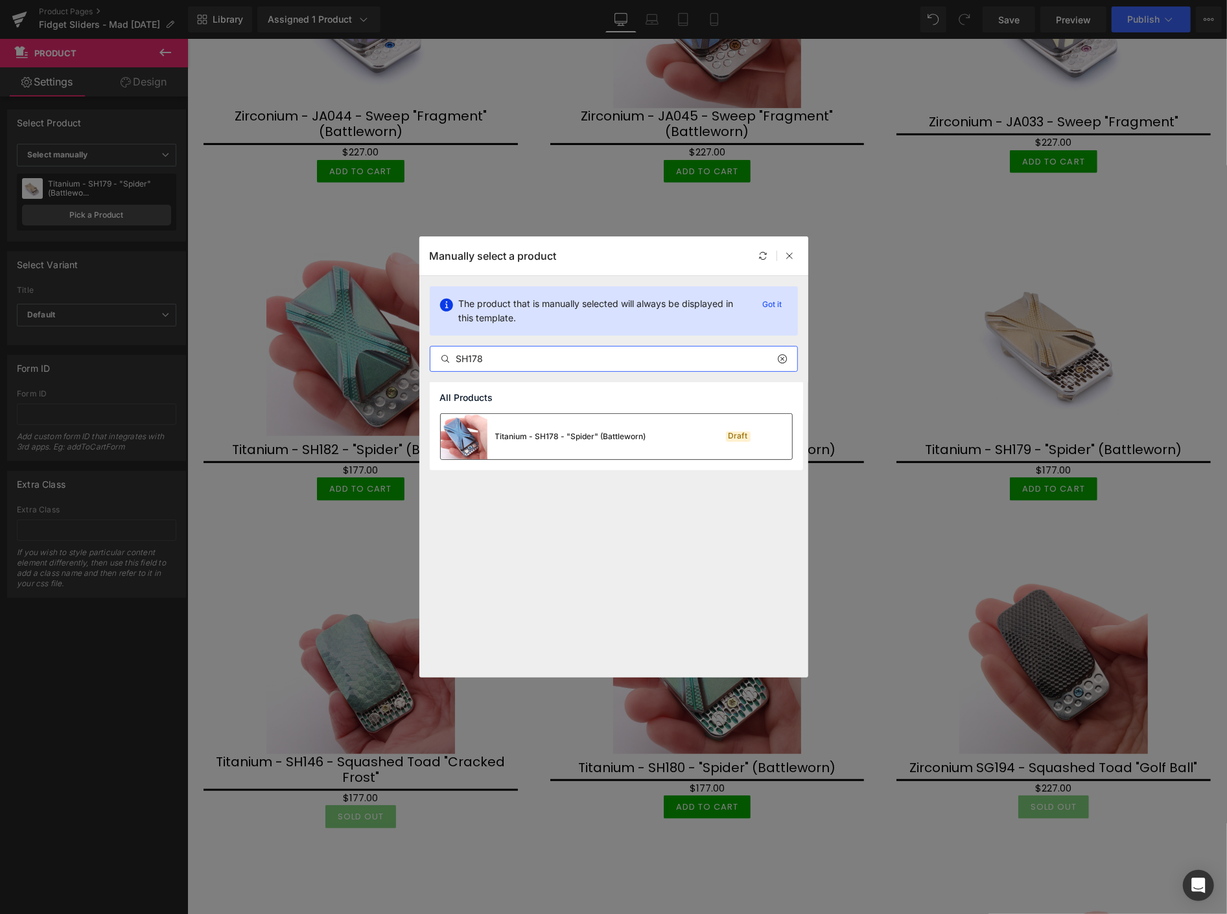
type input "SH178"
drag, startPoint x: 529, startPoint y: 428, endPoint x: 343, endPoint y: 389, distance: 190.6
click at [530, 428] on div "Titanium - SH178 - "Spider" (Battleworn)" at bounding box center [543, 436] width 205 height 45
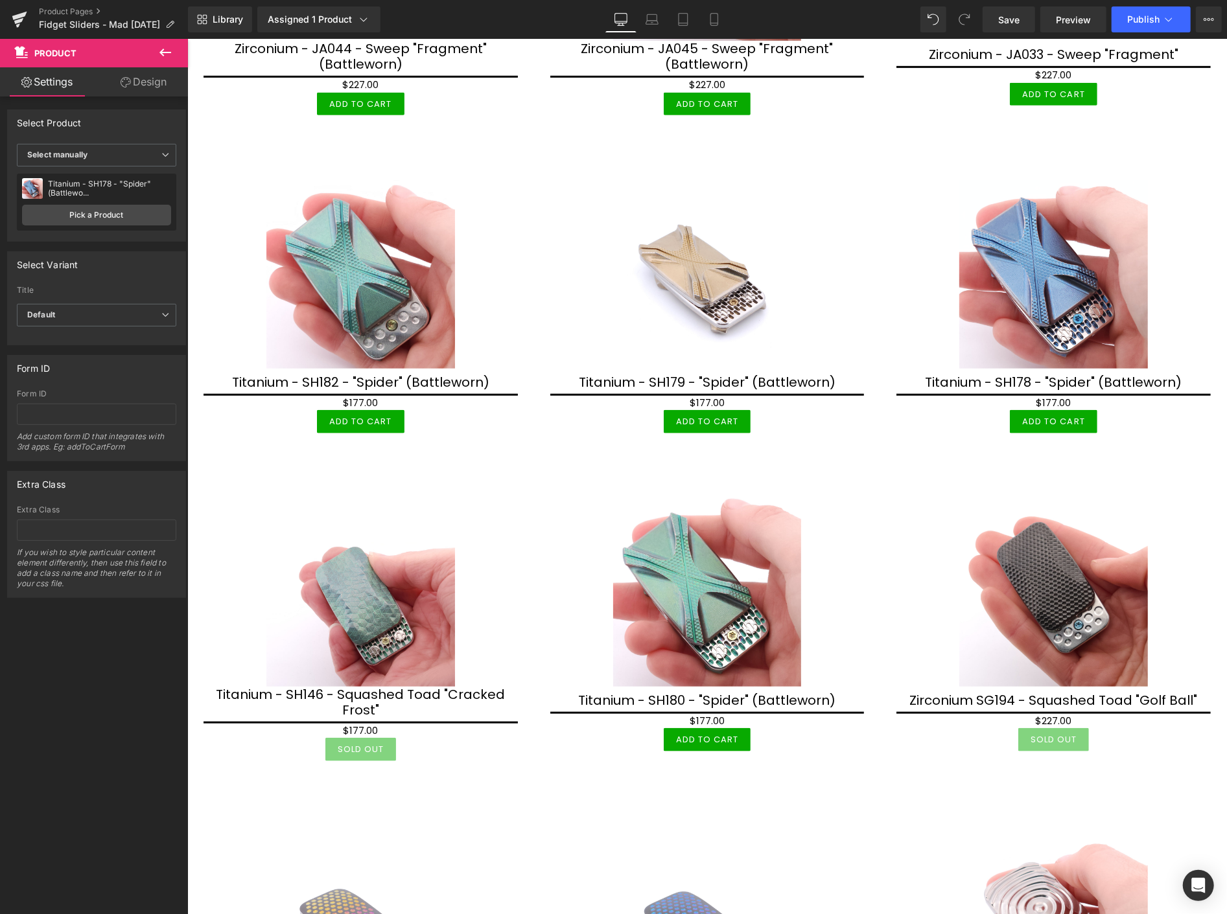
scroll to position [575, 0]
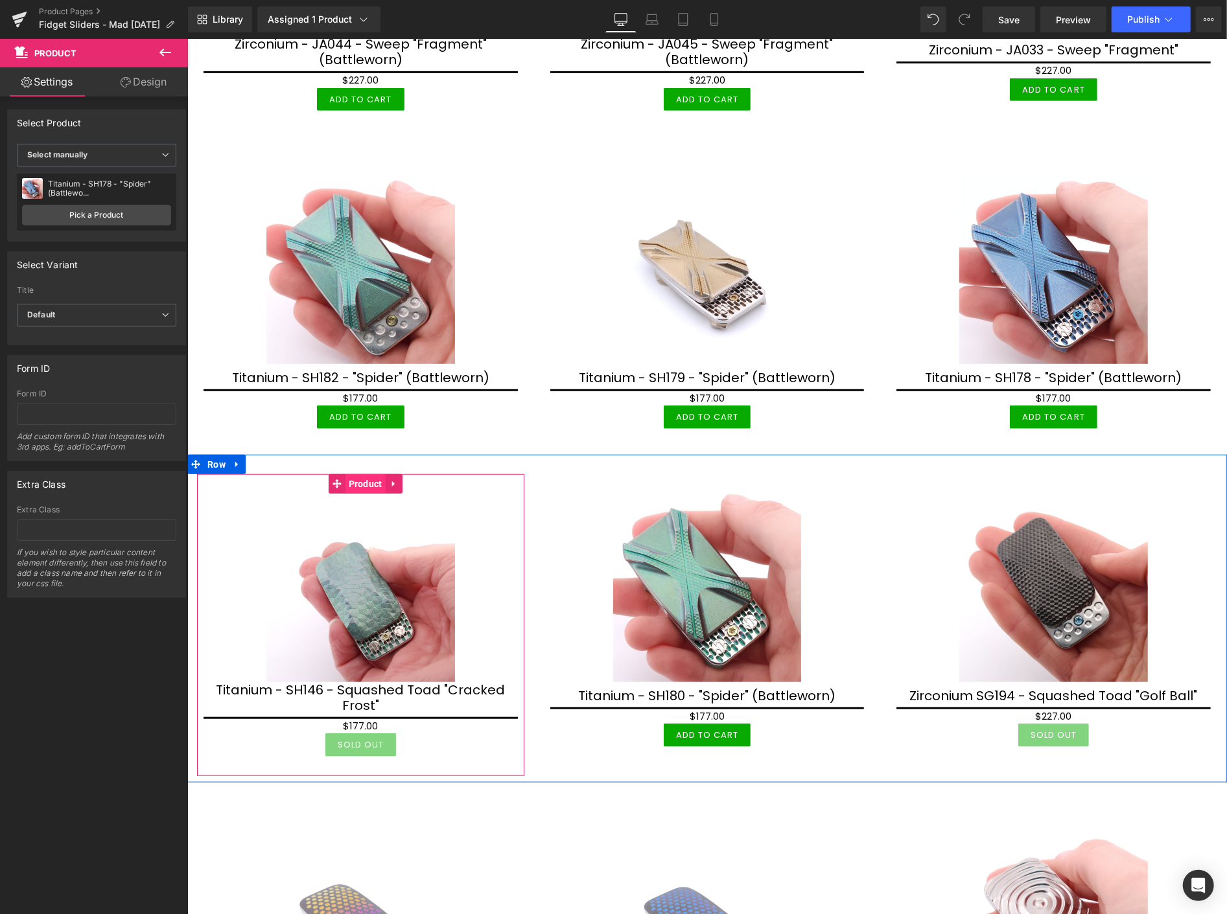
click at [360, 479] on span "Product" at bounding box center [365, 483] width 40 height 19
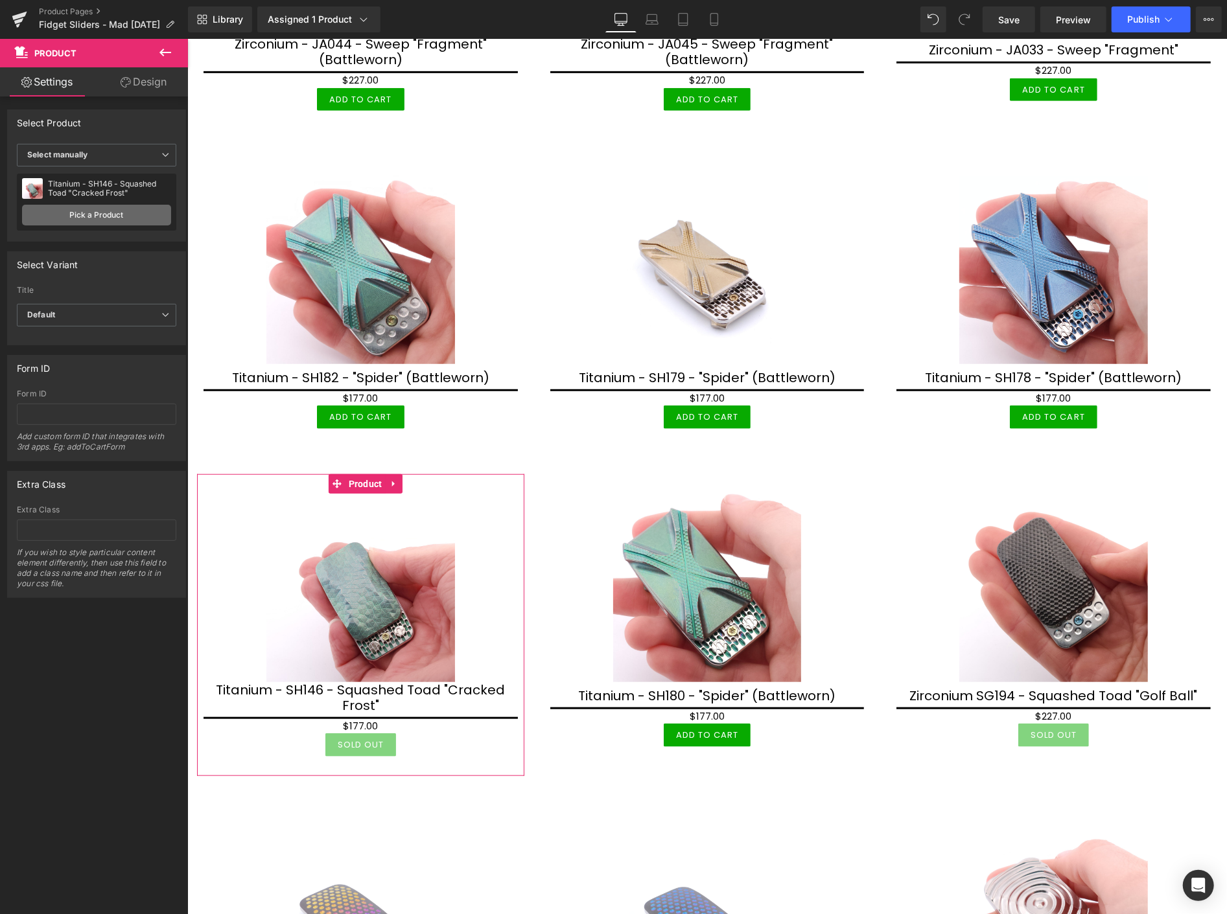
click at [88, 214] on link "Pick a Product" at bounding box center [96, 215] width 149 height 21
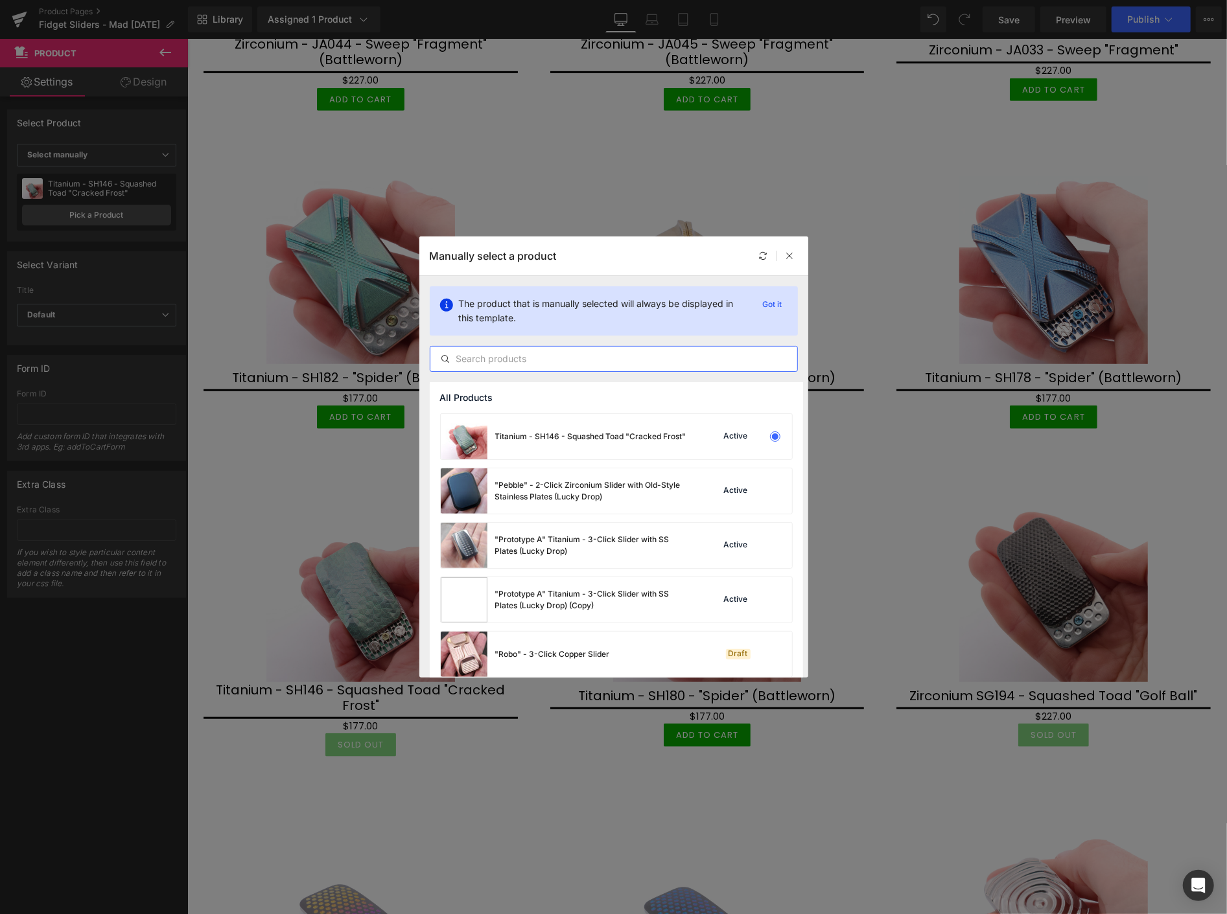
click at [465, 364] on input "text" at bounding box center [613, 359] width 367 height 16
click at [513, 364] on input "text" at bounding box center [613, 359] width 367 height 16
click at [504, 358] on input "text" at bounding box center [613, 359] width 367 height 16
click at [507, 353] on input "text" at bounding box center [613, 359] width 367 height 16
click at [793, 253] on icon at bounding box center [789, 255] width 9 height 9
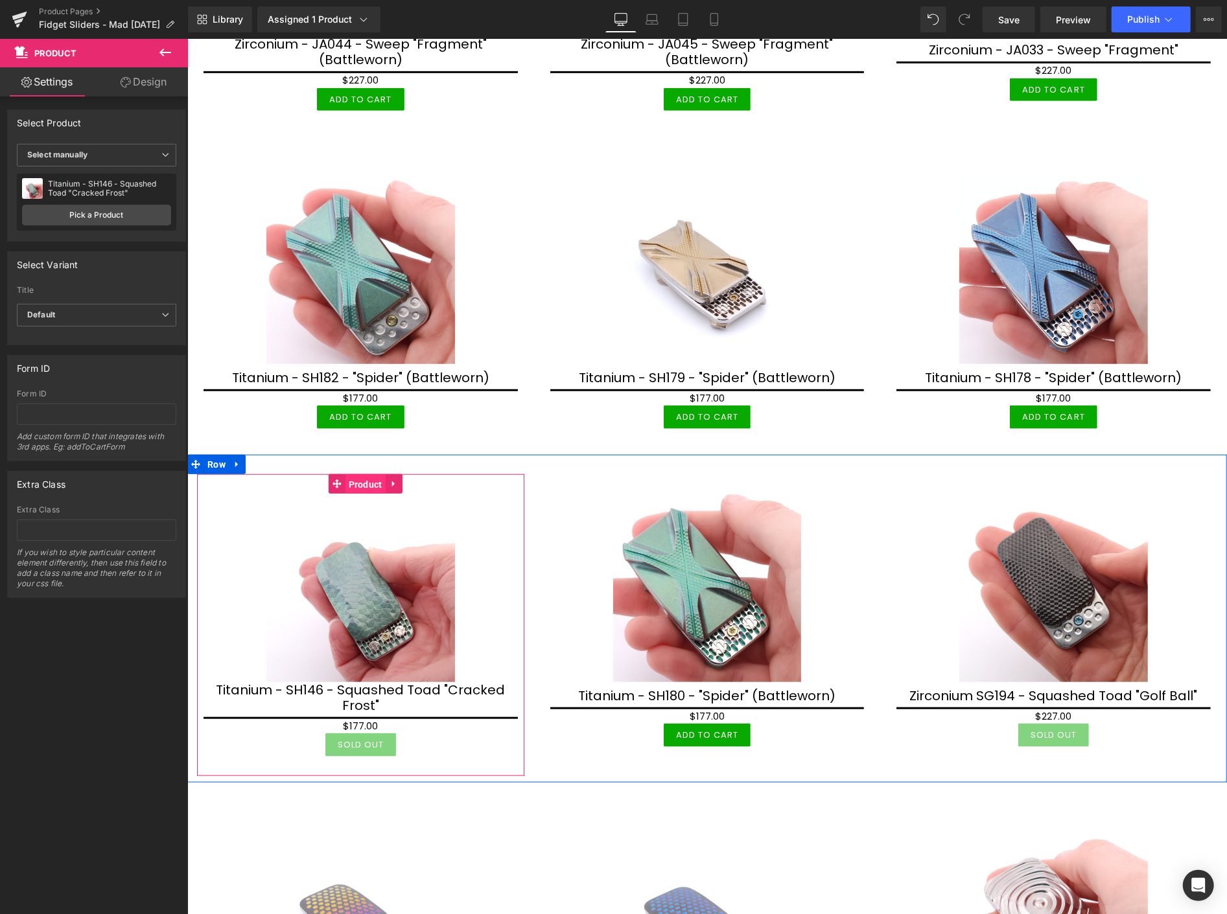
click at [360, 481] on span "Product" at bounding box center [365, 483] width 40 height 19
click at [366, 481] on span "Product" at bounding box center [365, 483] width 40 height 19
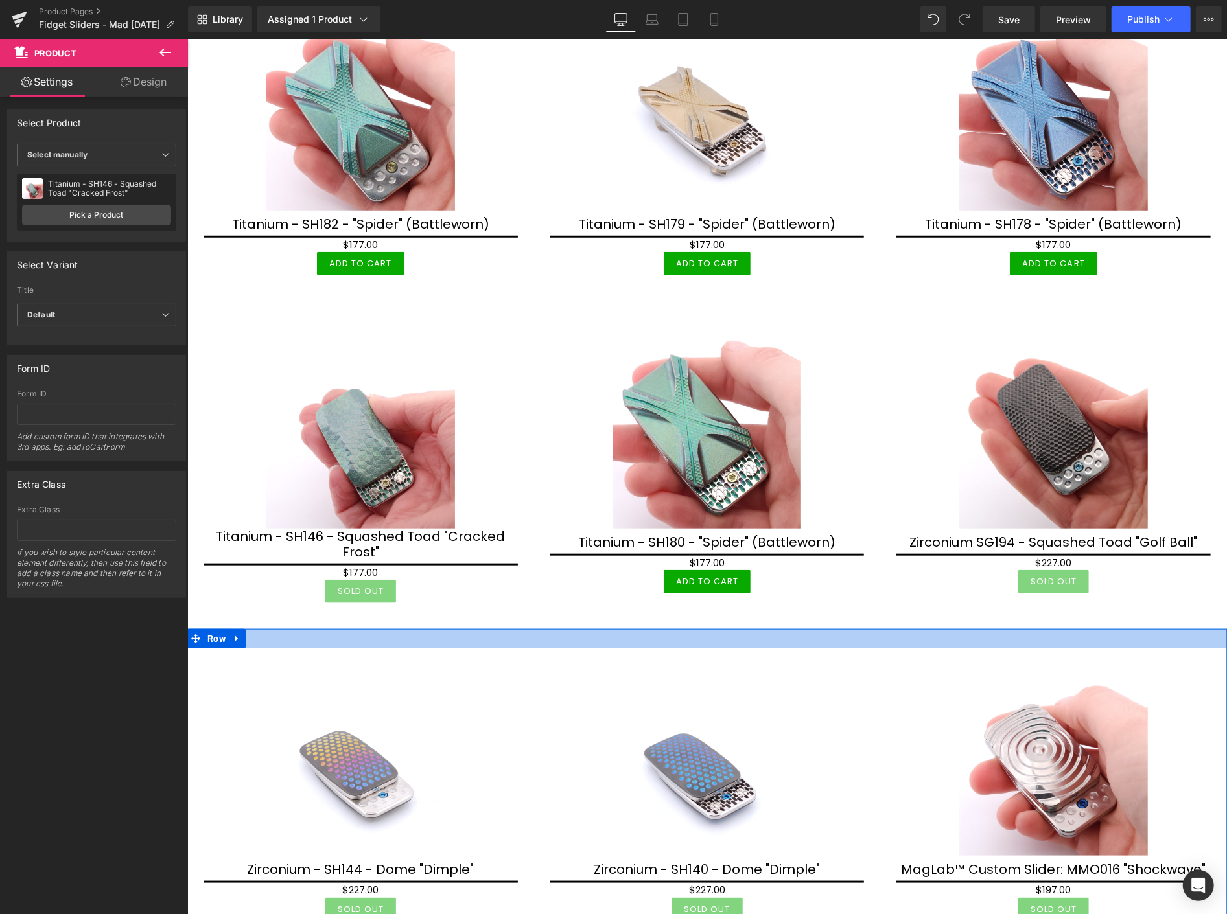
scroll to position [792, 0]
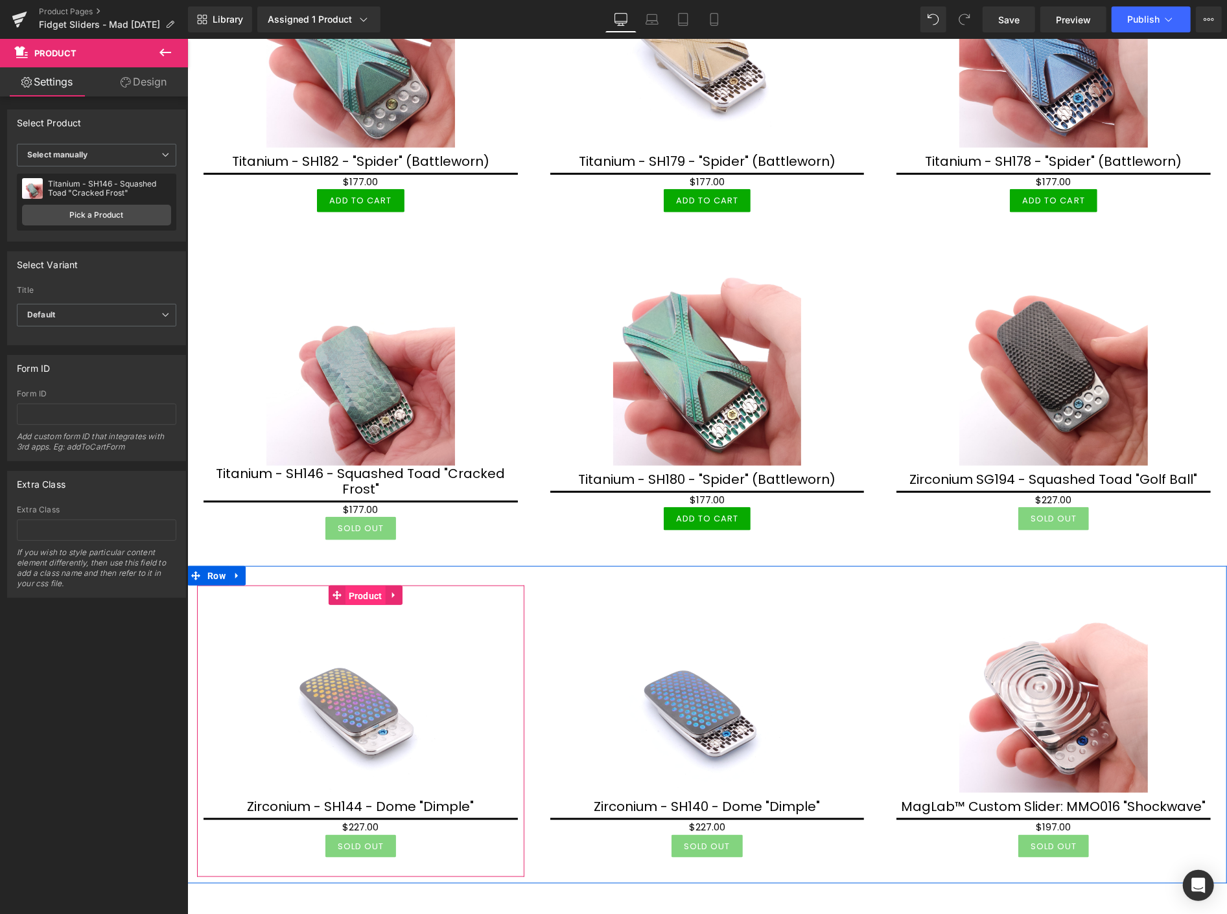
click at [352, 587] on span "Product" at bounding box center [365, 595] width 40 height 19
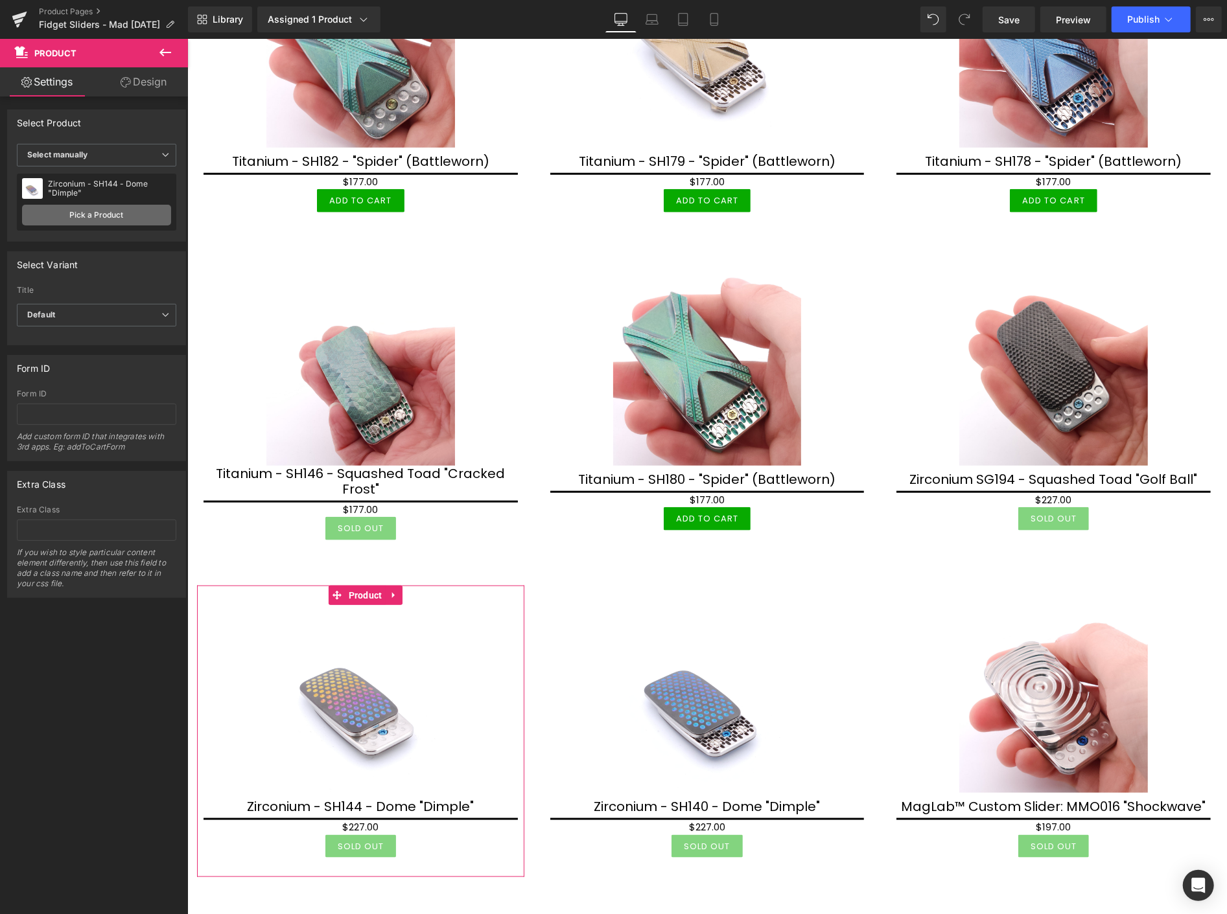
click at [92, 216] on link "Pick a Product" at bounding box center [96, 215] width 149 height 21
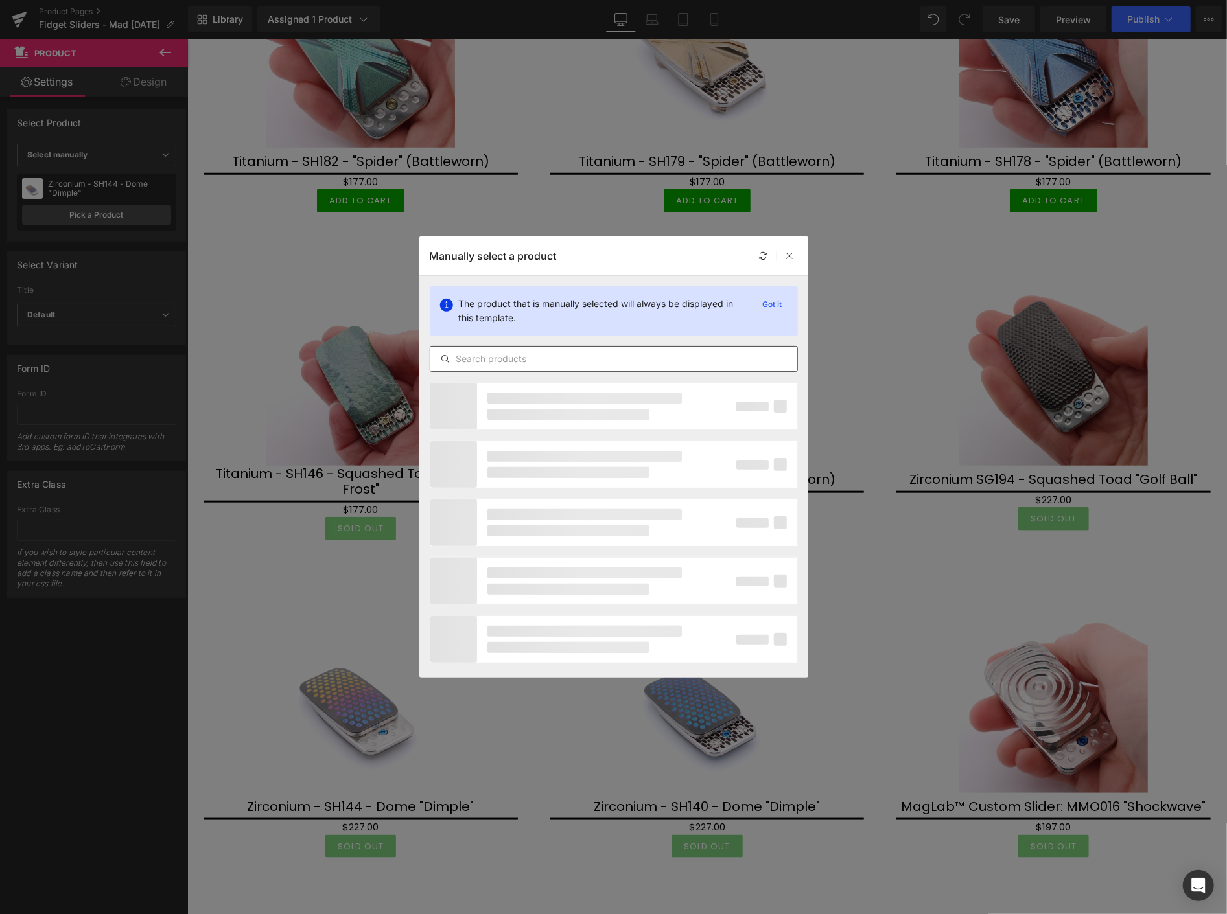
click at [475, 360] on input "text" at bounding box center [613, 359] width 367 height 16
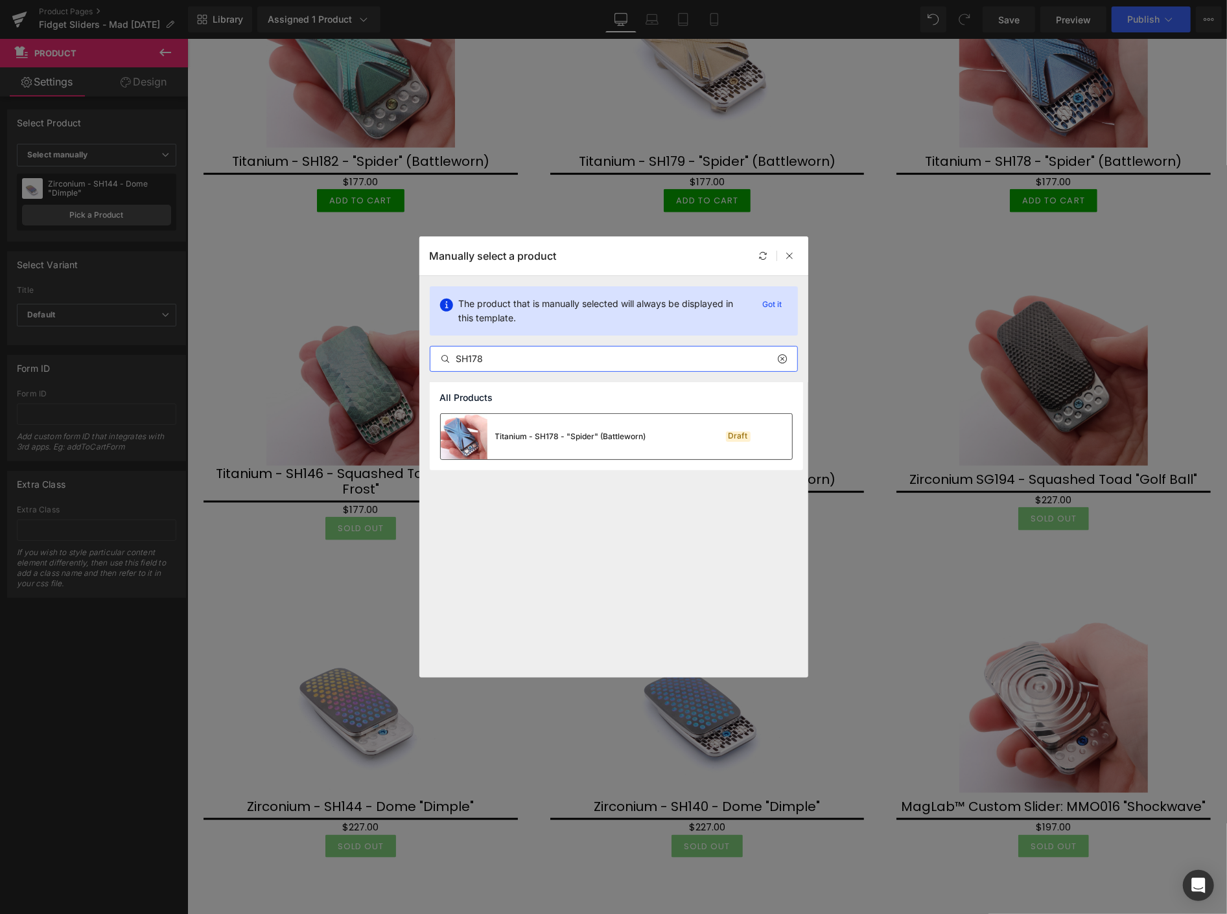
type input "SH178"
click at [538, 441] on div "Titanium - SH178 - "Spider" (Battleworn)" at bounding box center [570, 437] width 151 height 12
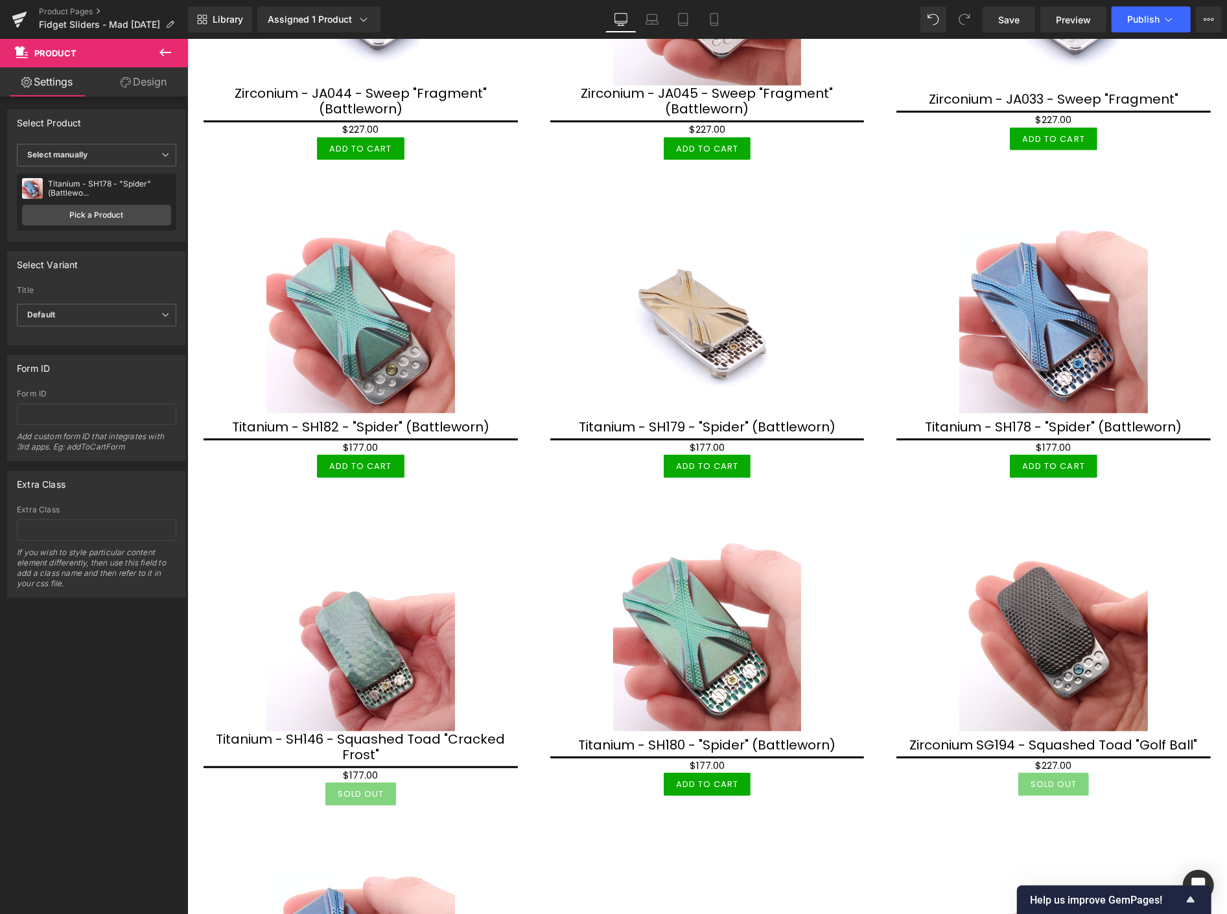
scroll to position [503, 0]
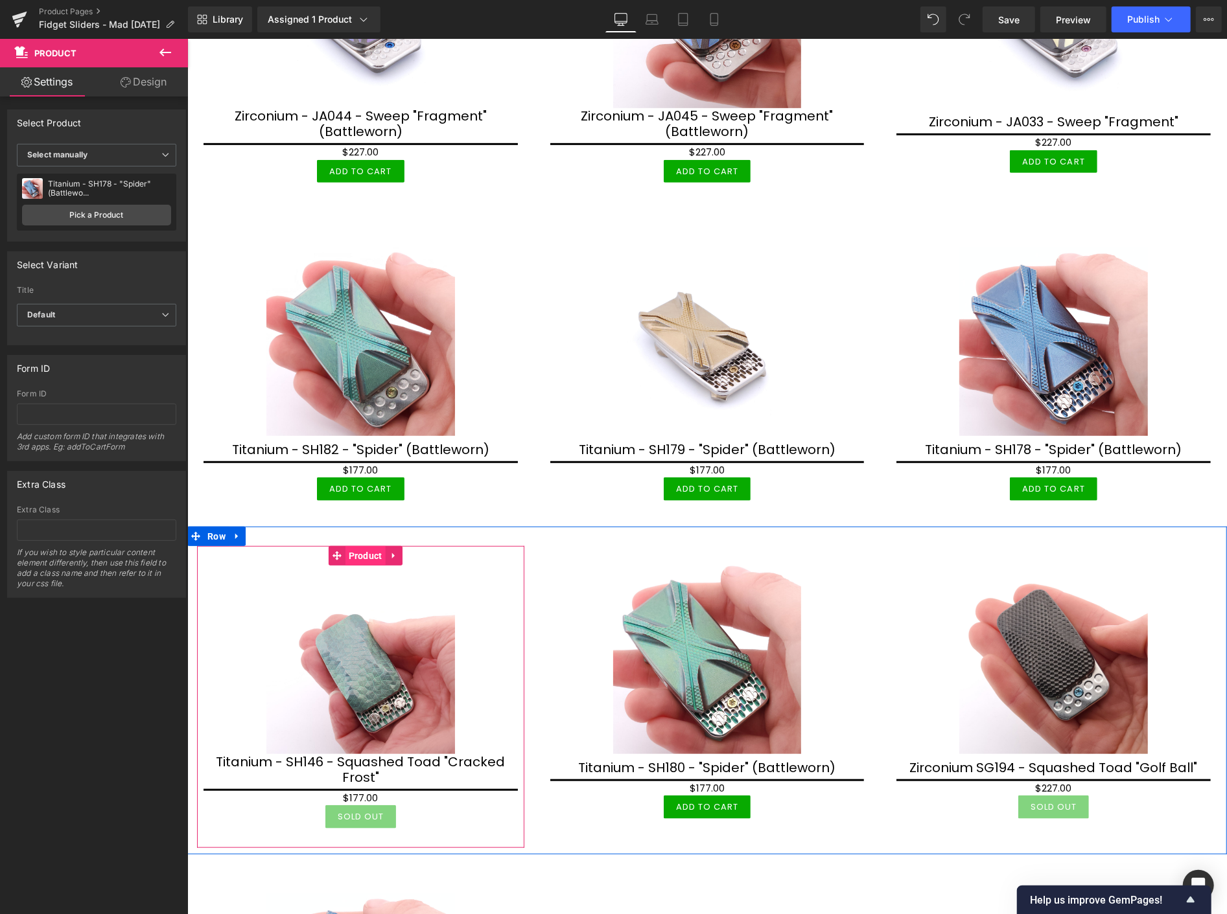
click at [365, 548] on span "Product" at bounding box center [365, 555] width 40 height 19
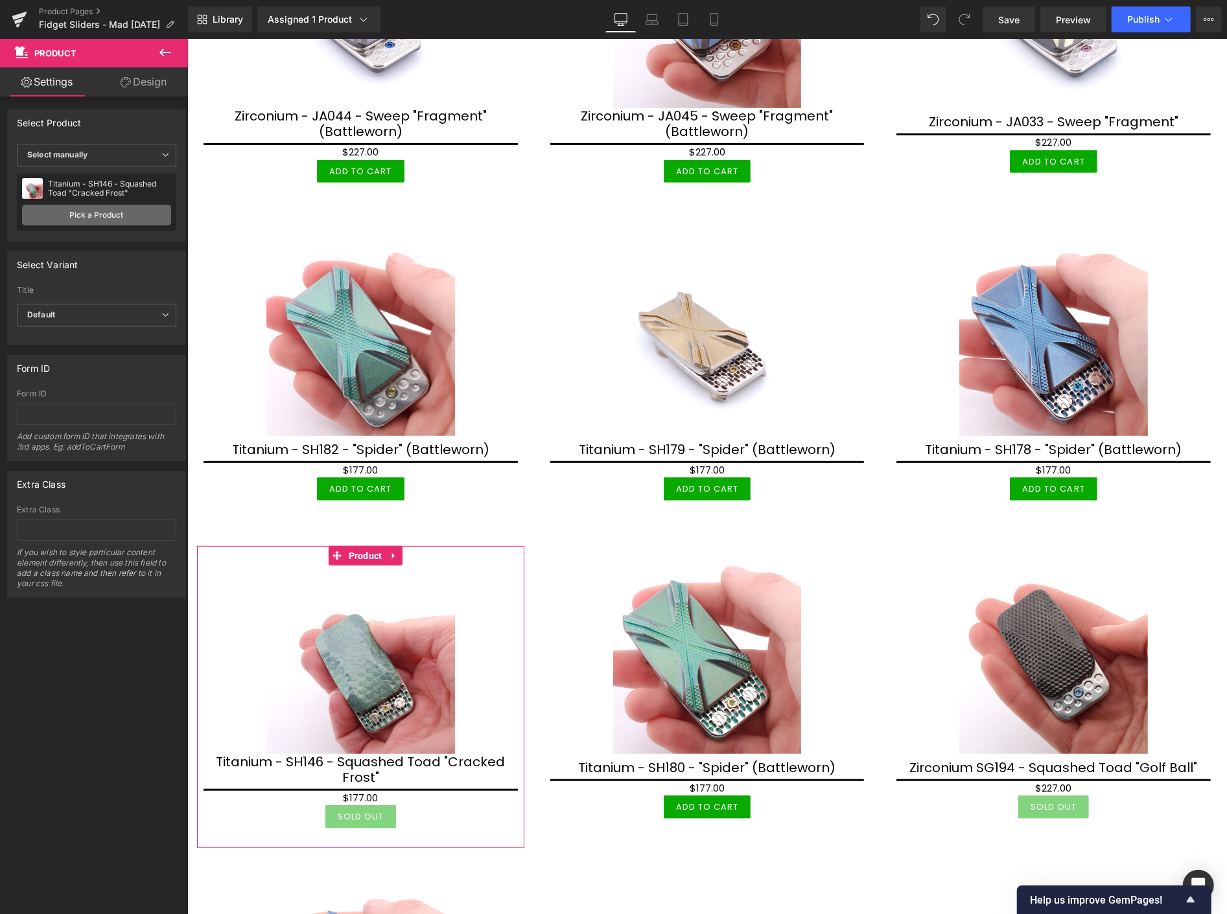
click at [134, 211] on link "Pick a Product" at bounding box center [96, 215] width 149 height 21
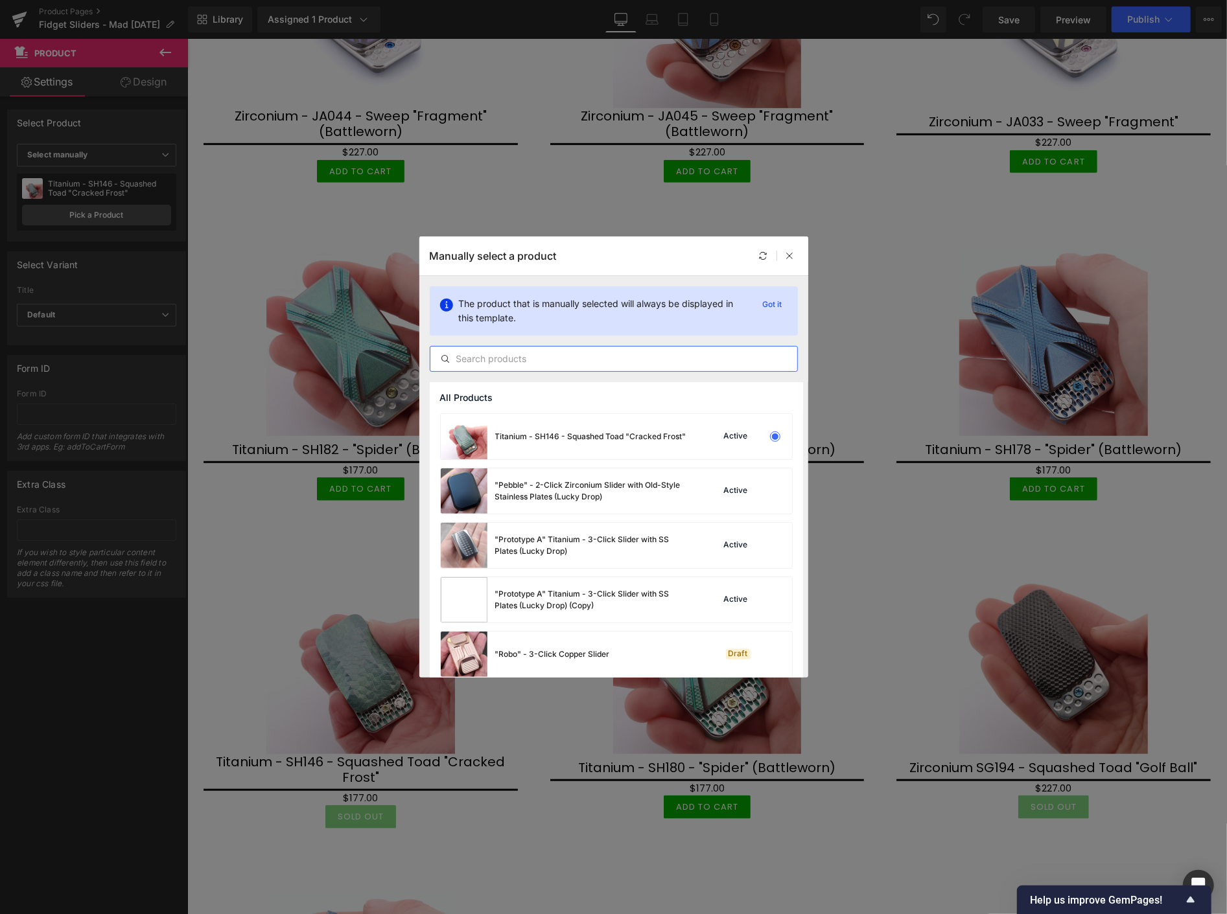
click at [487, 358] on input "text" at bounding box center [613, 359] width 367 height 16
click at [793, 251] on icon at bounding box center [789, 255] width 9 height 9
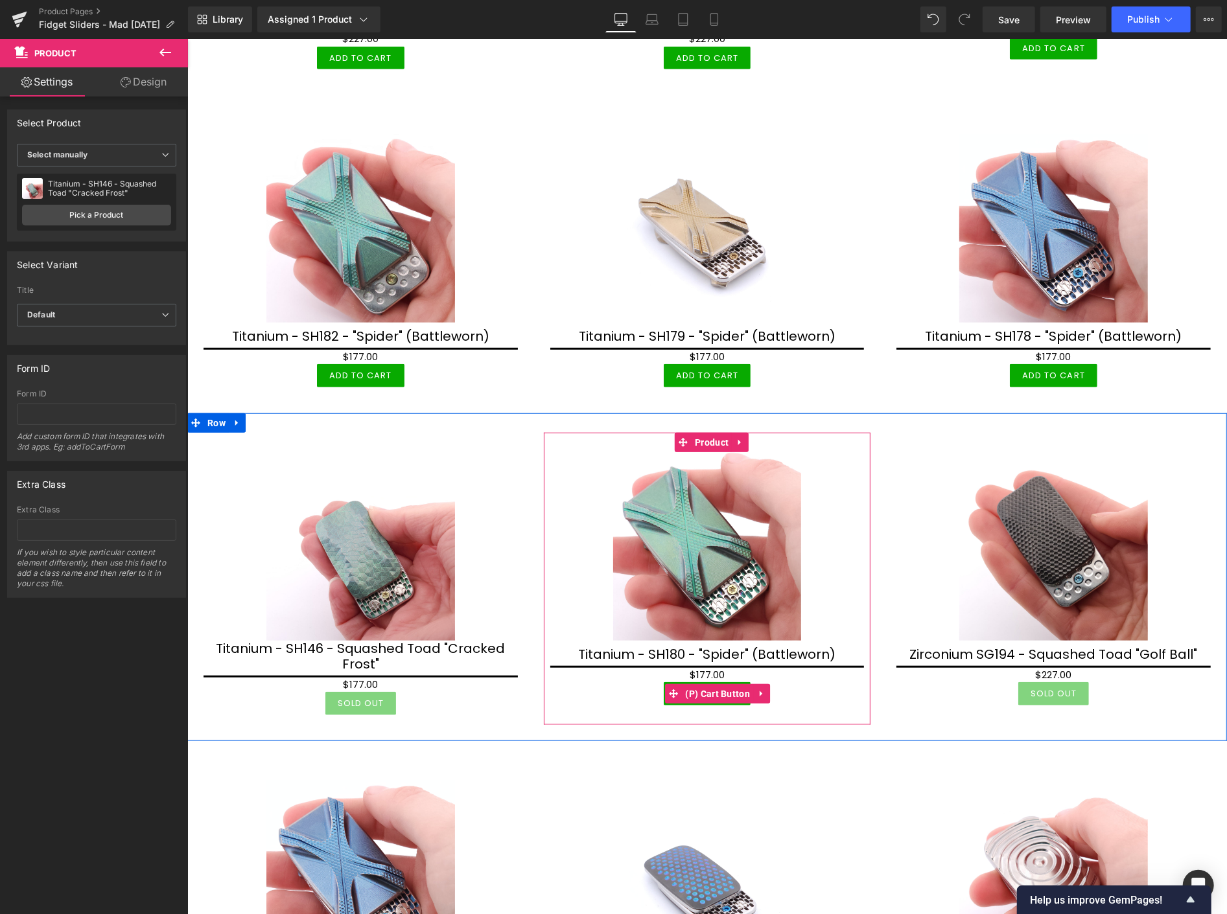
scroll to position [648, 0]
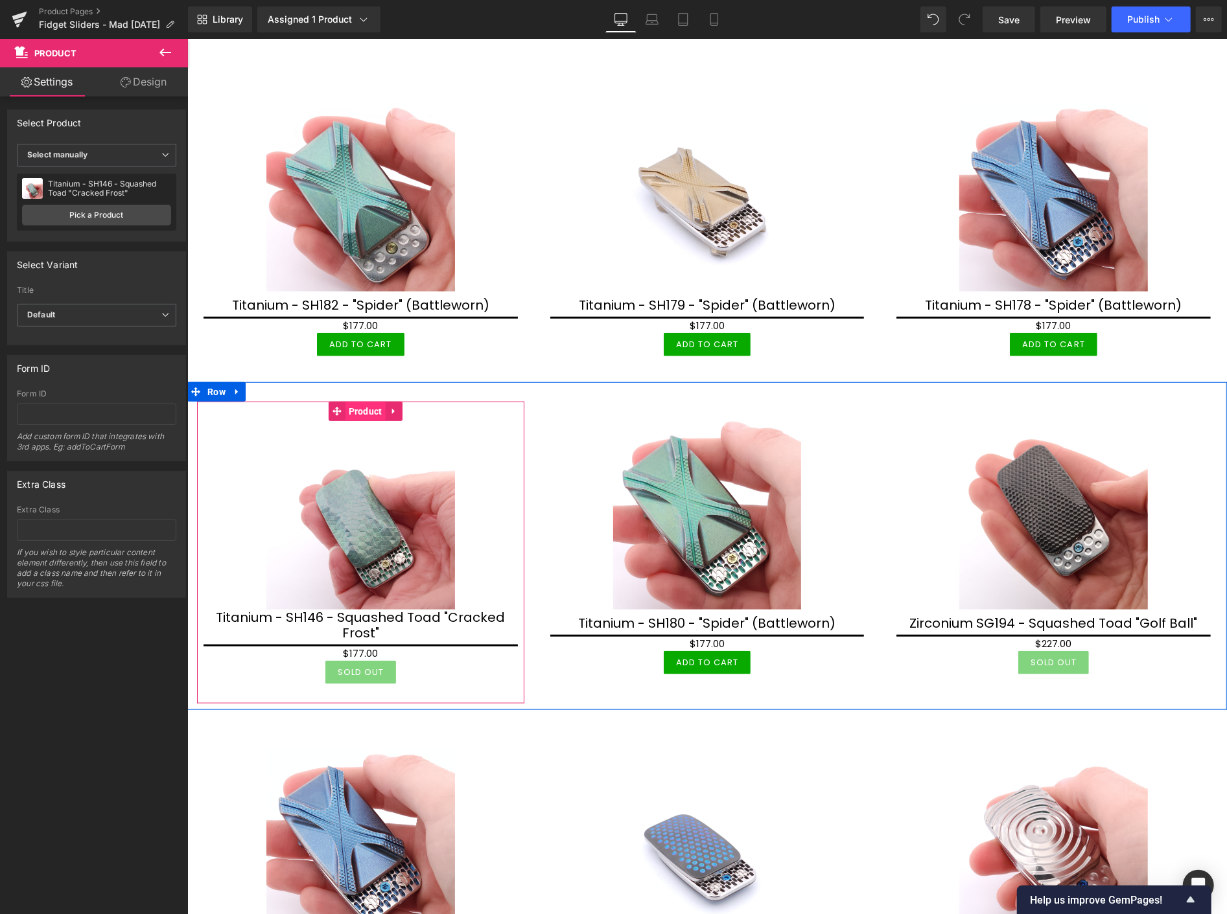
click at [361, 406] on span "Product" at bounding box center [365, 410] width 40 height 19
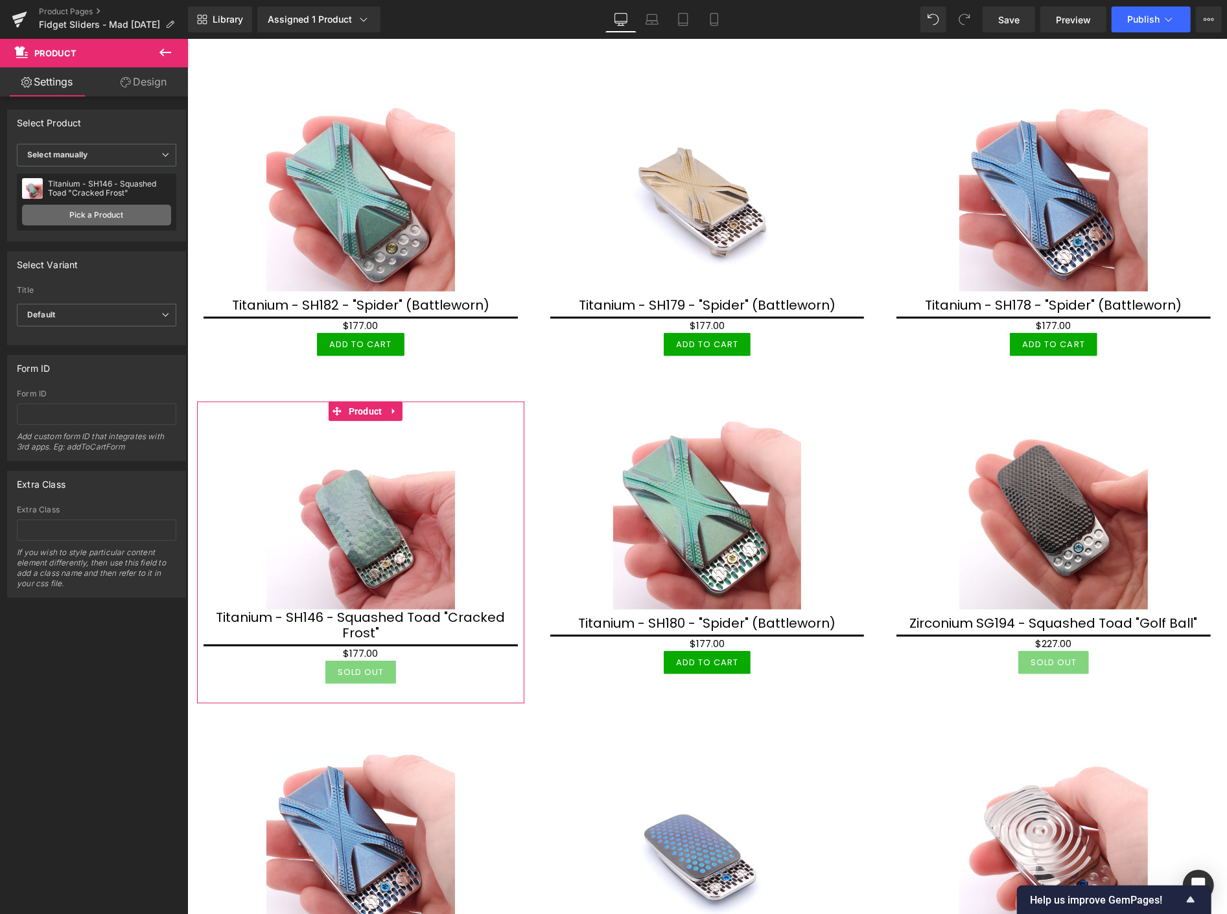
click at [117, 212] on link "Pick a Product" at bounding box center [96, 215] width 149 height 21
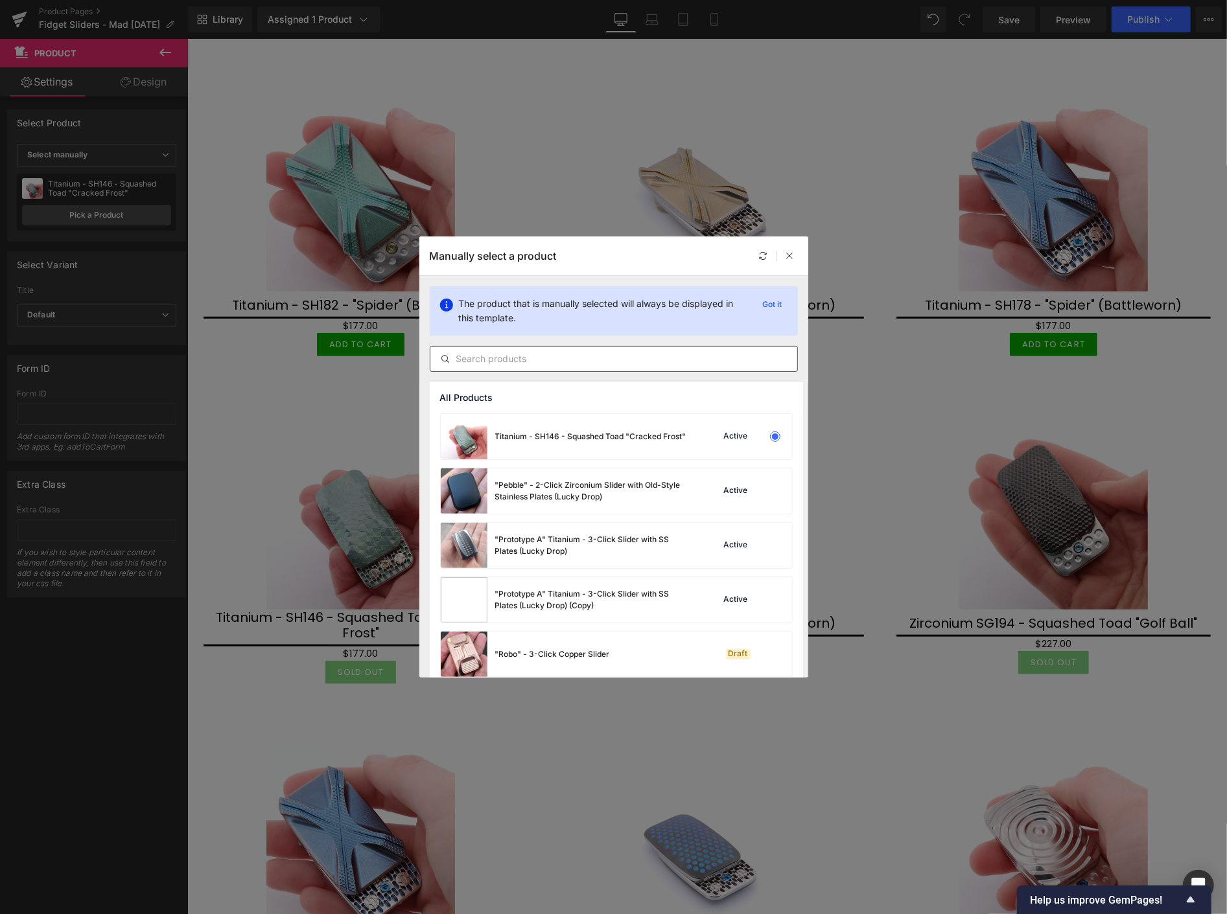
click at [517, 360] on input "text" at bounding box center [613, 359] width 367 height 16
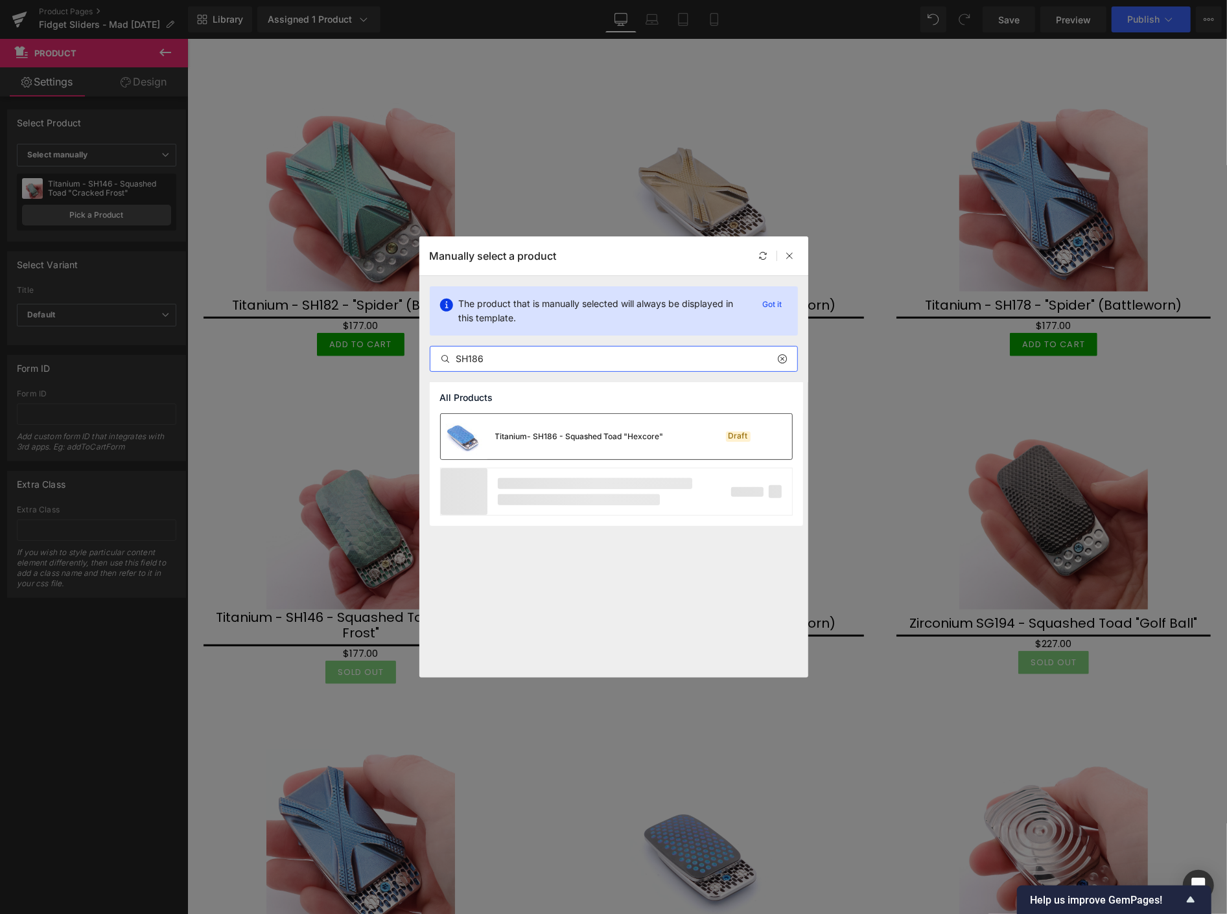
type input "SH186"
click at [541, 443] on div "Titanium- SH186 - Squashed Toad "Hexcore"" at bounding box center [552, 436] width 223 height 45
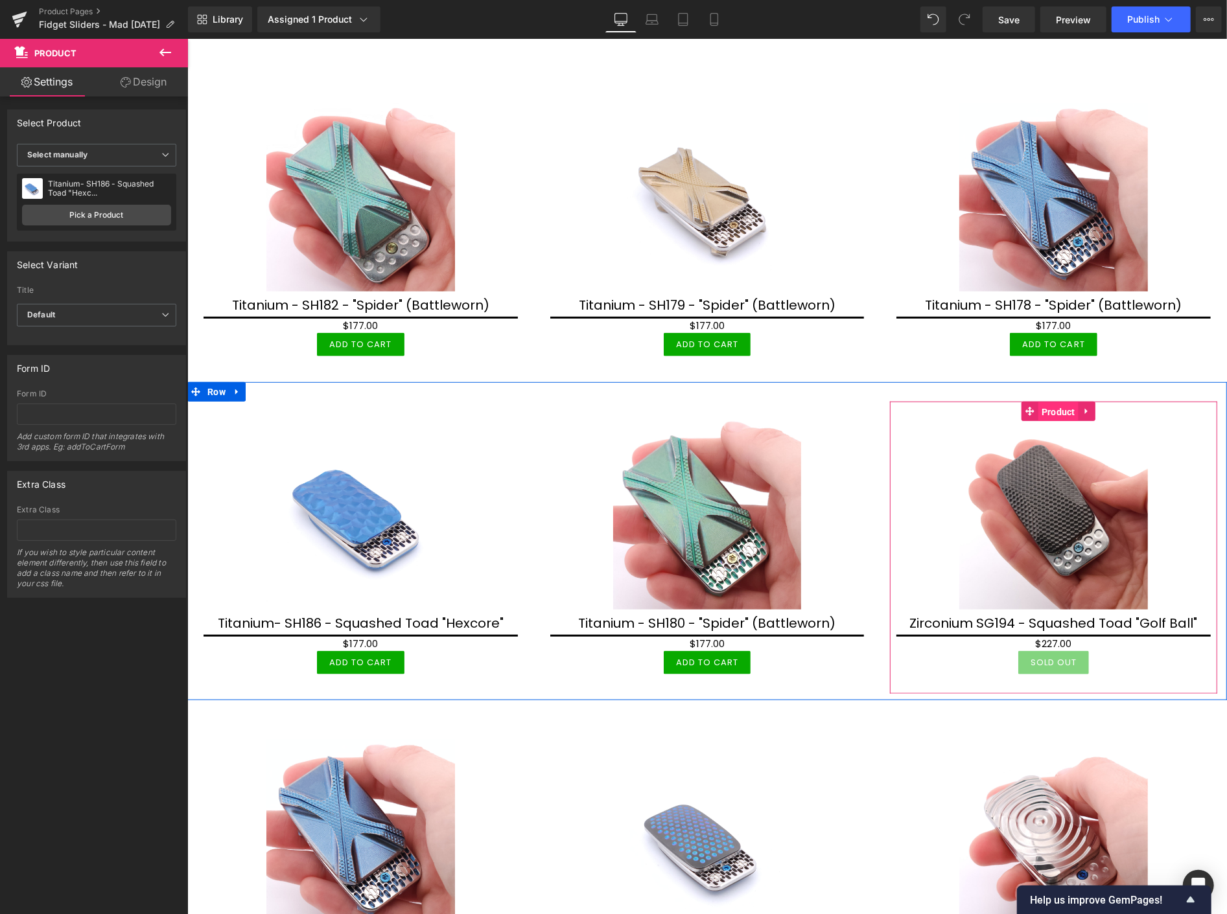
click at [1048, 406] on span "Product" at bounding box center [1057, 411] width 40 height 19
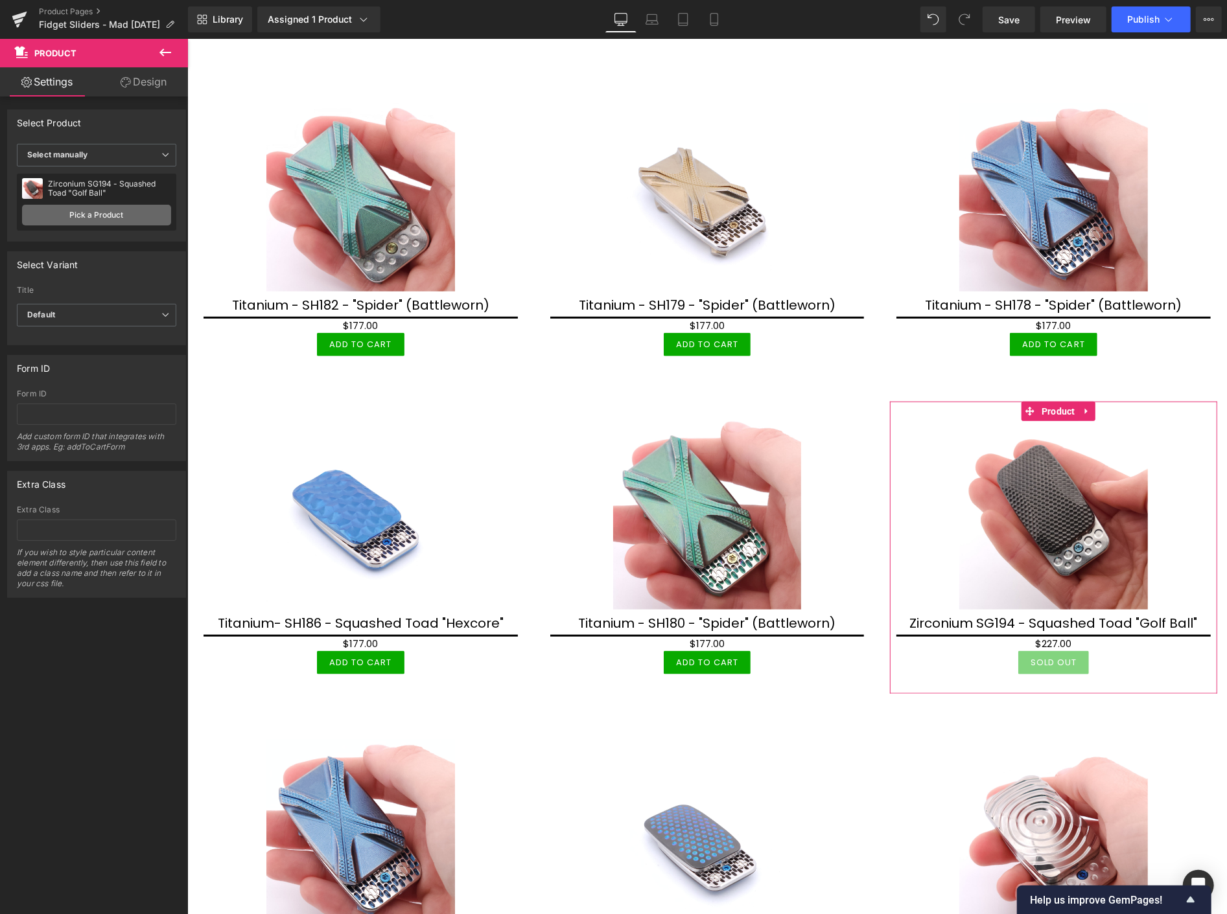
click at [117, 213] on link "Pick a Product" at bounding box center [96, 215] width 149 height 21
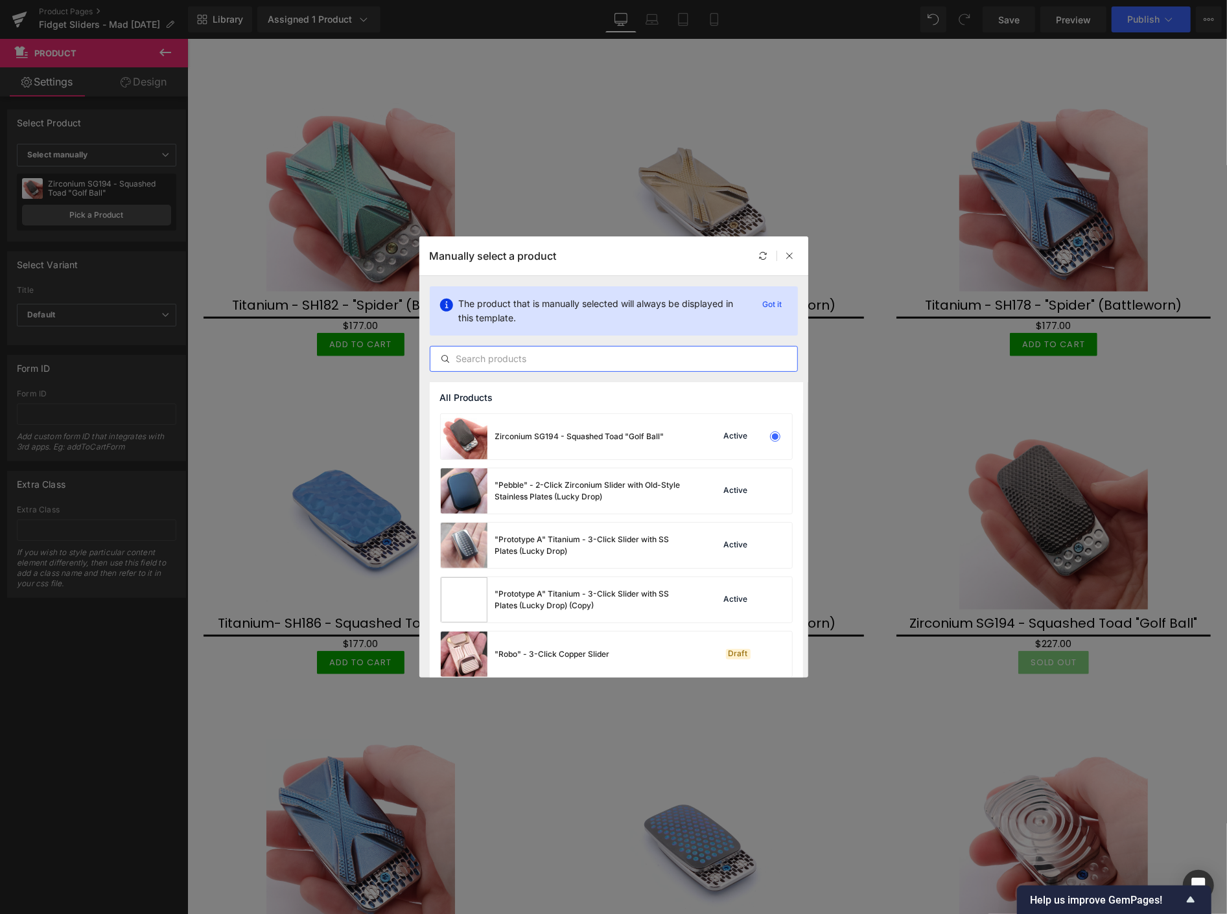
click at [483, 364] on input "text" at bounding box center [613, 359] width 367 height 16
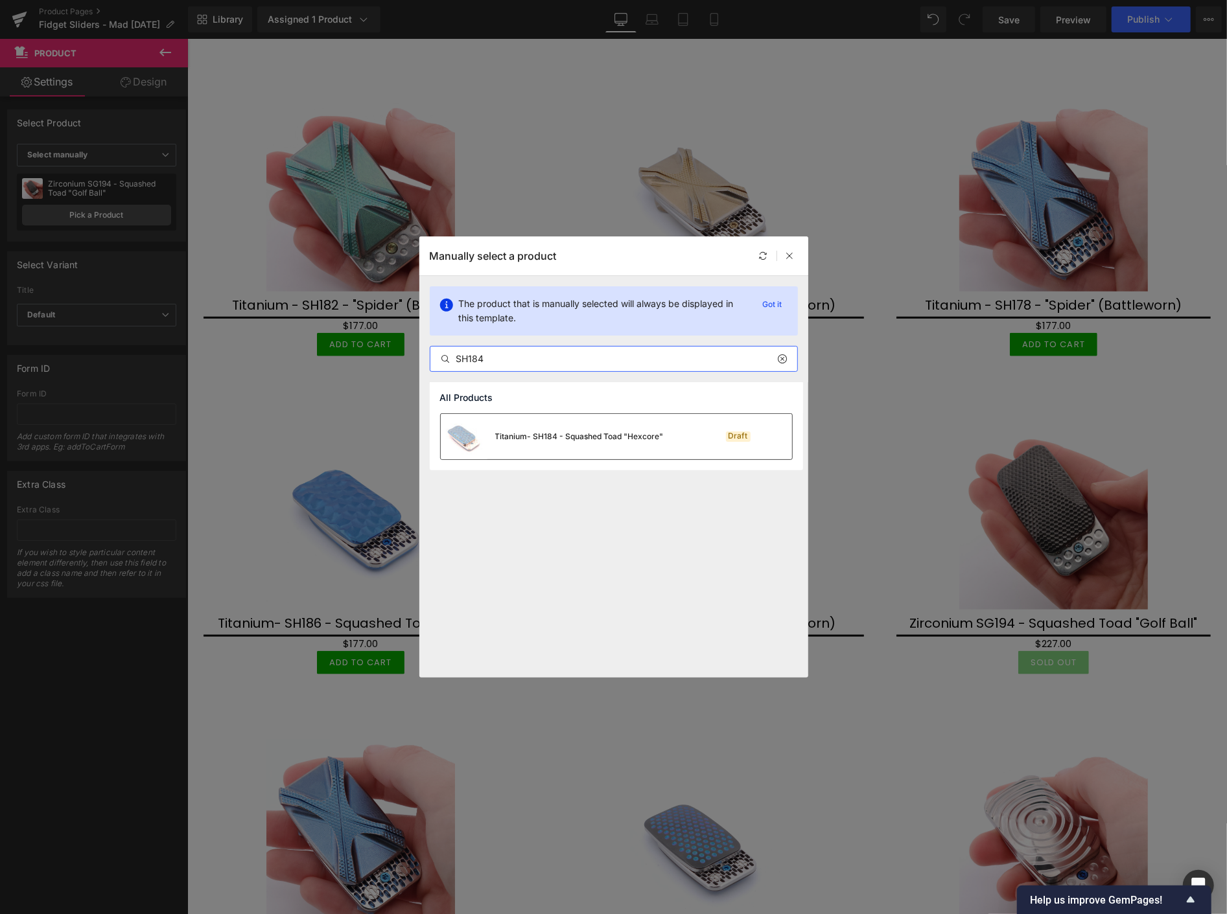
type input "SH184"
click at [542, 429] on div "Titanium- SH184 - Squashed Toad "Hexcore"" at bounding box center [552, 436] width 223 height 45
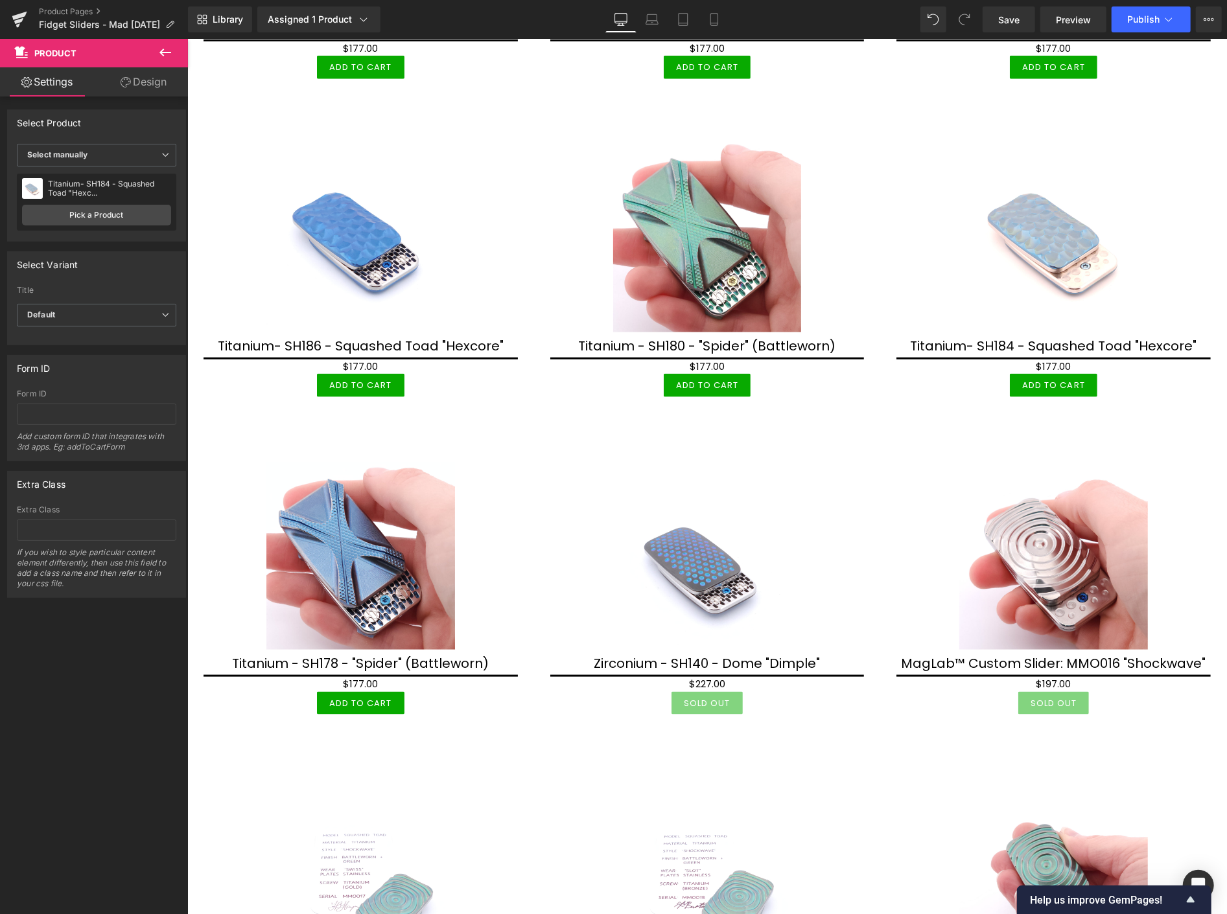
scroll to position [1008, 0]
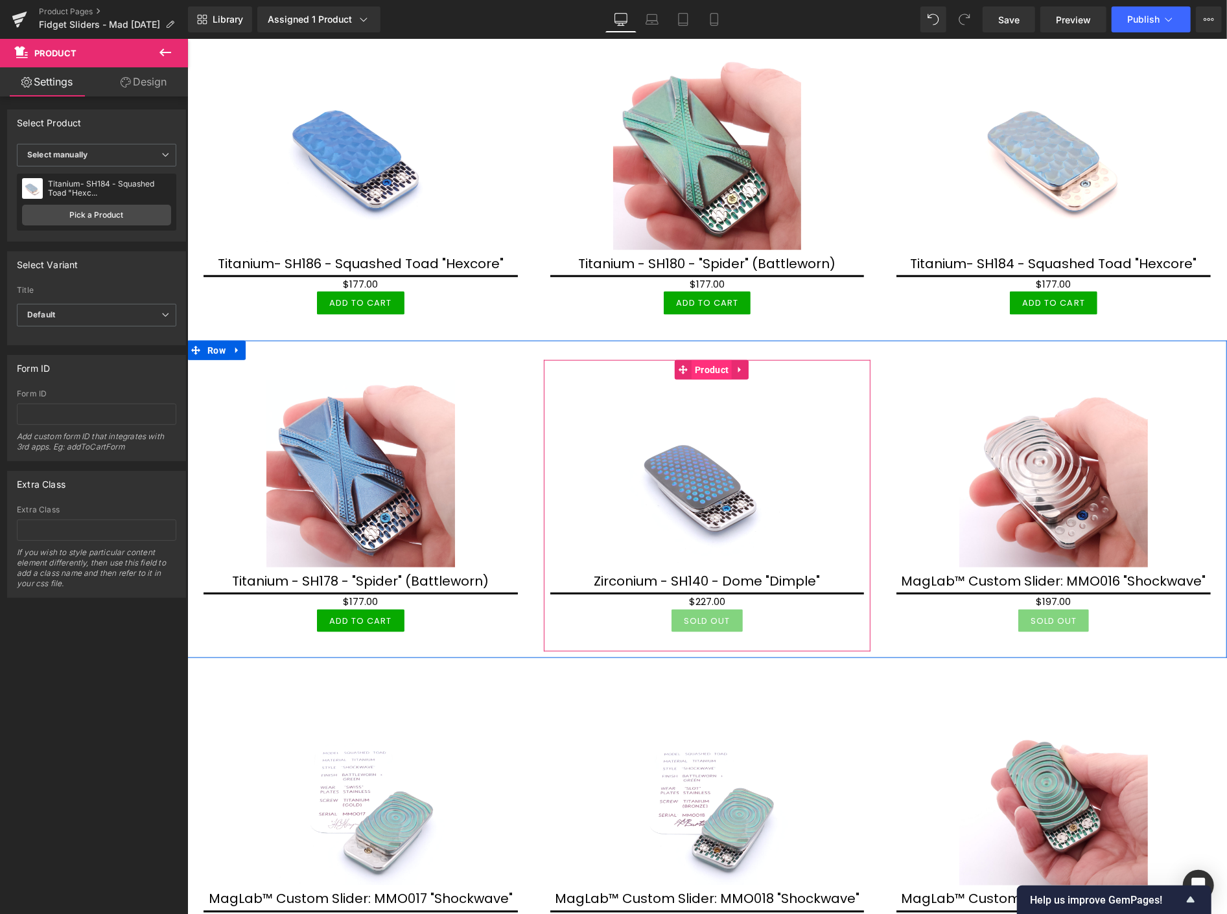
click at [697, 361] on span "Product" at bounding box center [711, 369] width 40 height 19
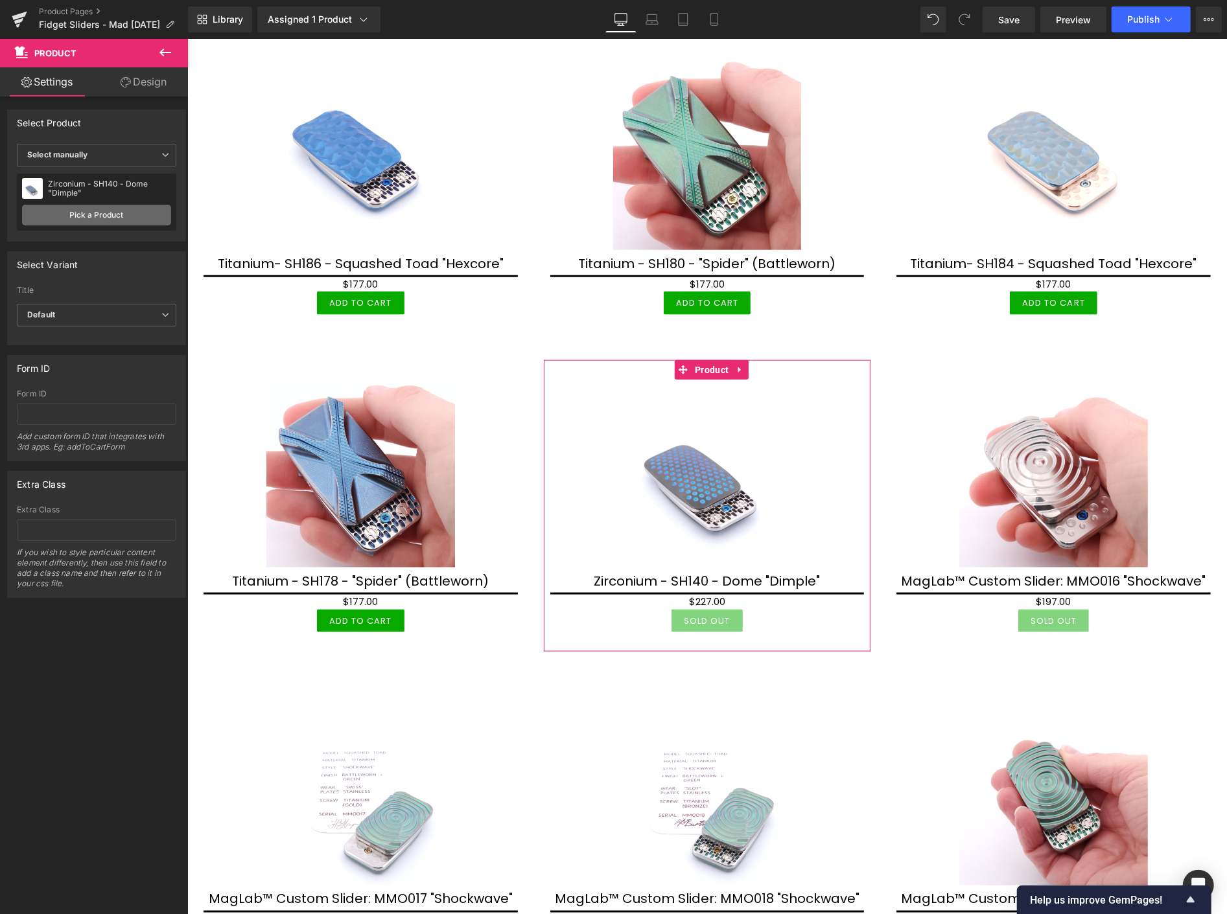
click at [118, 211] on link "Pick a Product" at bounding box center [96, 215] width 149 height 21
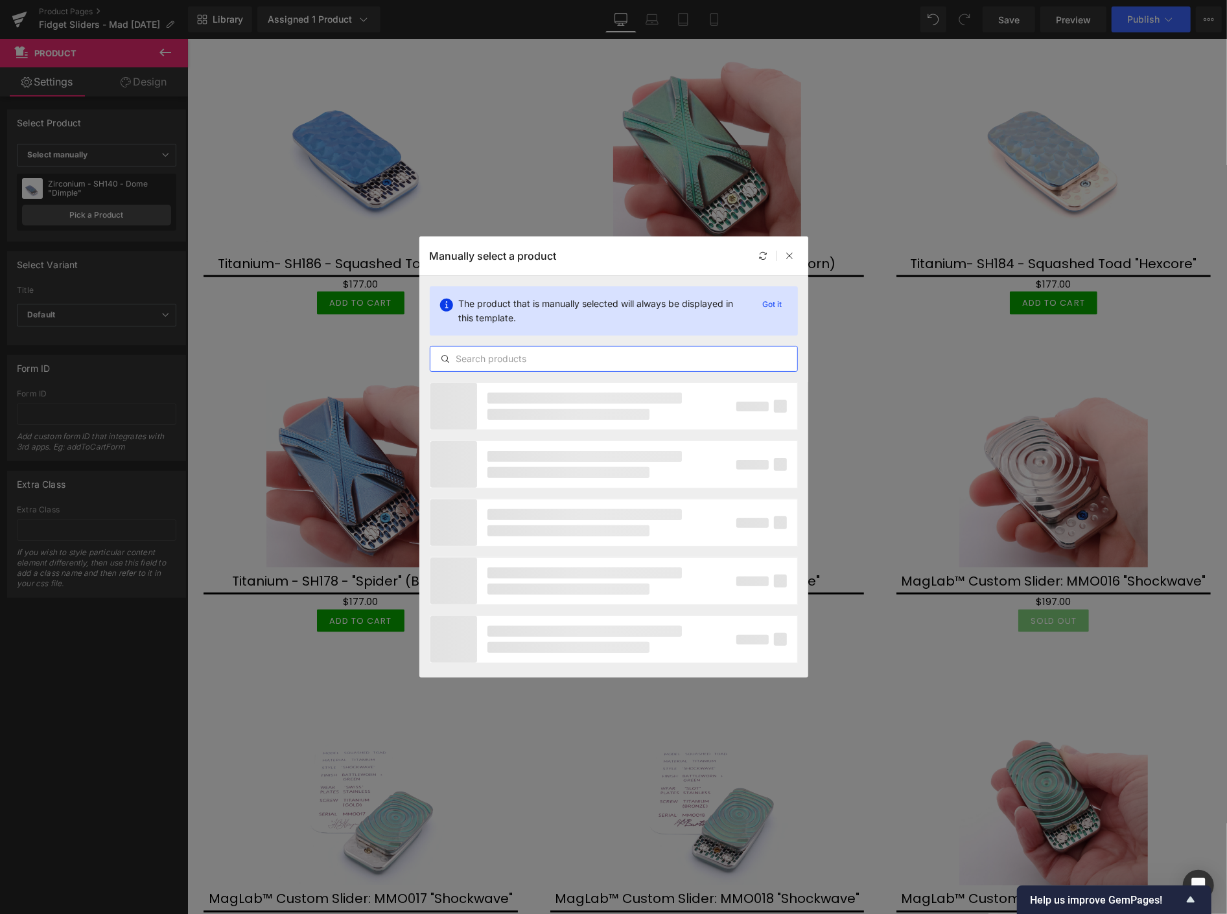
click at [465, 354] on input "text" at bounding box center [613, 359] width 367 height 16
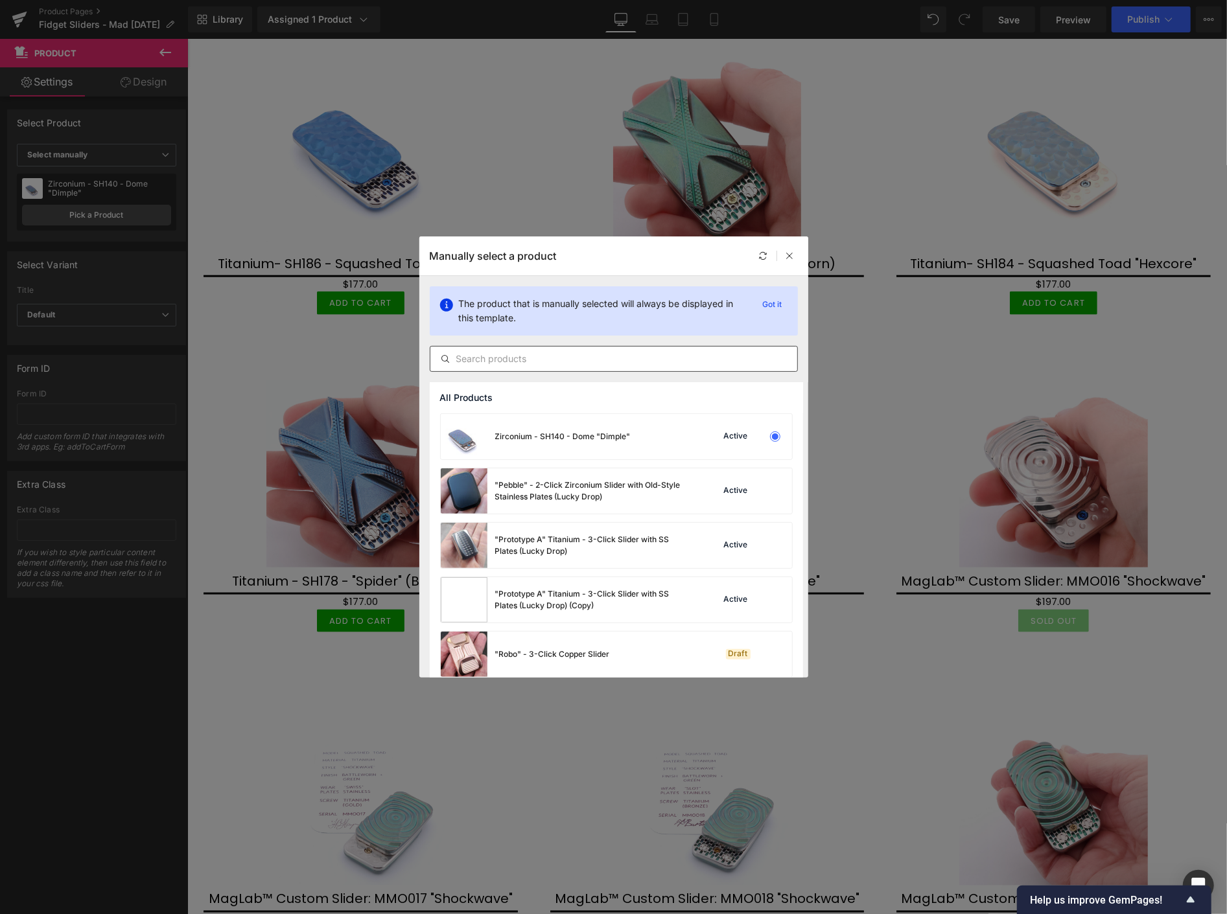
click at [470, 365] on input "text" at bounding box center [613, 359] width 367 height 16
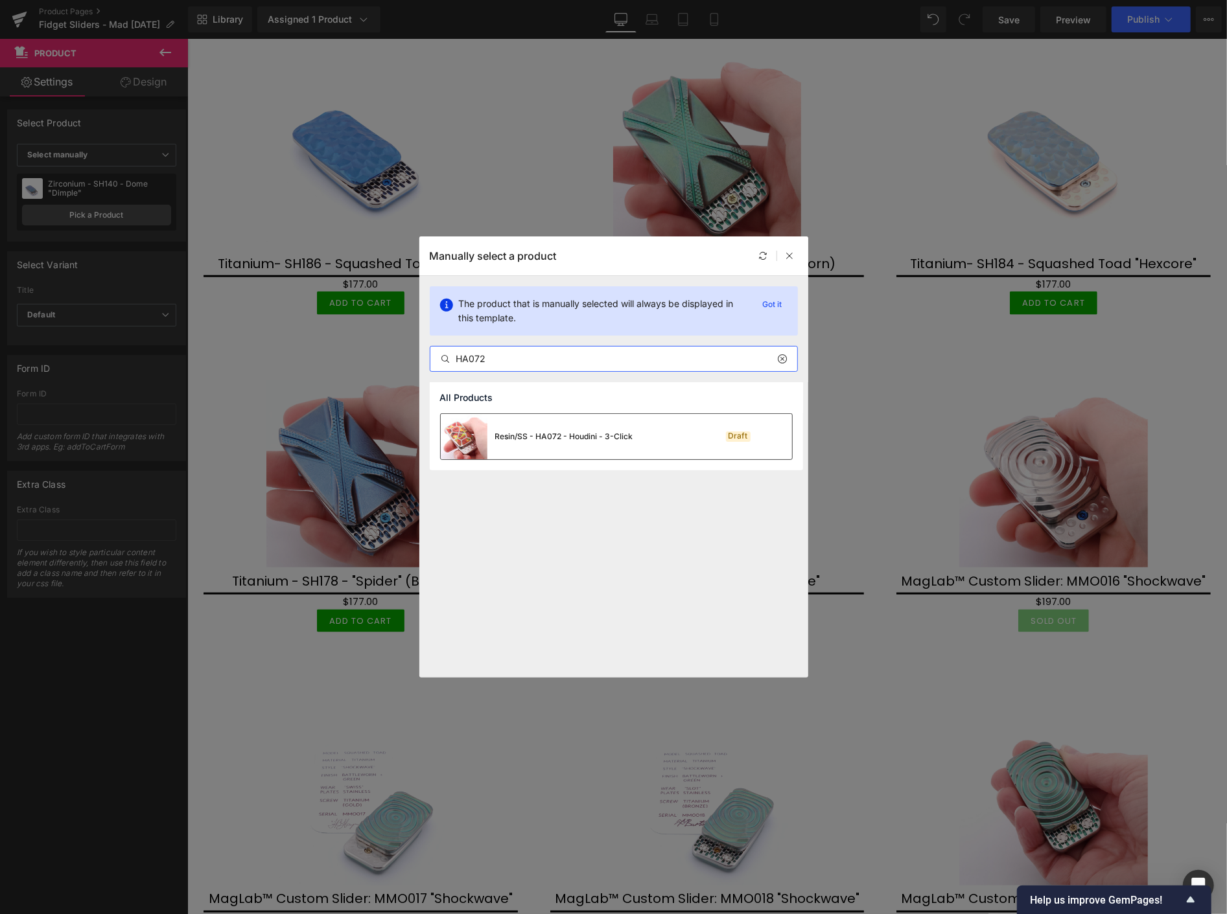
type input "HA072"
click at [546, 437] on div "Resin/SS - HA072 - Houdini - 3-Click" at bounding box center [564, 437] width 138 height 12
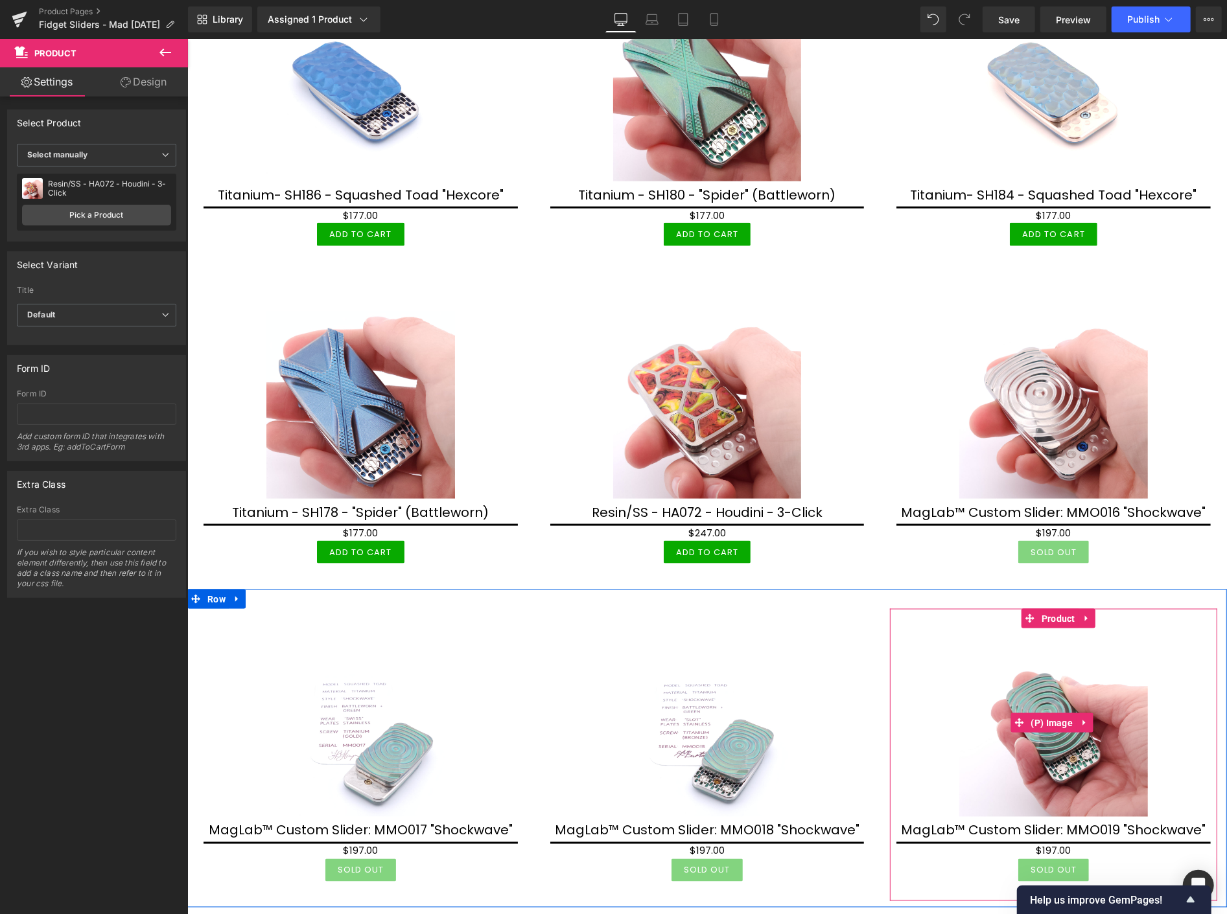
scroll to position [1080, 0]
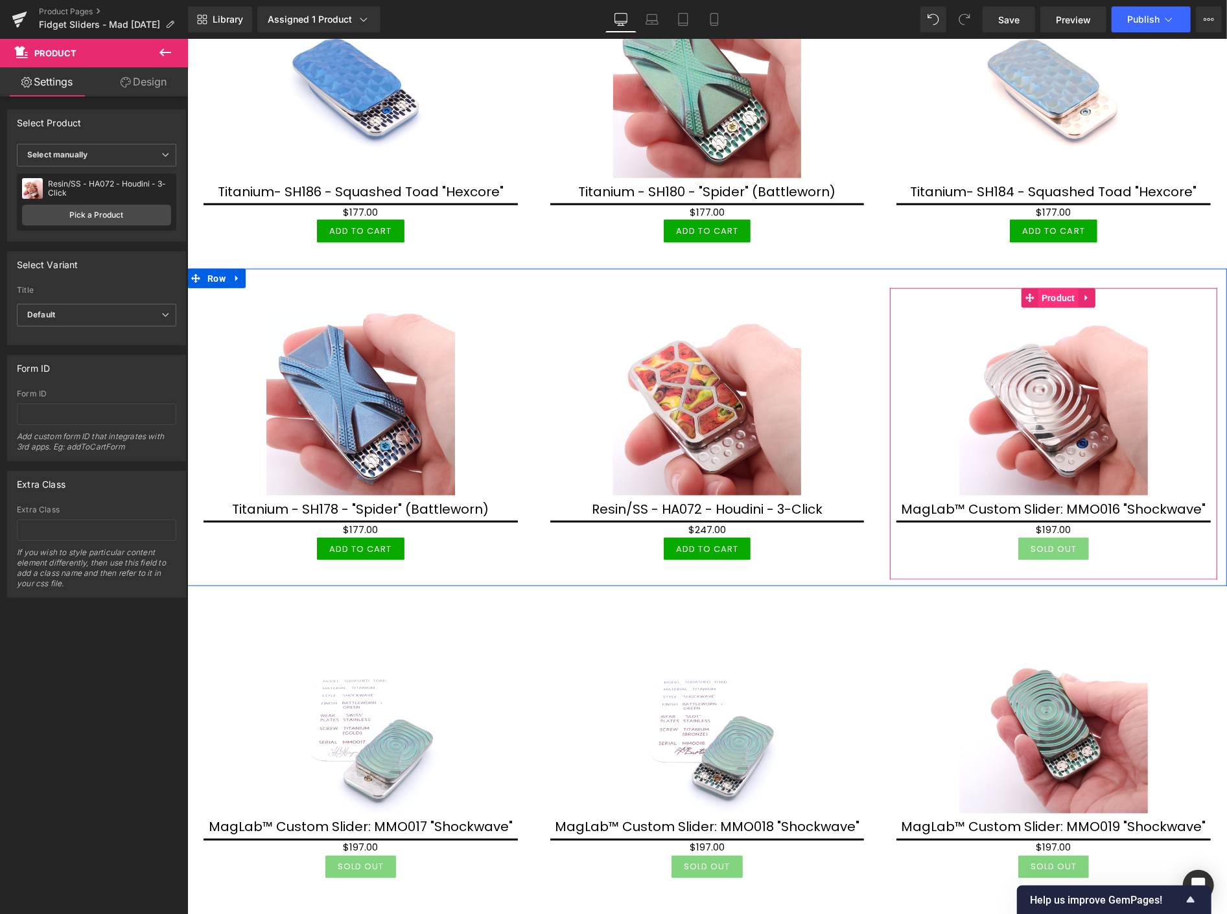
click at [1048, 291] on span "Product" at bounding box center [1057, 297] width 40 height 19
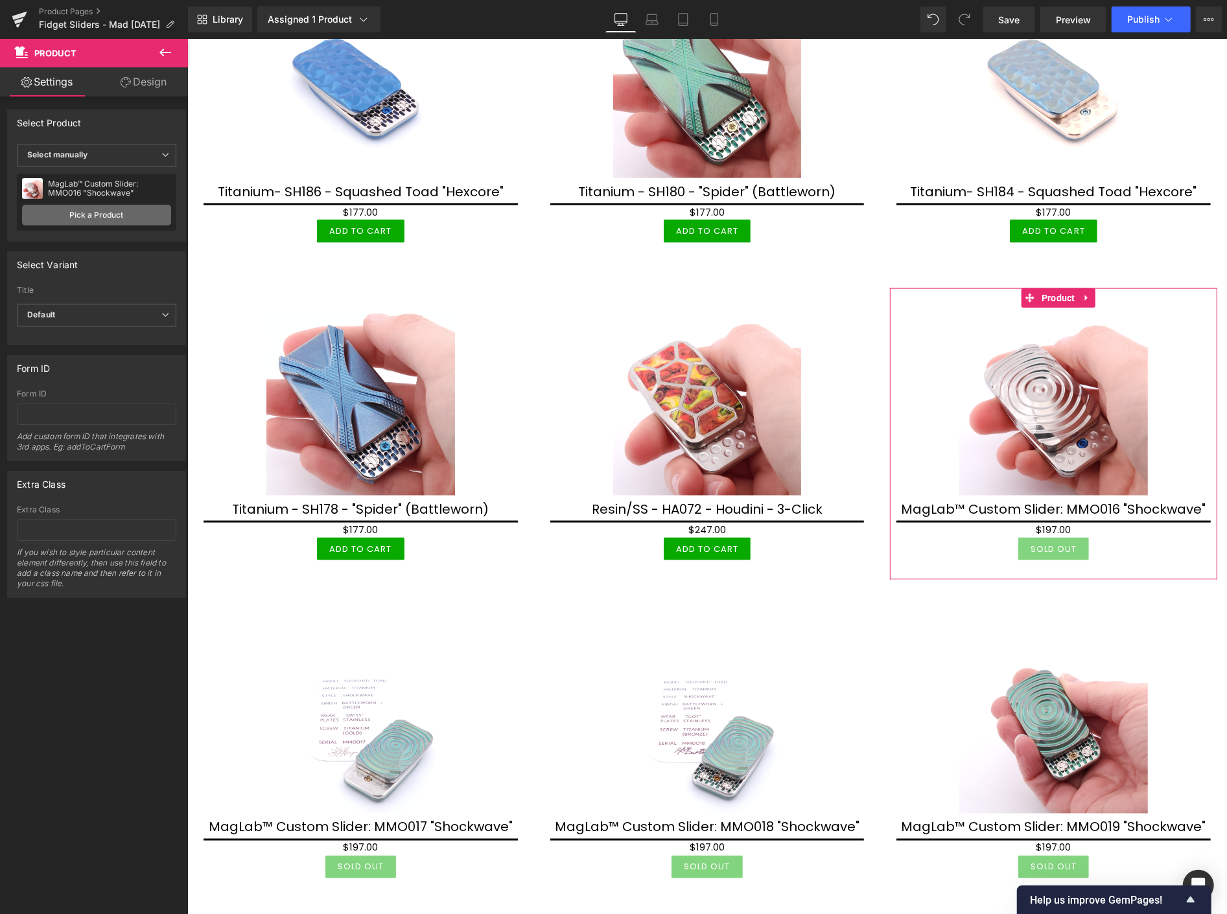
click at [88, 213] on link "Pick a Product" at bounding box center [96, 215] width 149 height 21
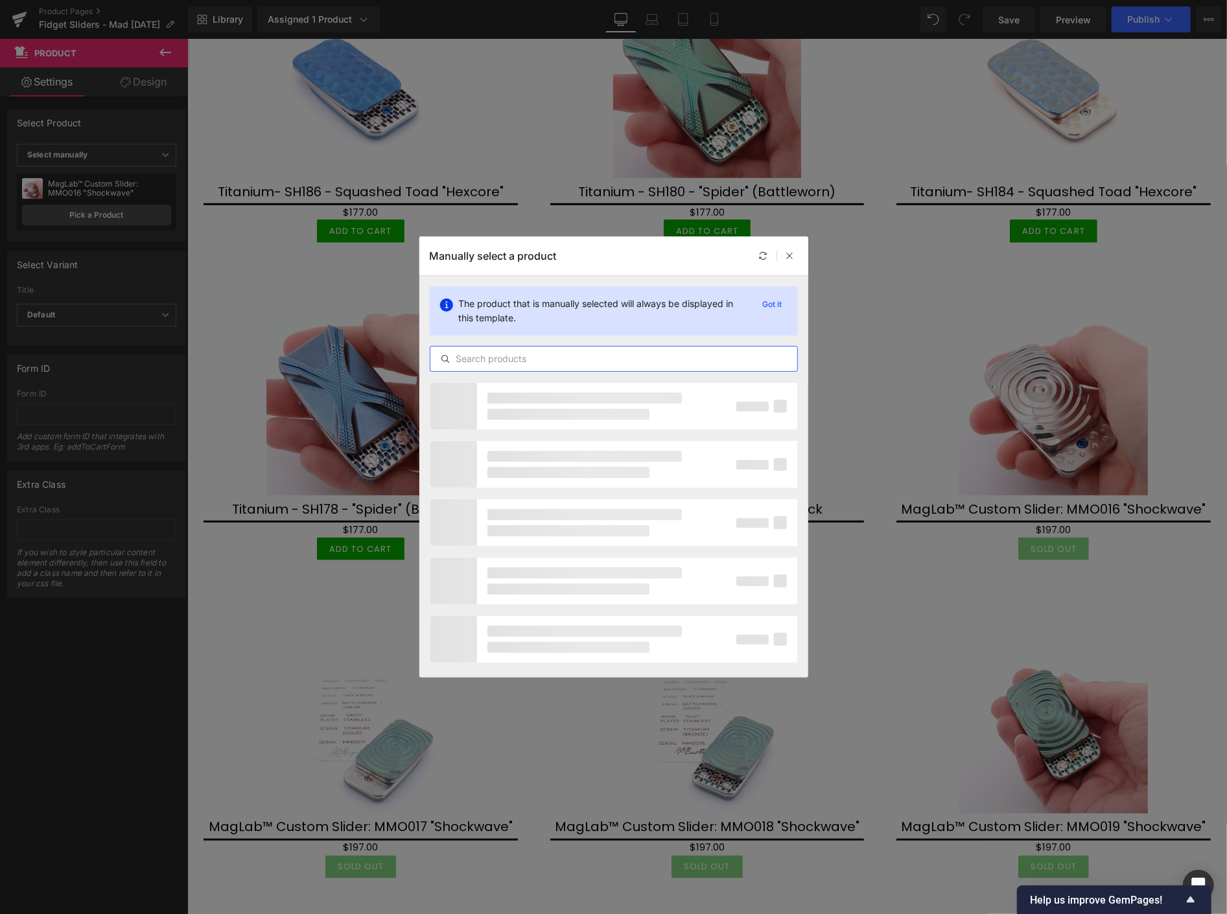
click at [528, 354] on input "text" at bounding box center [613, 359] width 367 height 16
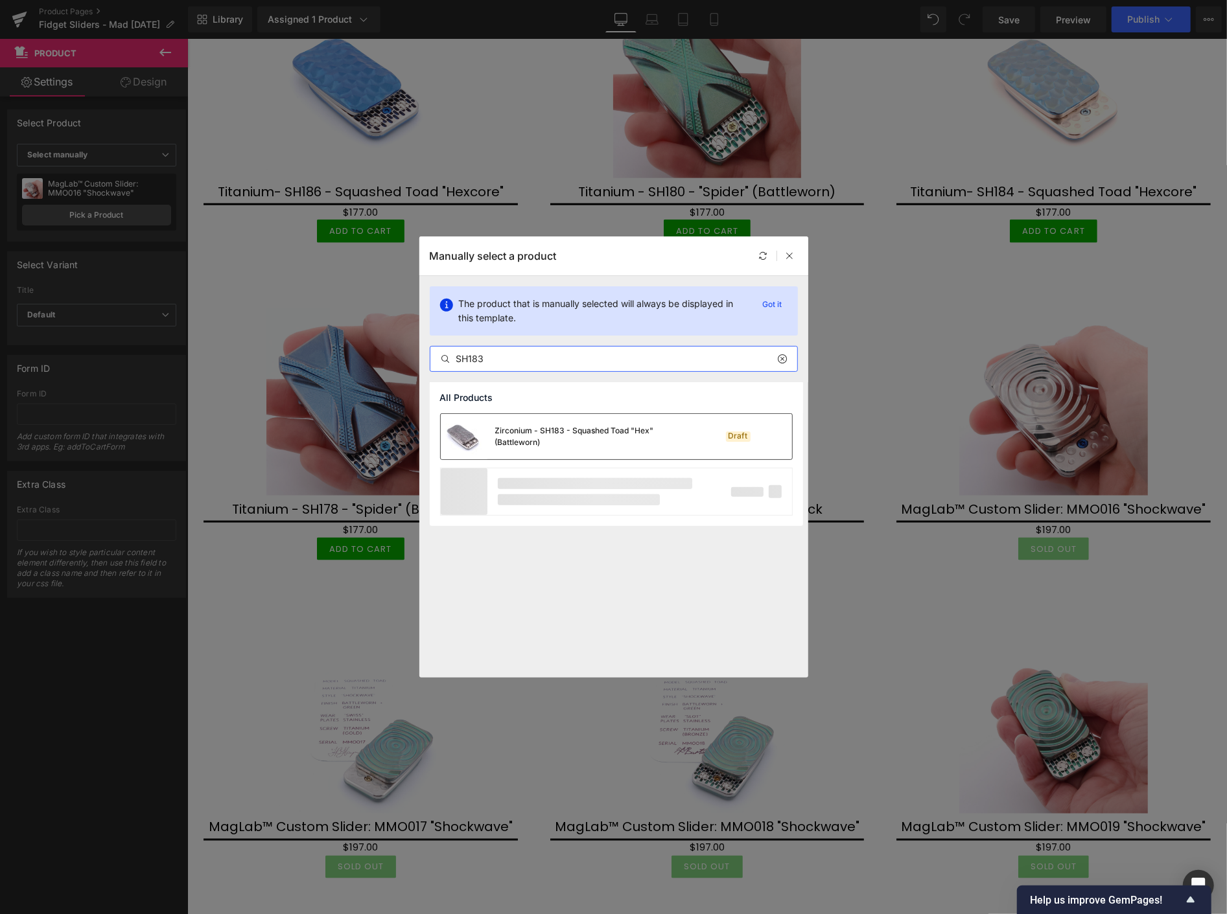
type input "SH183"
click at [561, 436] on div "Zirconium - SH183 - Squashed Toad "Hex" (Battleworn)" at bounding box center [592, 436] width 194 height 23
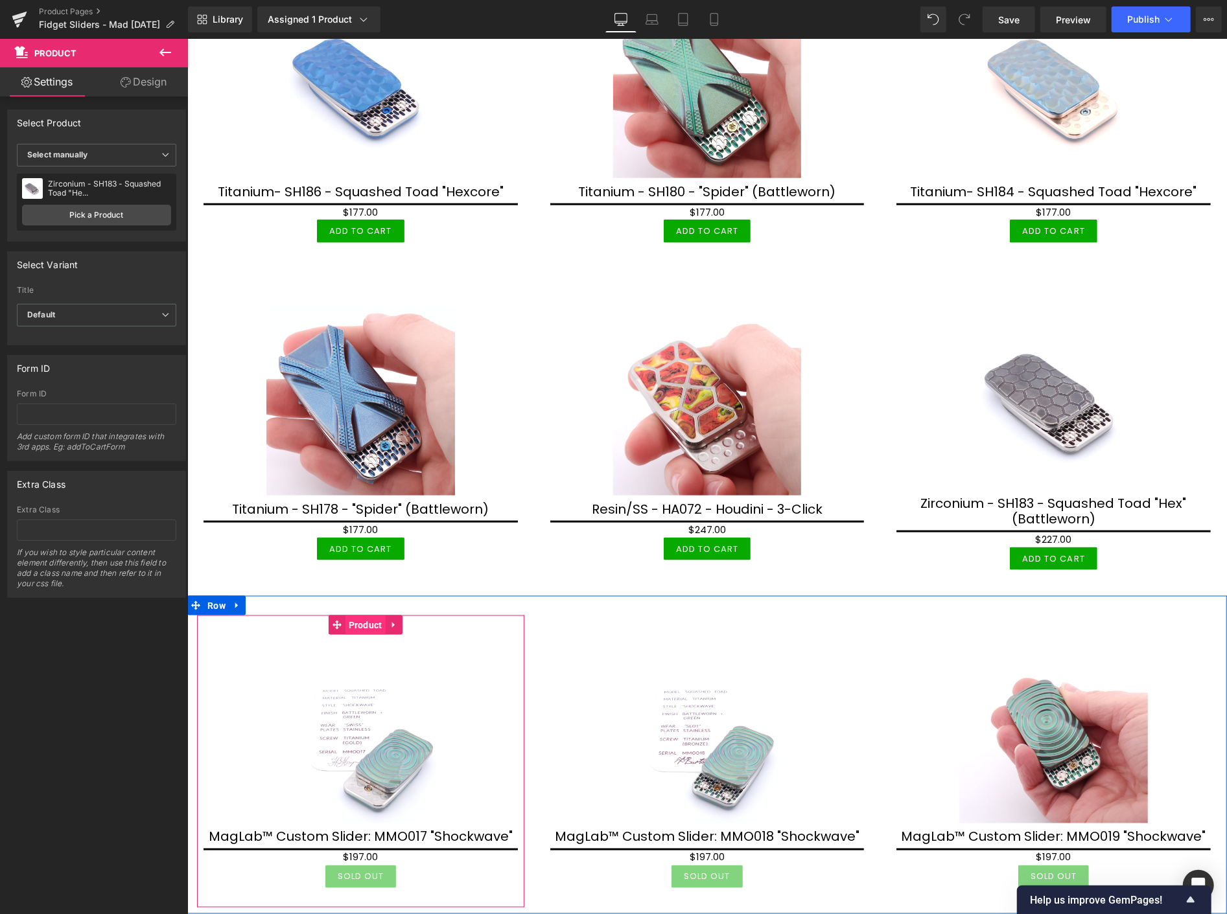
click at [358, 616] on span "Product" at bounding box center [365, 624] width 40 height 19
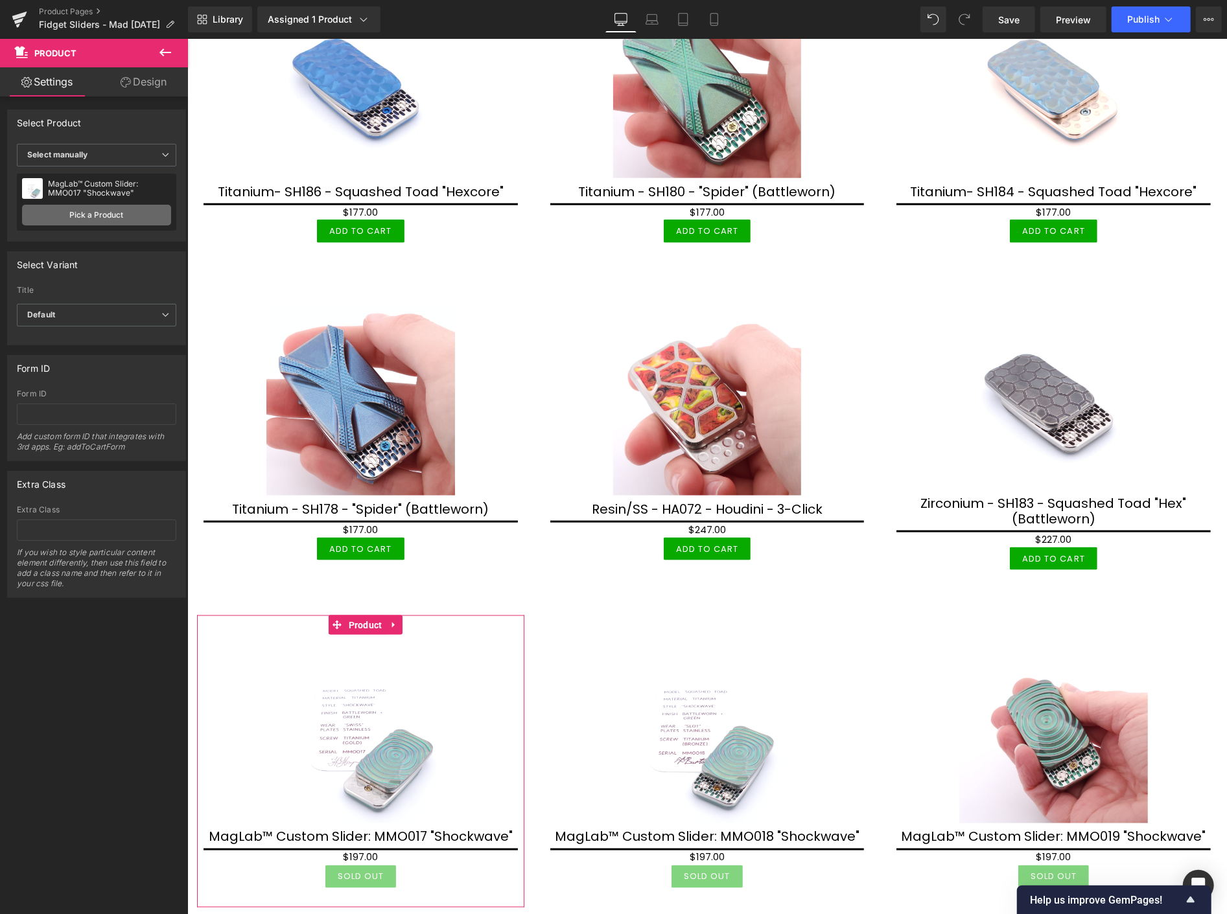
click at [87, 211] on link "Pick a Product" at bounding box center [96, 215] width 149 height 21
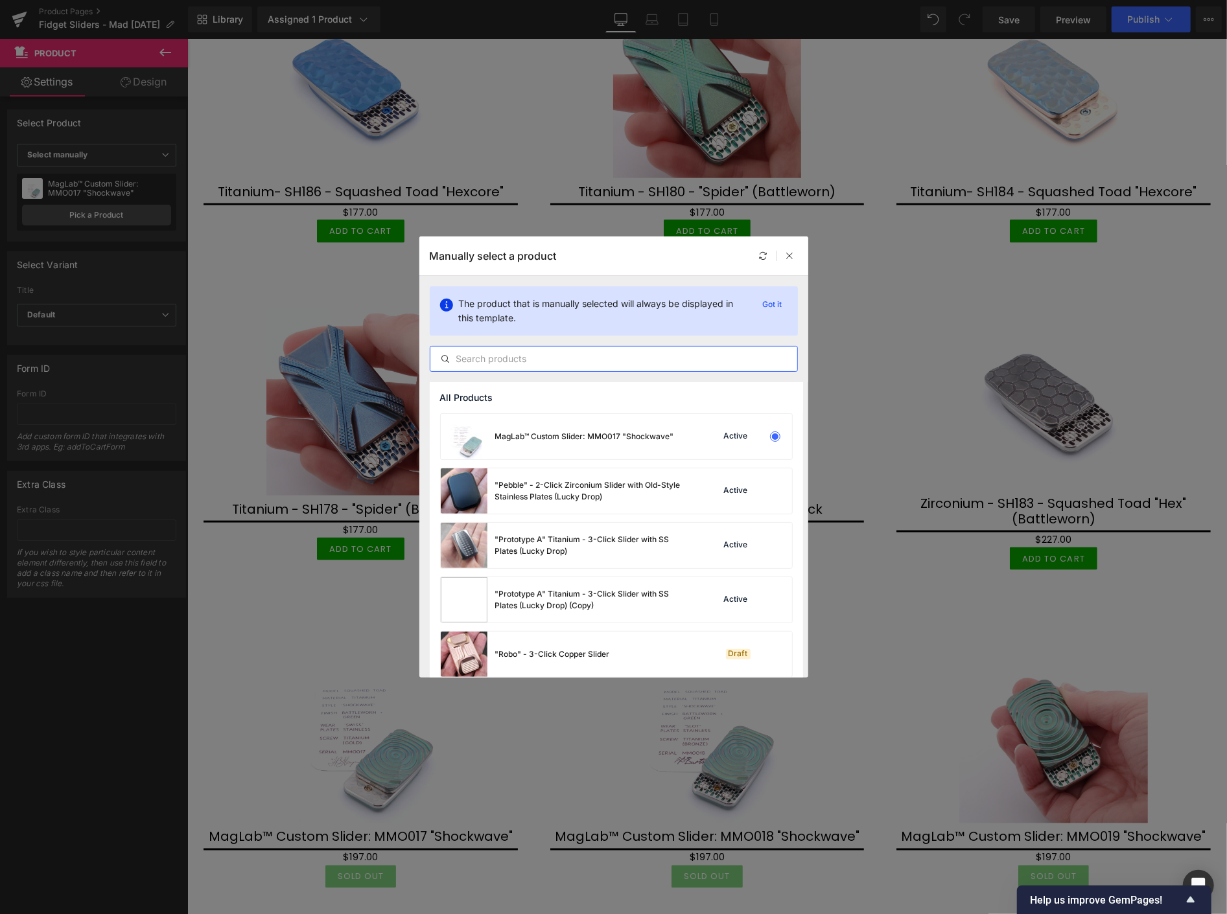
click at [530, 358] on input "text" at bounding box center [613, 359] width 367 height 16
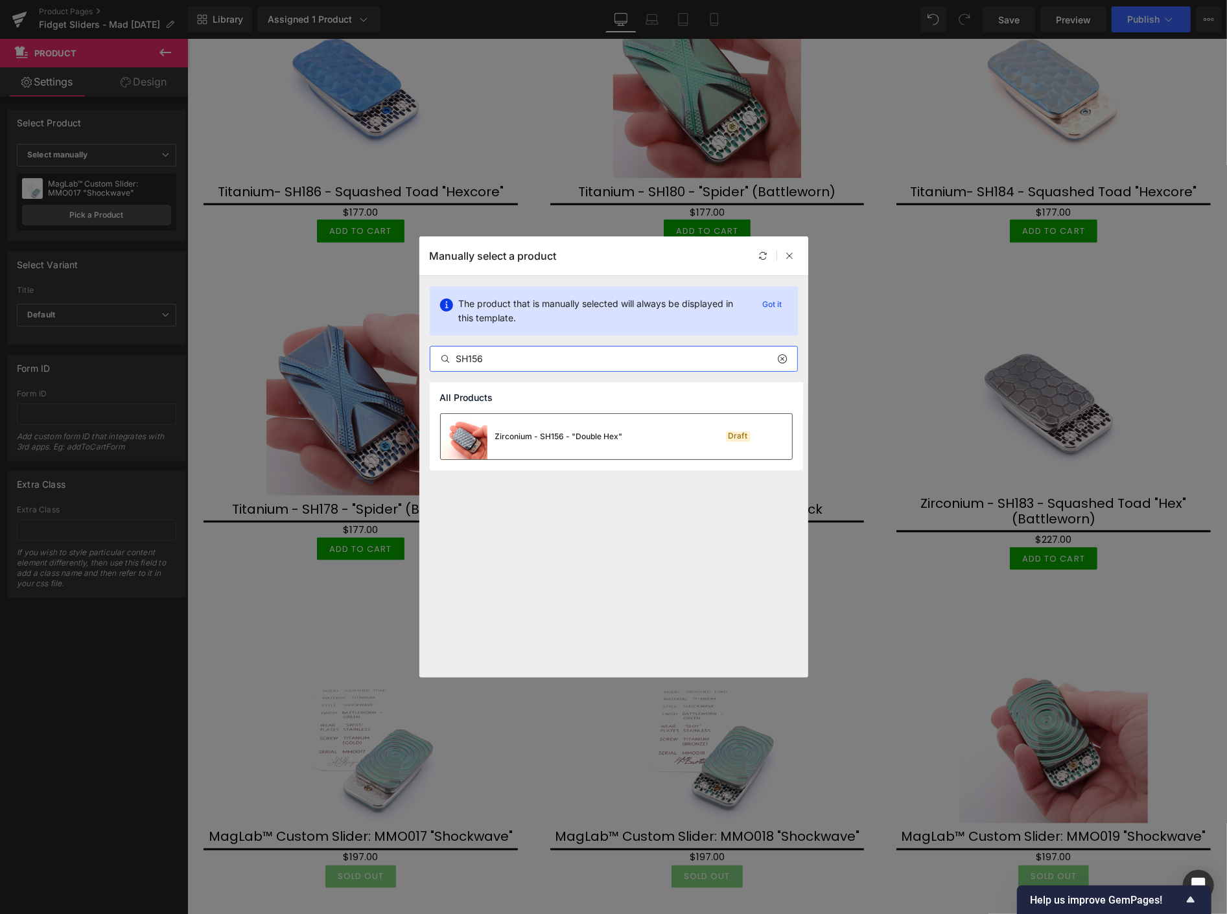
type input "SH156"
click at [564, 443] on div "Zirconium - SH156 - "Double Hex"" at bounding box center [532, 436] width 182 height 45
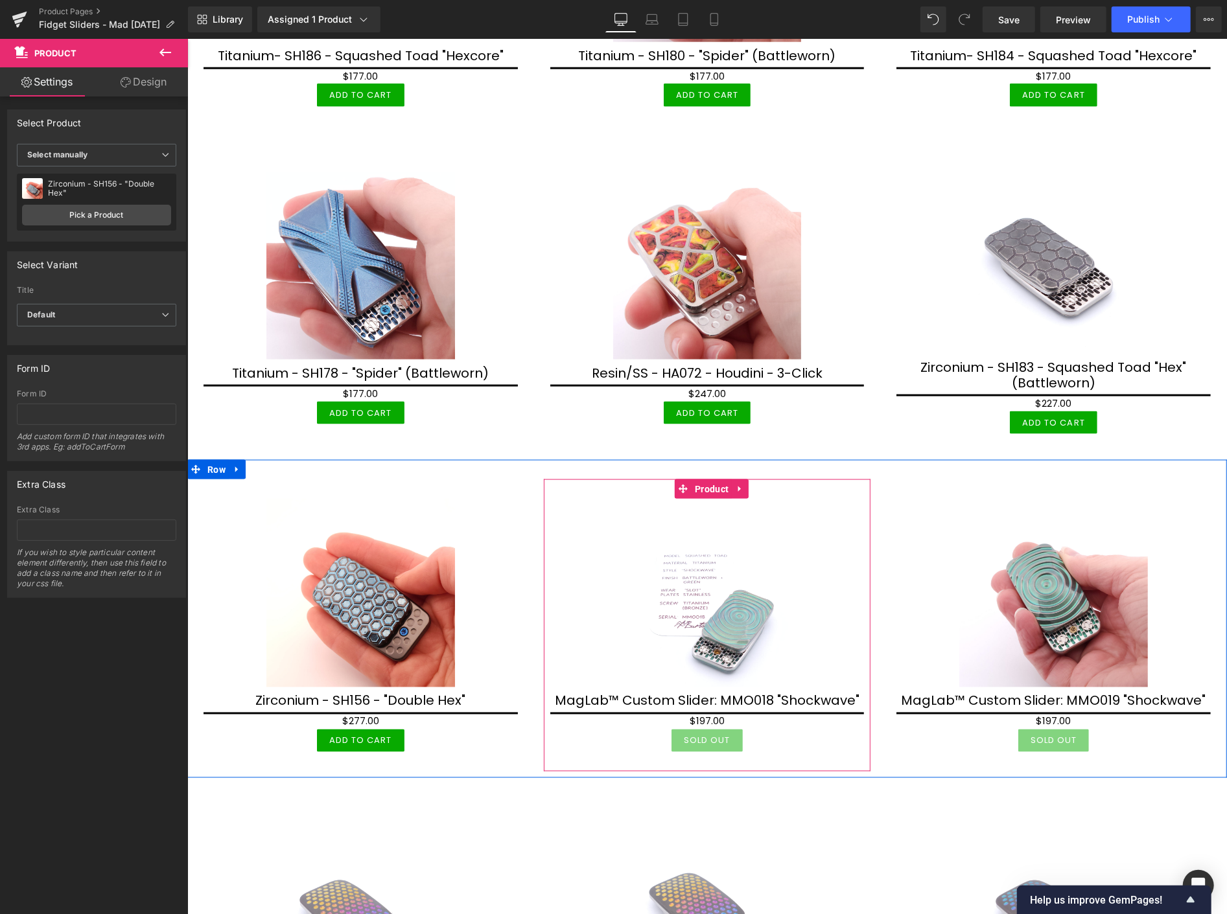
scroll to position [1223, 0]
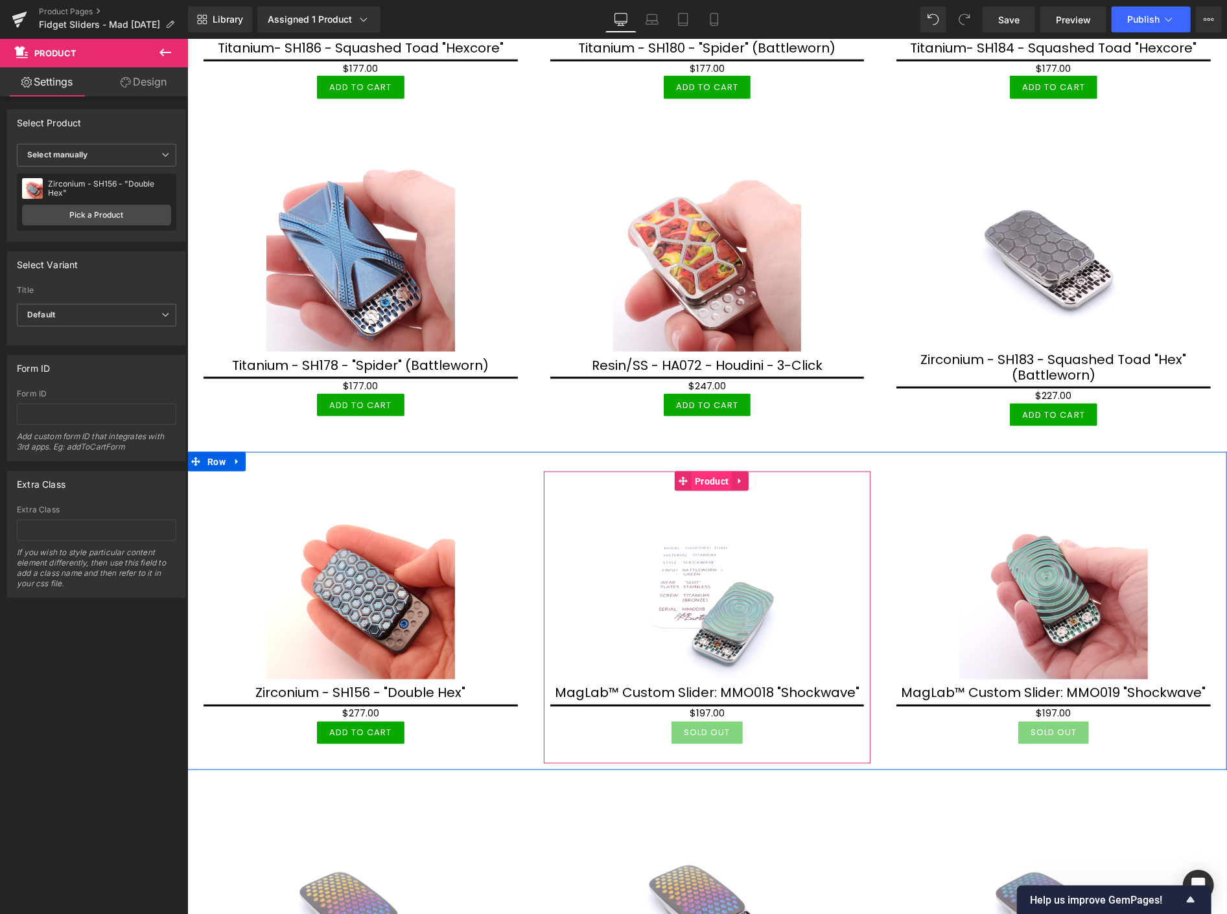
click at [712, 471] on span "Product" at bounding box center [711, 480] width 40 height 19
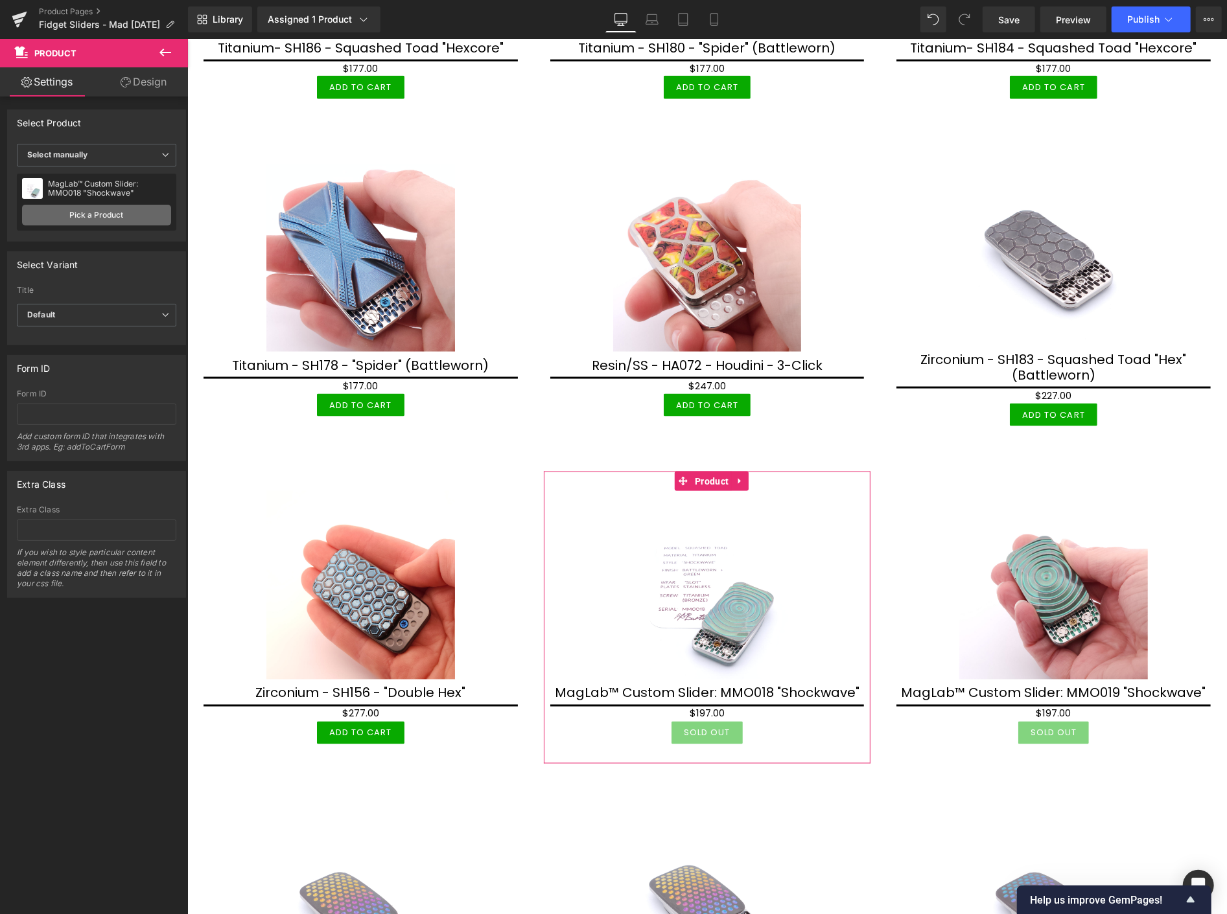
click at [73, 214] on link "Pick a Product" at bounding box center [96, 215] width 149 height 21
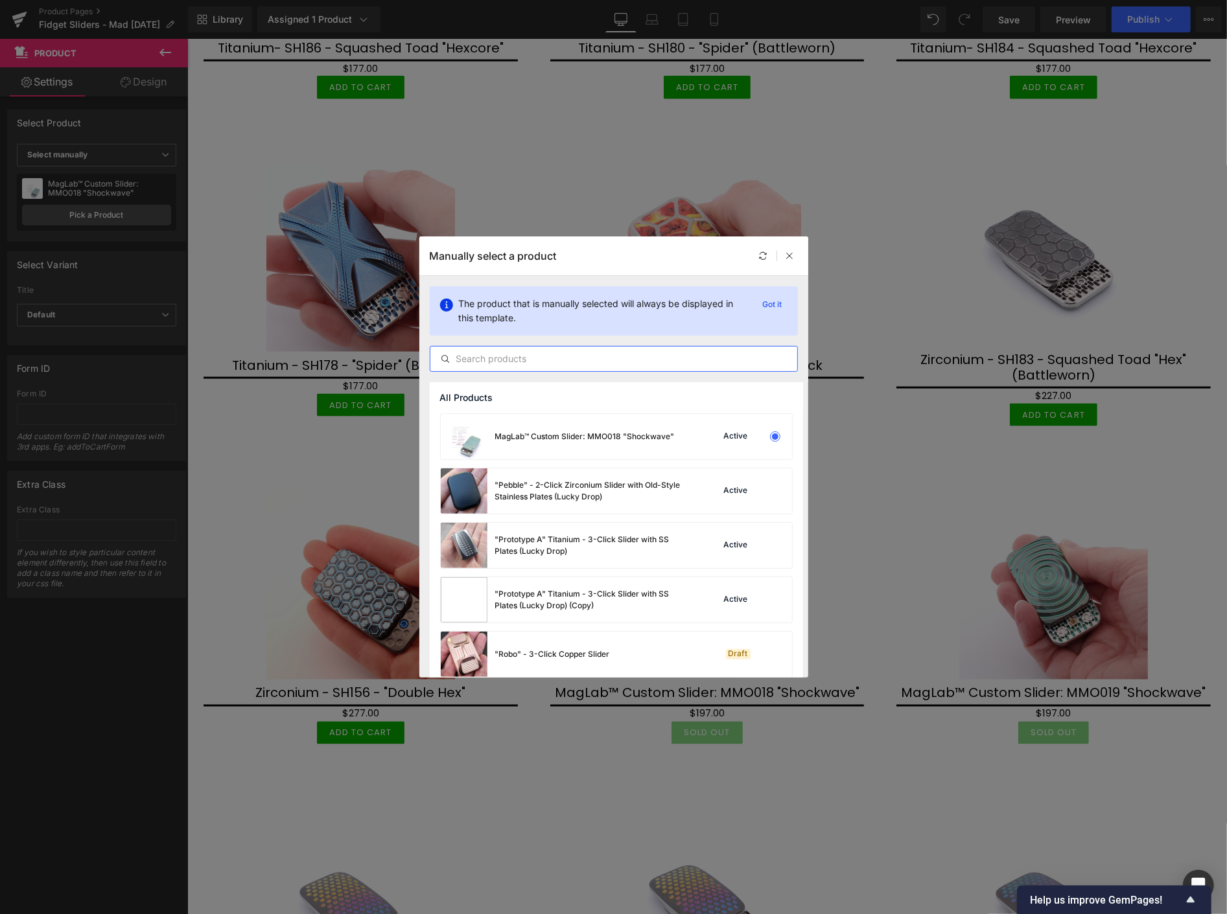
click at [496, 362] on input "text" at bounding box center [613, 359] width 367 height 16
click at [504, 365] on input "text" at bounding box center [613, 359] width 367 height 16
type input "H"
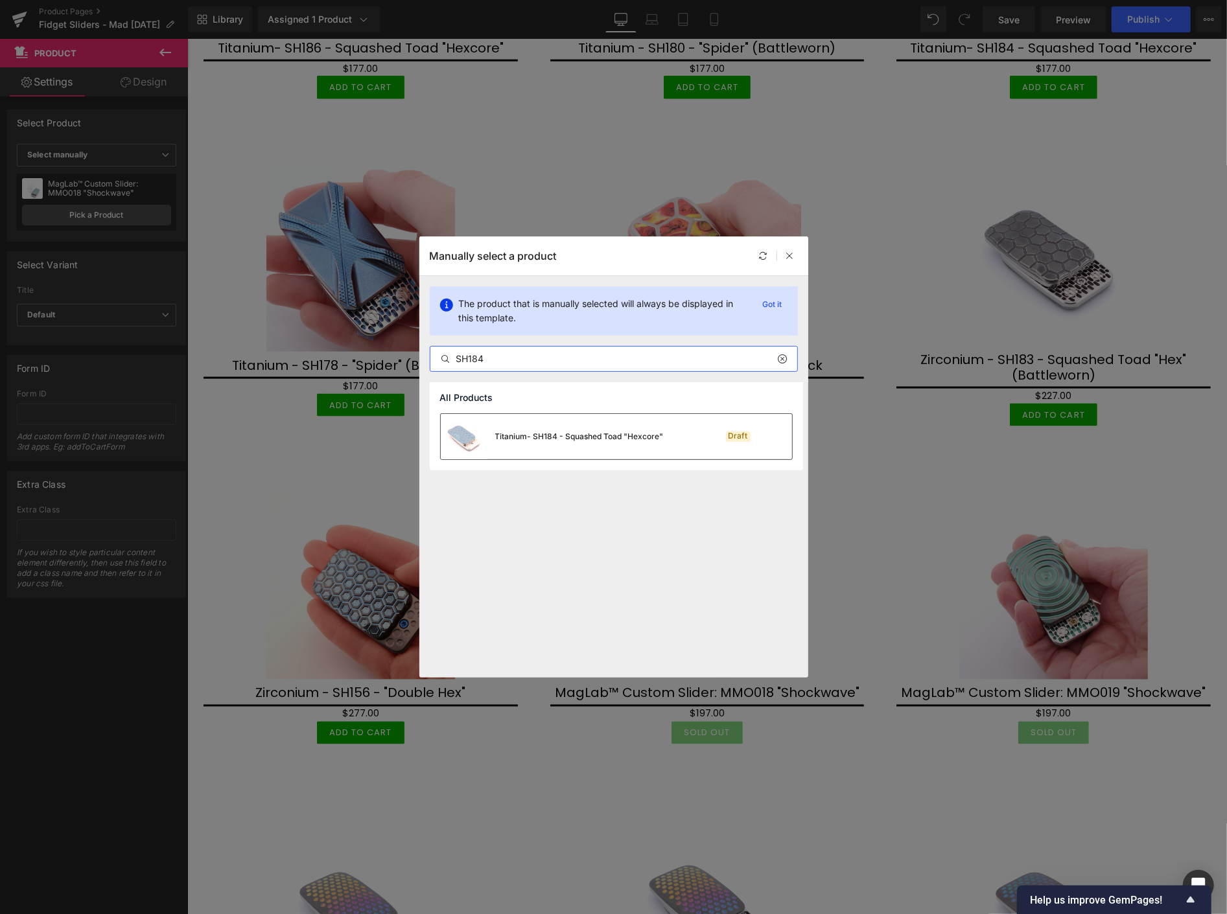
type input "SH184"
click at [529, 431] on div "Titanium- SH184 - Squashed Toad "Hexcore"" at bounding box center [579, 437] width 168 height 12
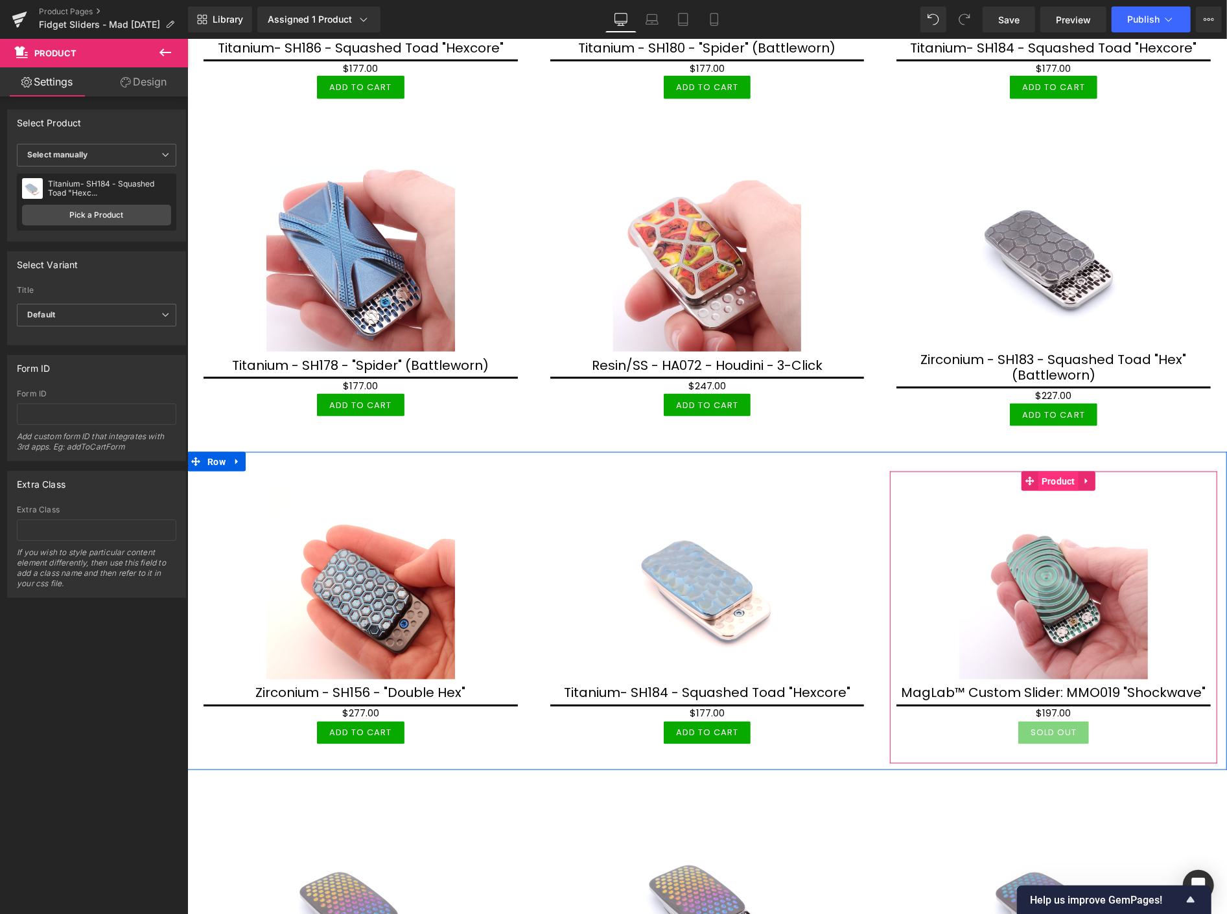
click at [1049, 471] on span "Product" at bounding box center [1057, 480] width 40 height 19
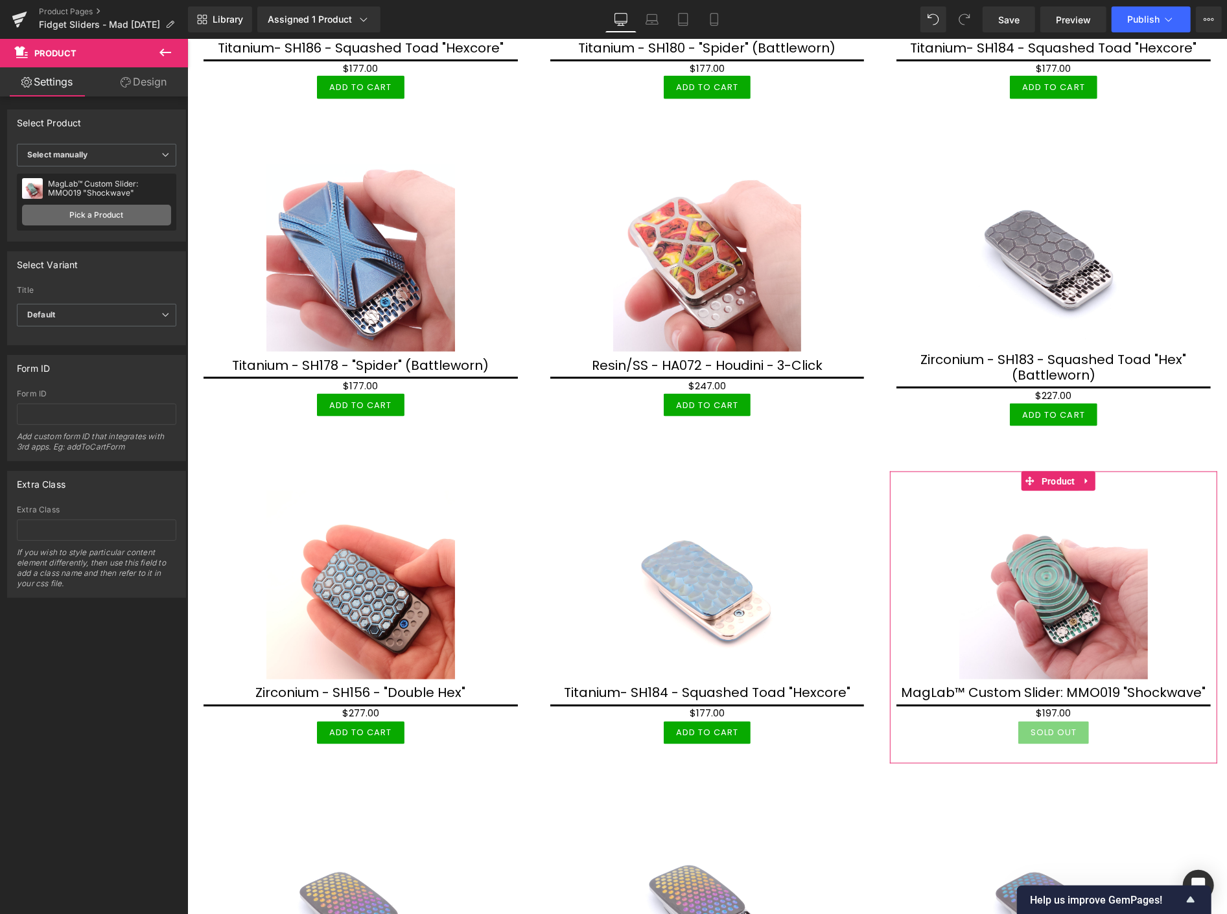
click at [117, 210] on link "Pick a Product" at bounding box center [96, 215] width 149 height 21
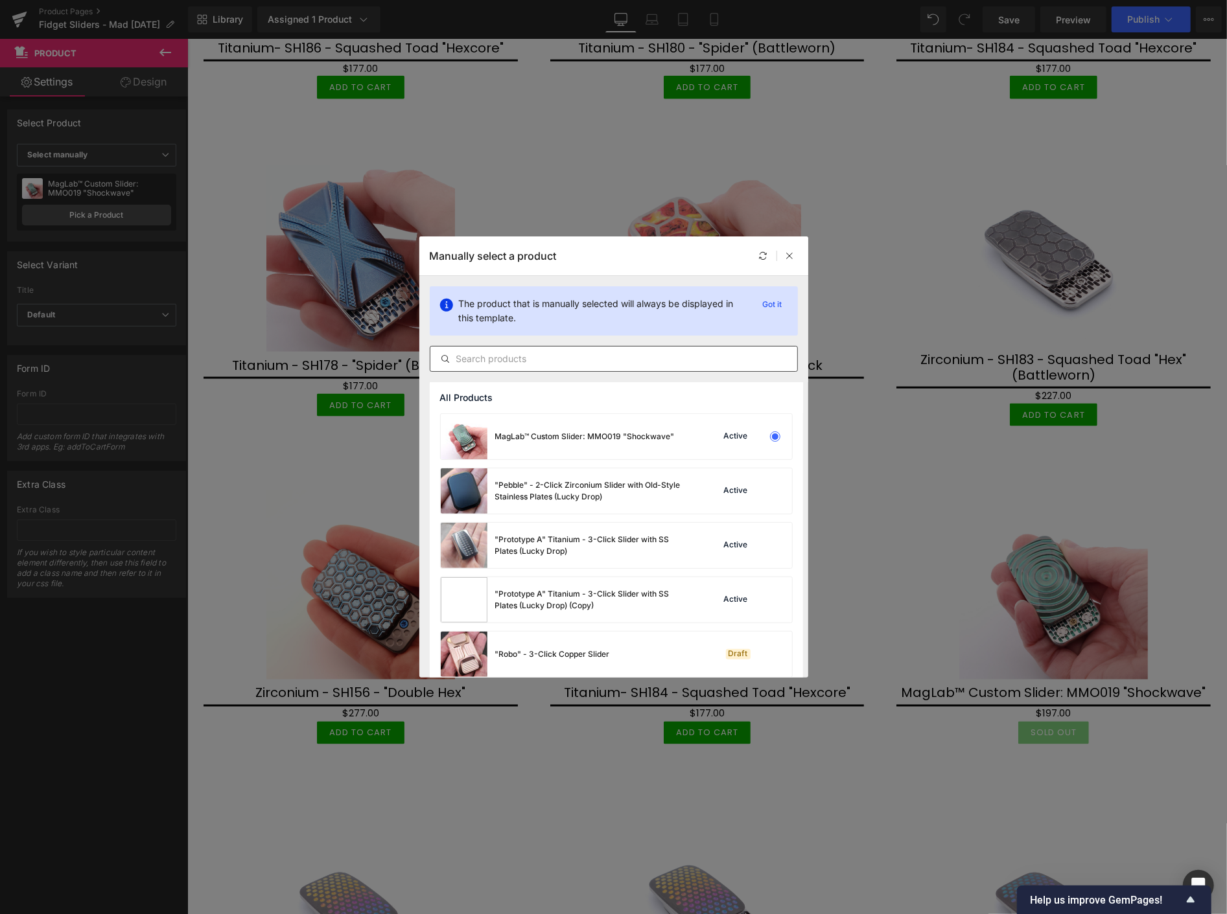
click at [549, 359] on input "text" at bounding box center [613, 359] width 367 height 16
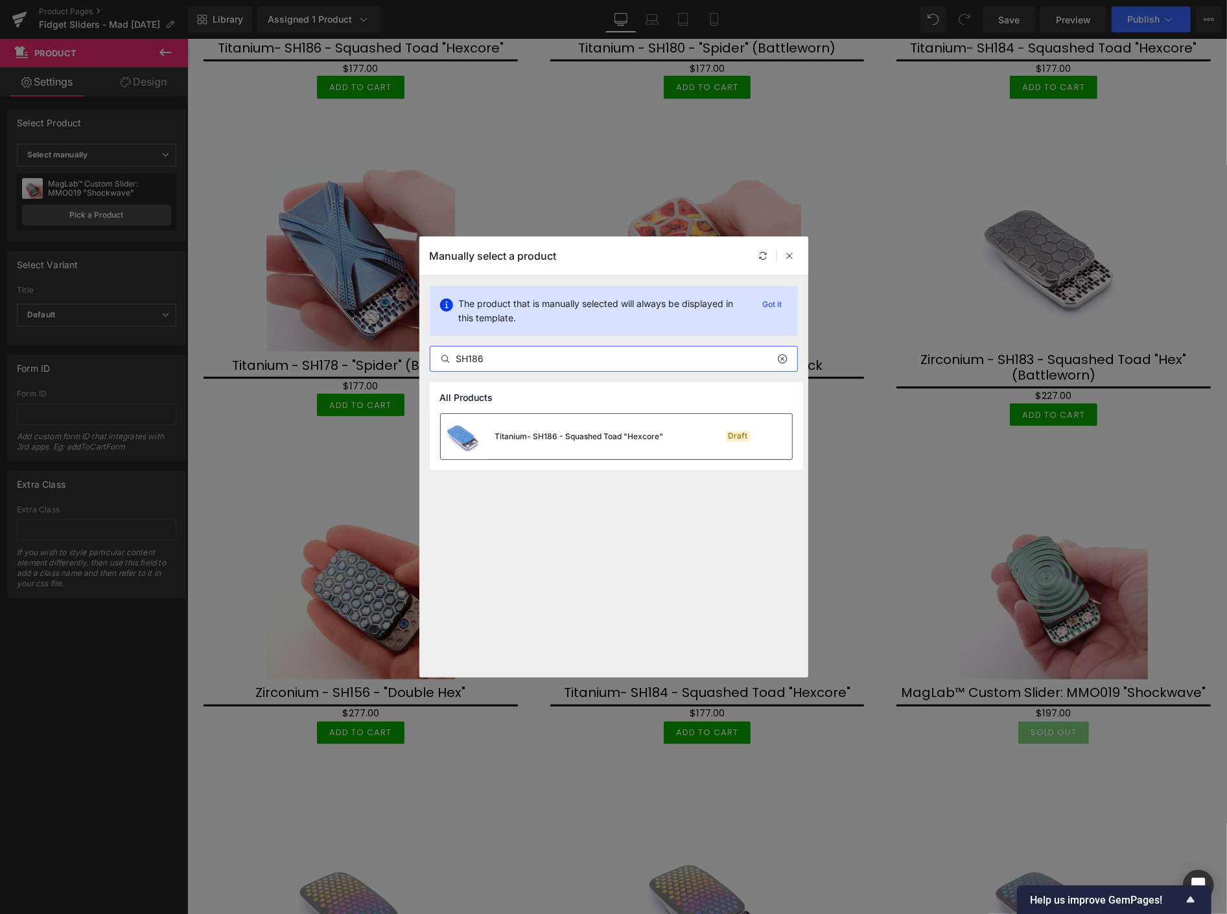
type input "SH186"
click at [537, 426] on div "Titanium- SH186 - Squashed Toad "Hexcore"" at bounding box center [552, 436] width 223 height 45
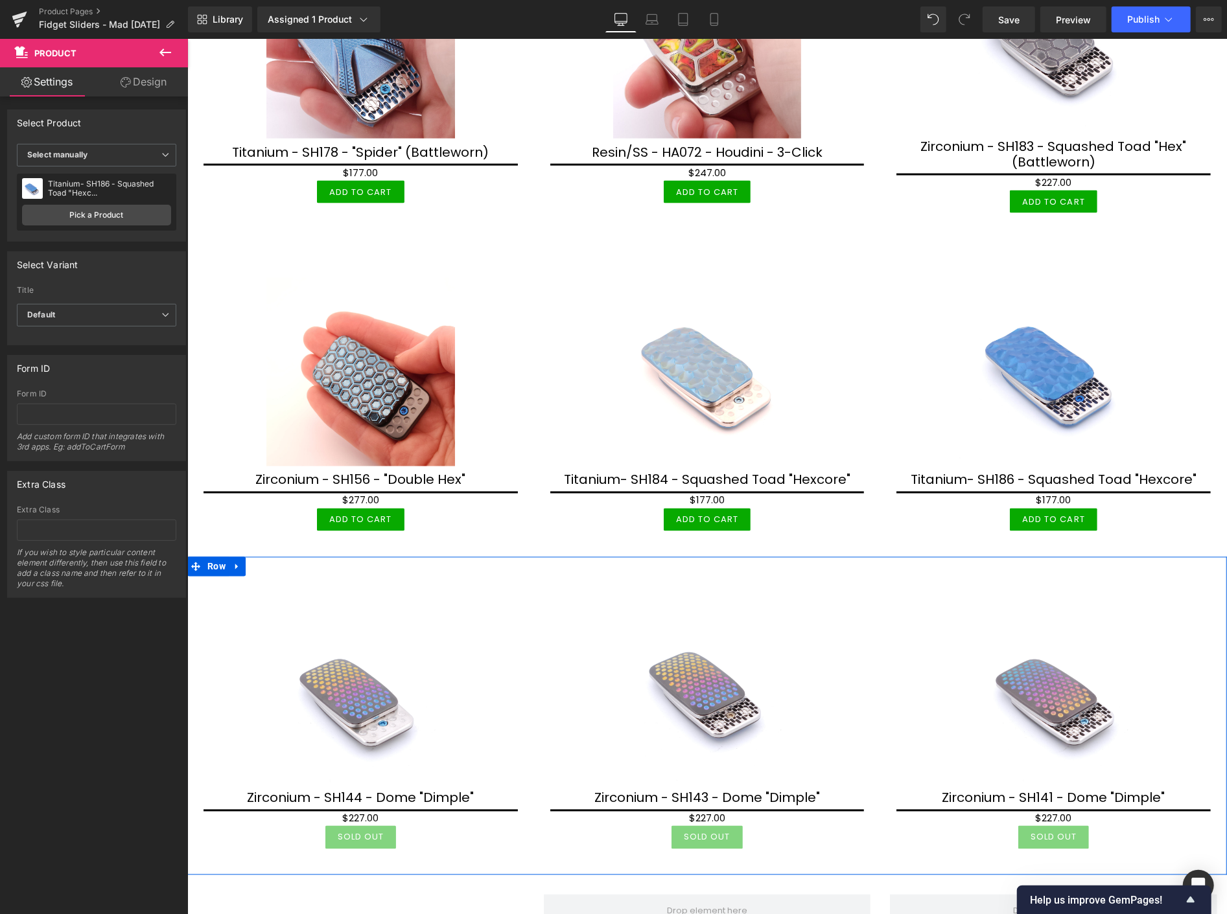
scroll to position [1440, 0]
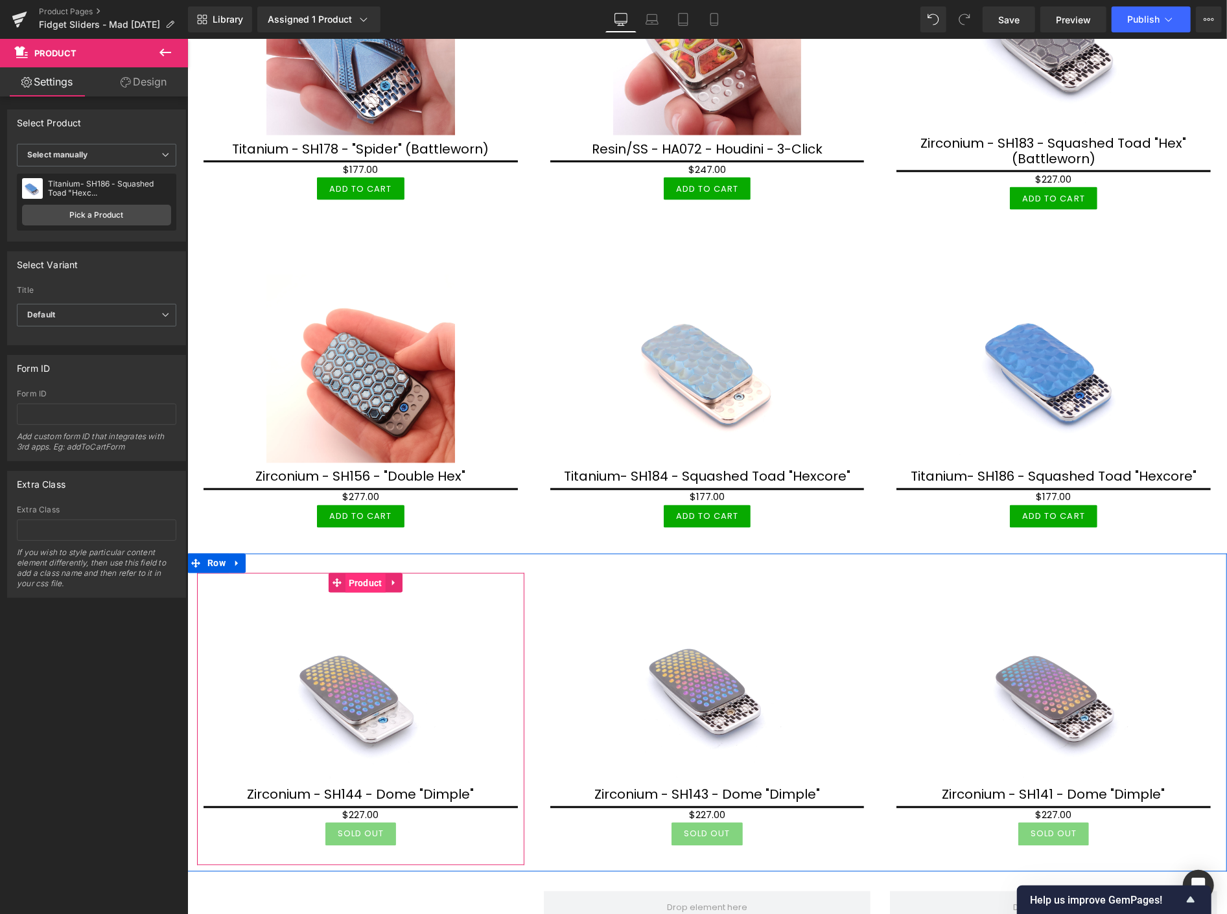
click at [354, 574] on span "Product" at bounding box center [365, 582] width 40 height 19
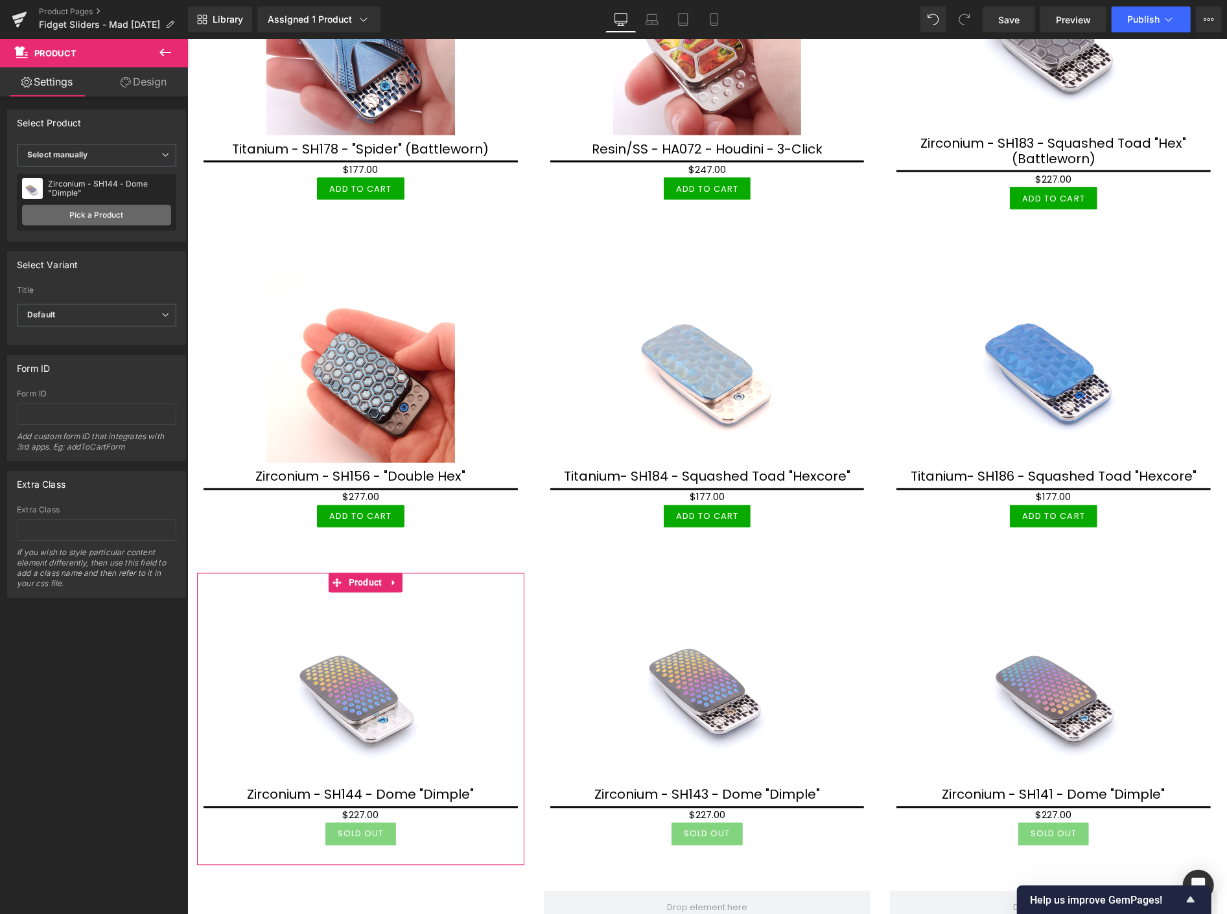
click at [123, 211] on link "Pick a Product" at bounding box center [96, 215] width 149 height 21
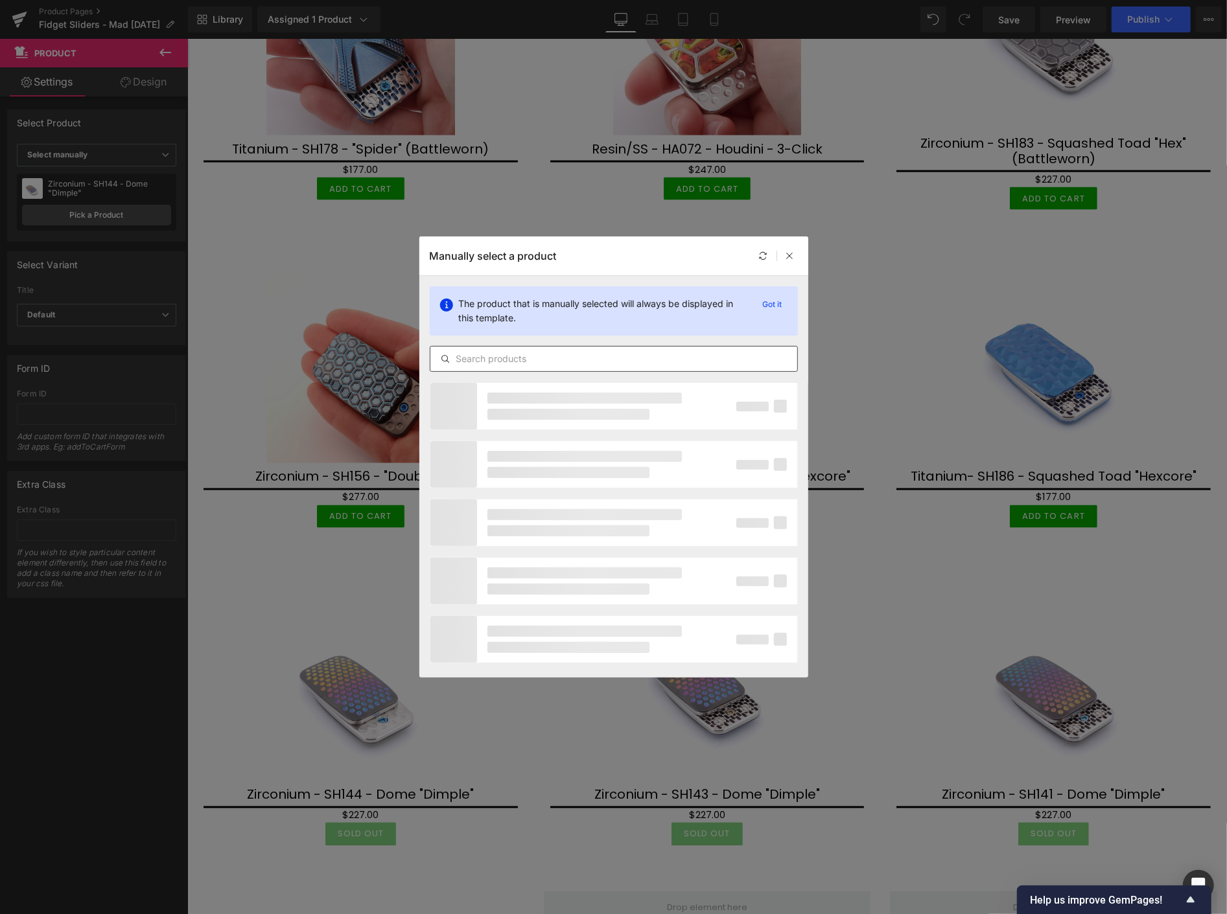
click at [507, 358] on input "text" at bounding box center [613, 359] width 367 height 16
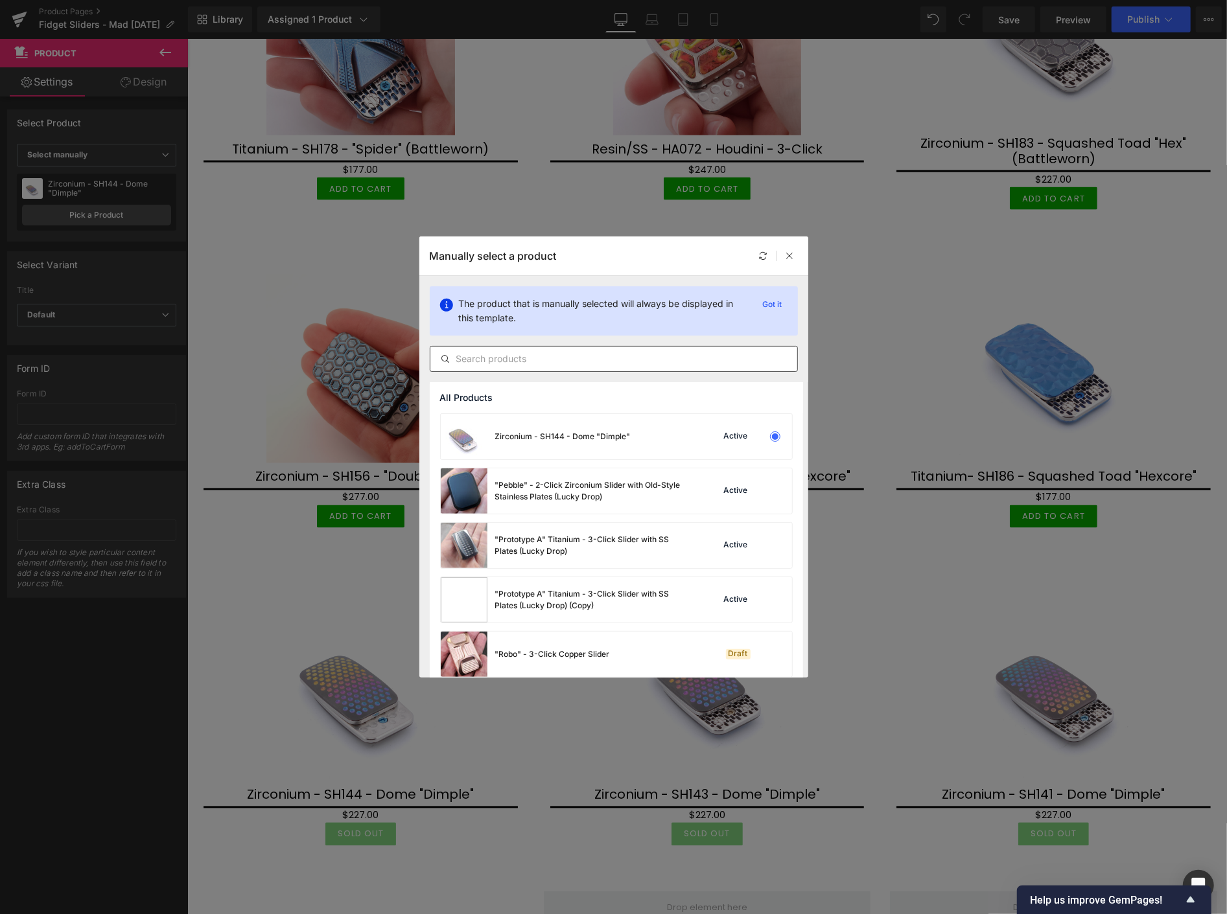
click at [484, 358] on input "text" at bounding box center [613, 359] width 367 height 16
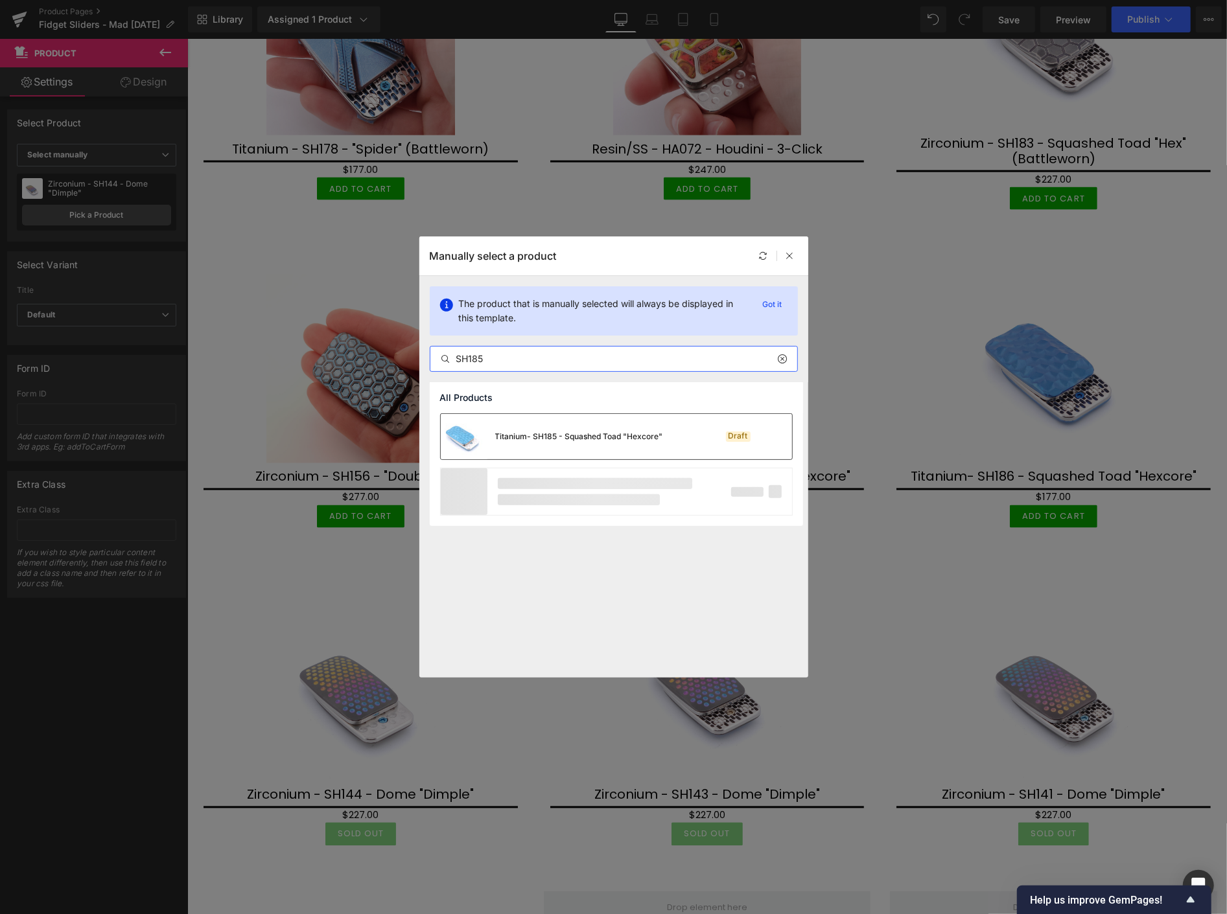
type input "SH185"
drag, startPoint x: 544, startPoint y: 435, endPoint x: 356, endPoint y: 396, distance: 191.9
click at [544, 435] on div "Titanium- SH185 - Squashed Toad "Hexcore"" at bounding box center [579, 437] width 168 height 12
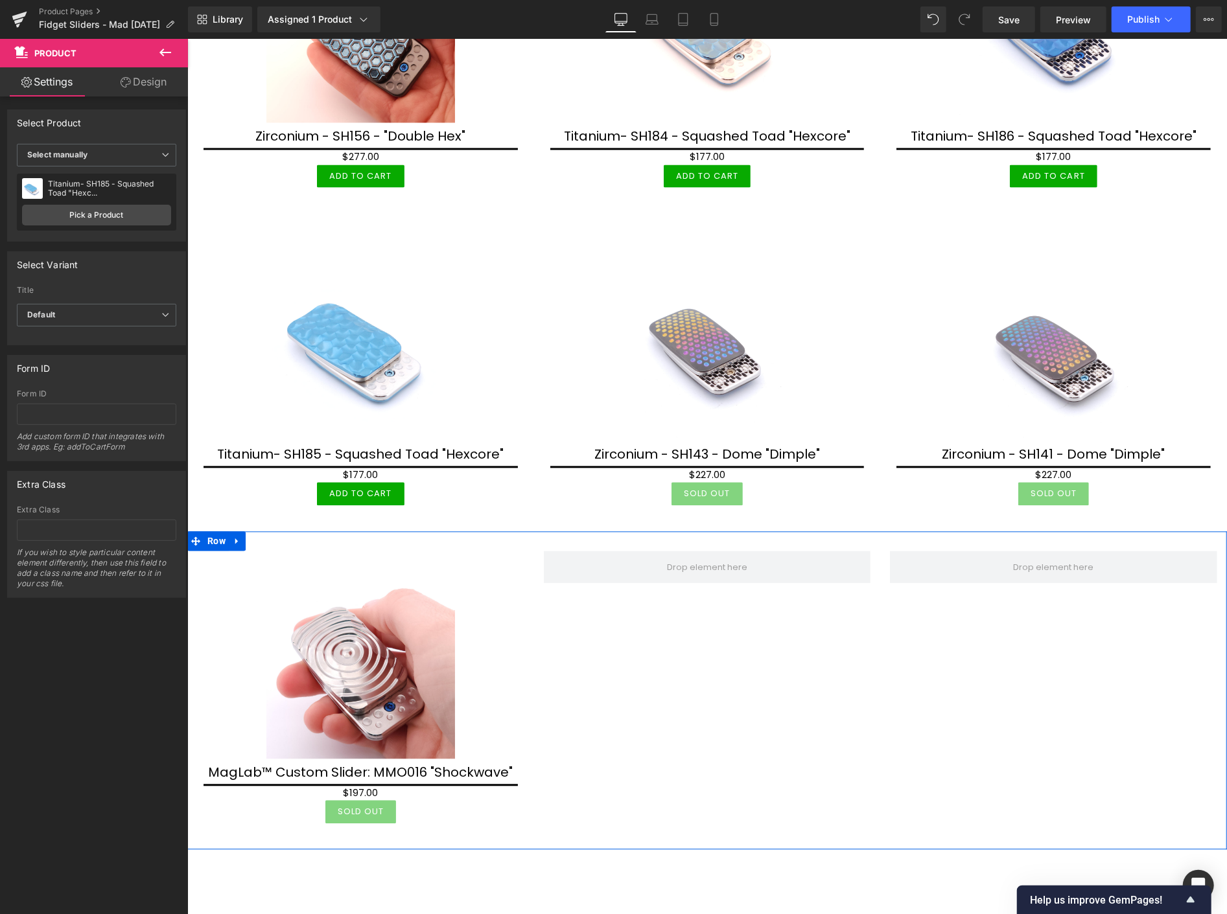
scroll to position [1800, 0]
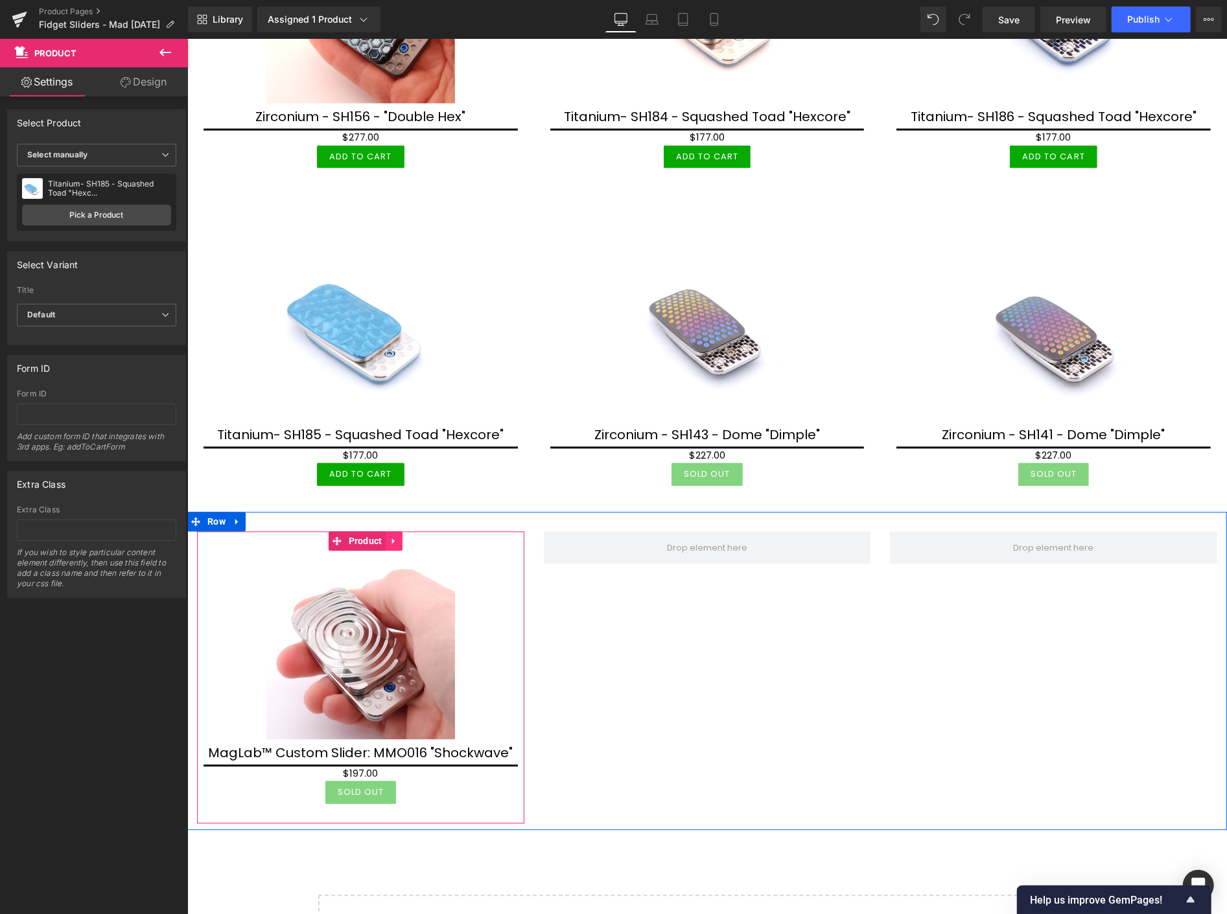
click at [394, 531] on link at bounding box center [393, 540] width 17 height 19
click at [384, 537] on icon at bounding box center [384, 541] width 9 height 9
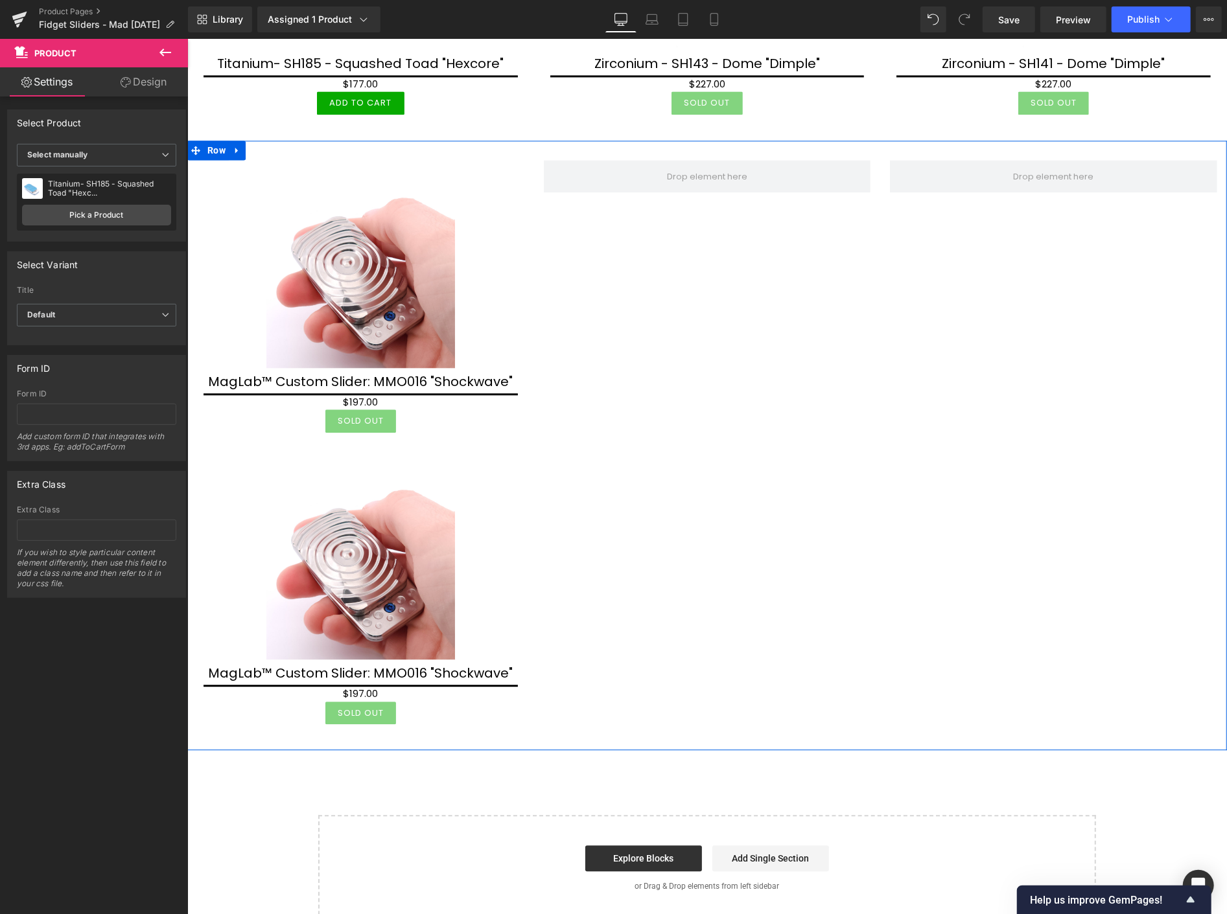
scroll to position [2353, 0]
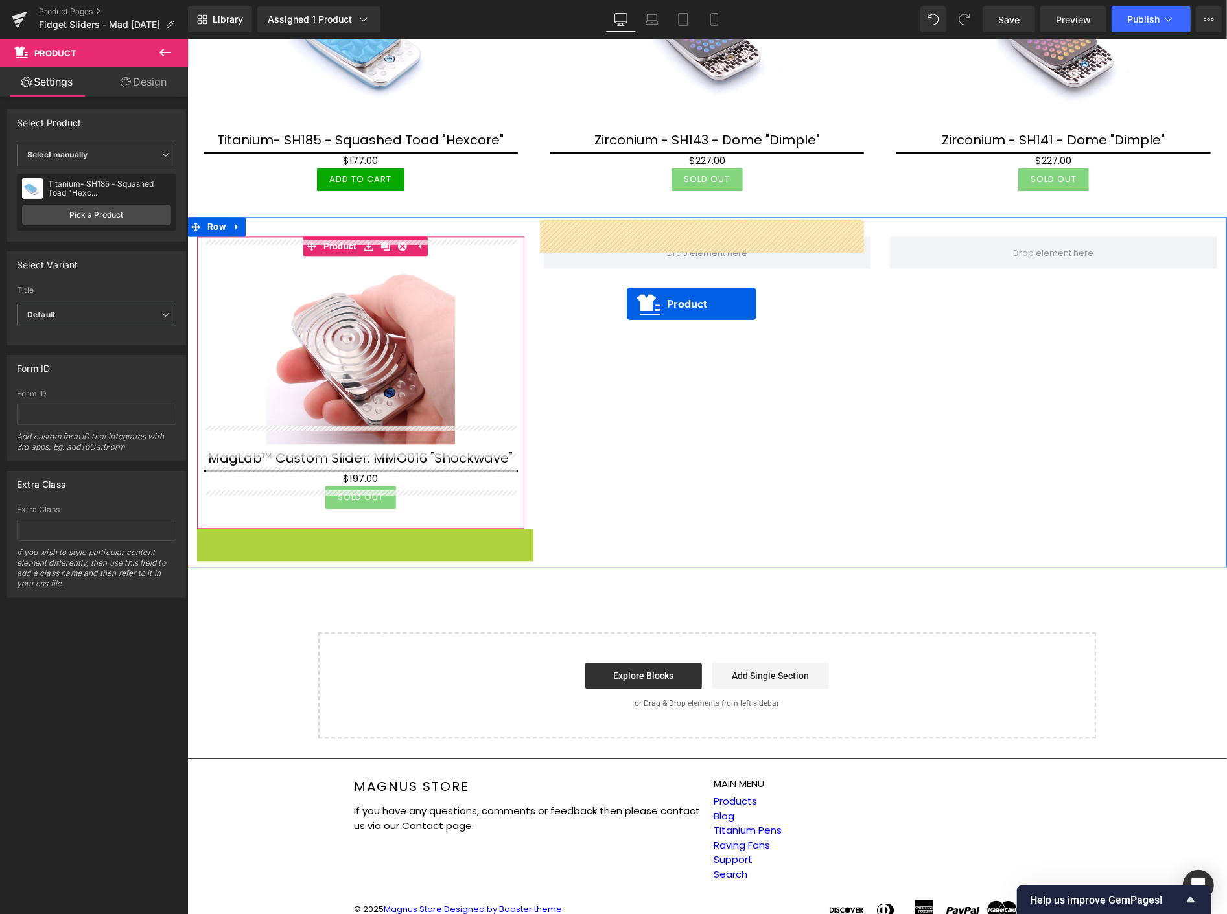
drag, startPoint x: 359, startPoint y: 259, endPoint x: 626, endPoint y: 303, distance: 270.5
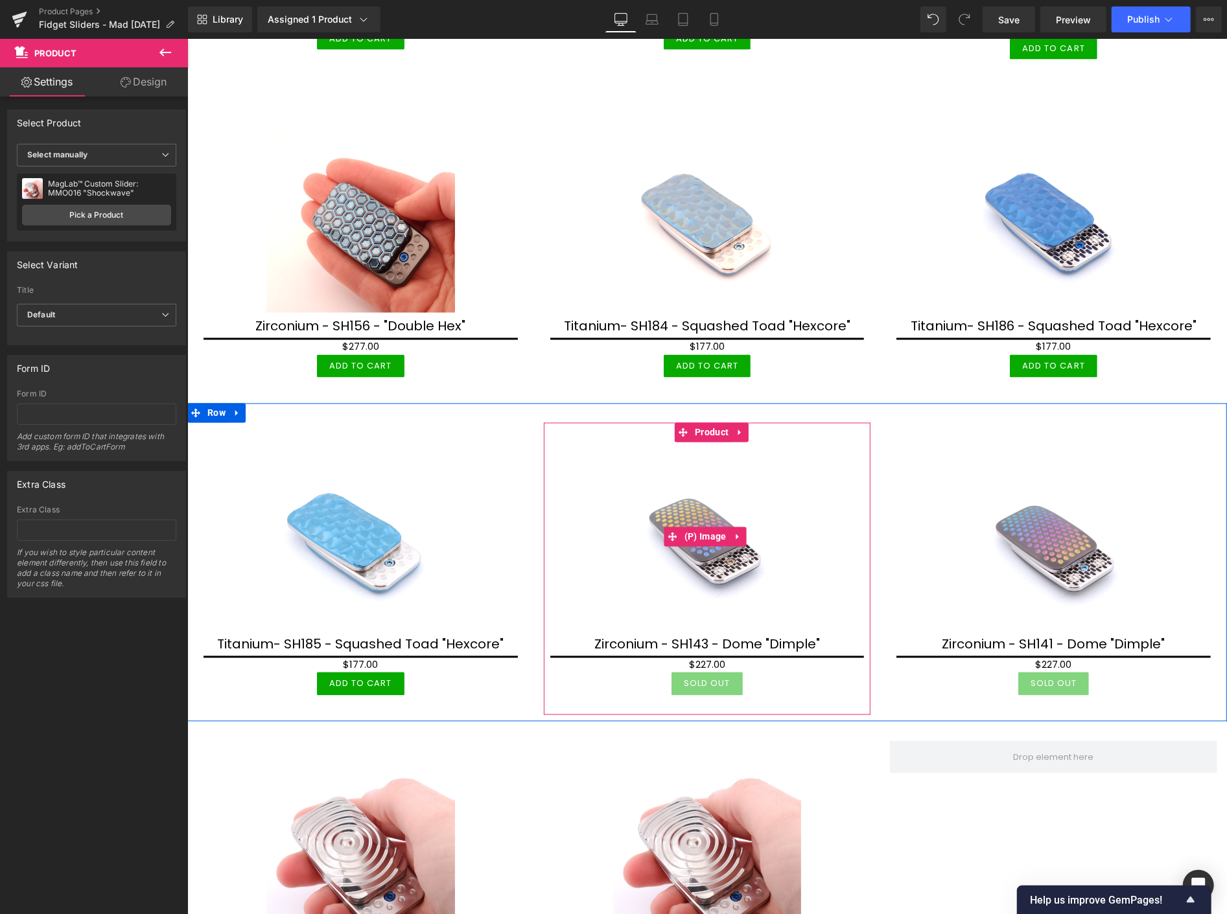
scroll to position [1487, 0]
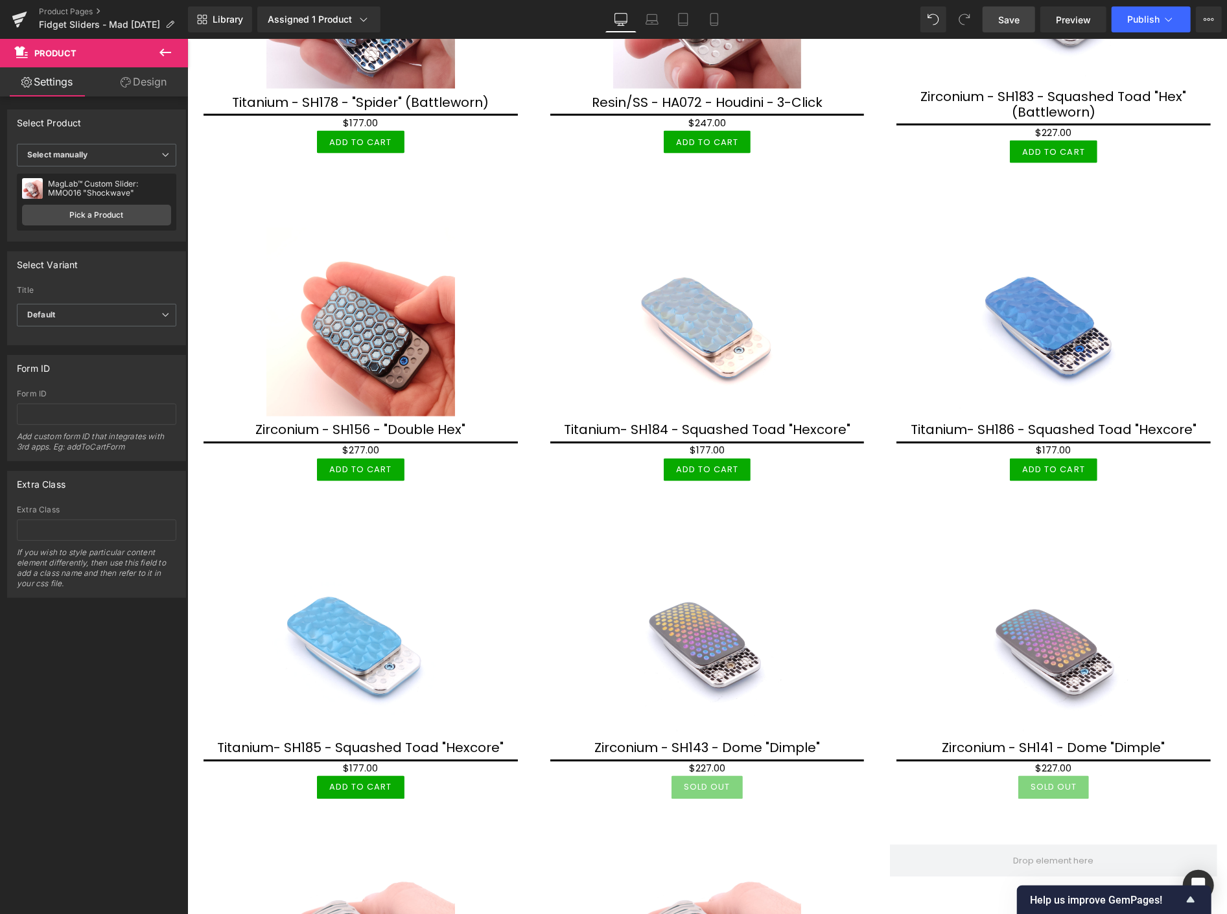
click at [1005, 17] on span "Save" at bounding box center [1008, 20] width 21 height 14
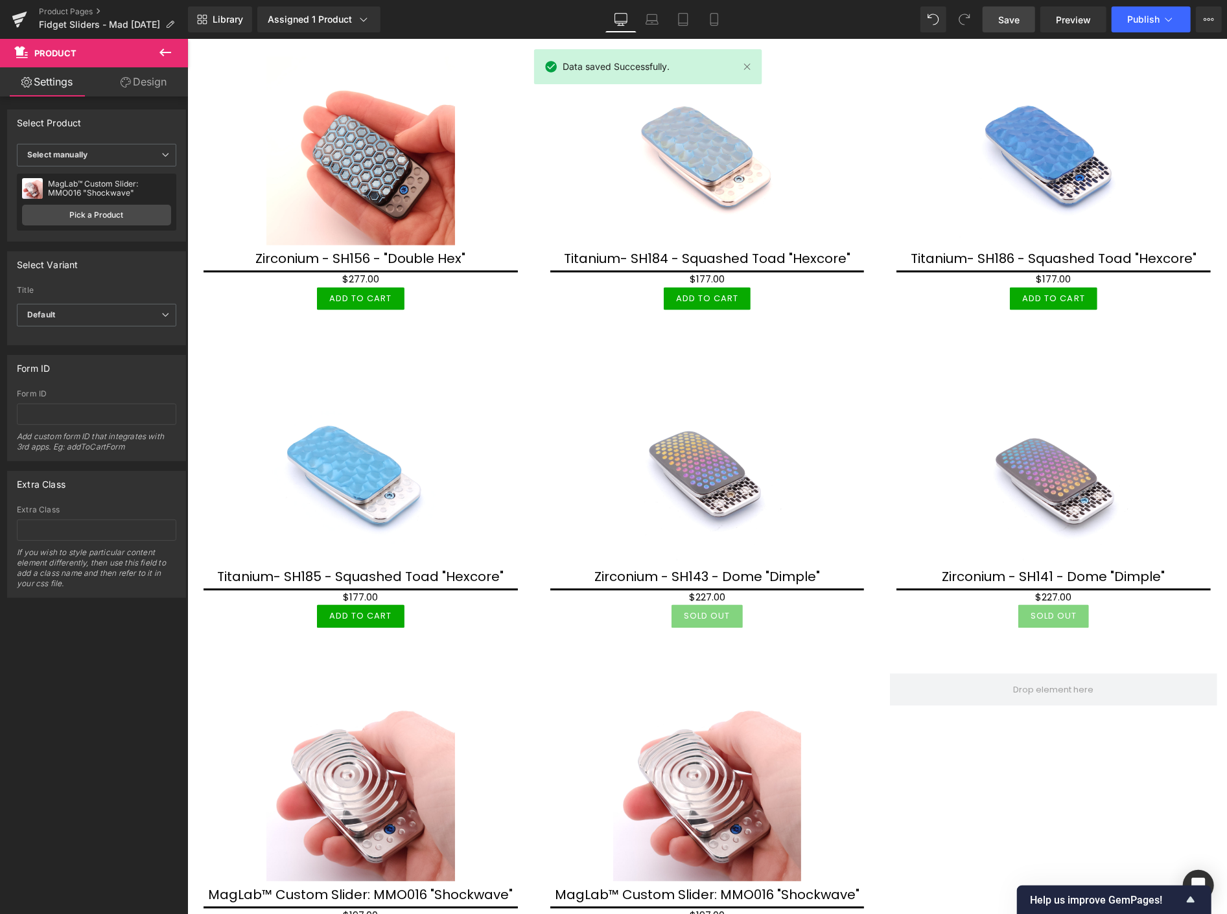
scroll to position [1702, 0]
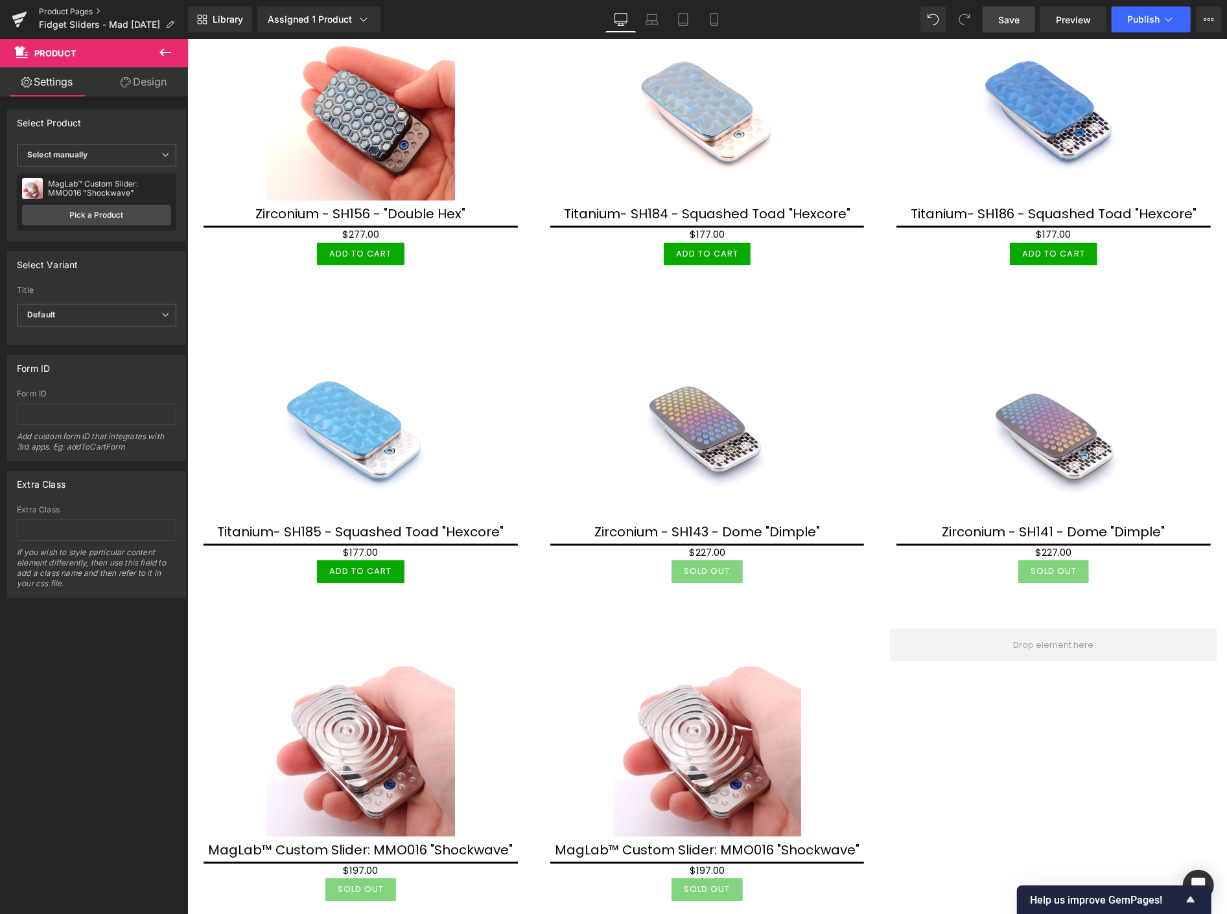
click at [61, 6] on link "Product Pages" at bounding box center [113, 11] width 149 height 10
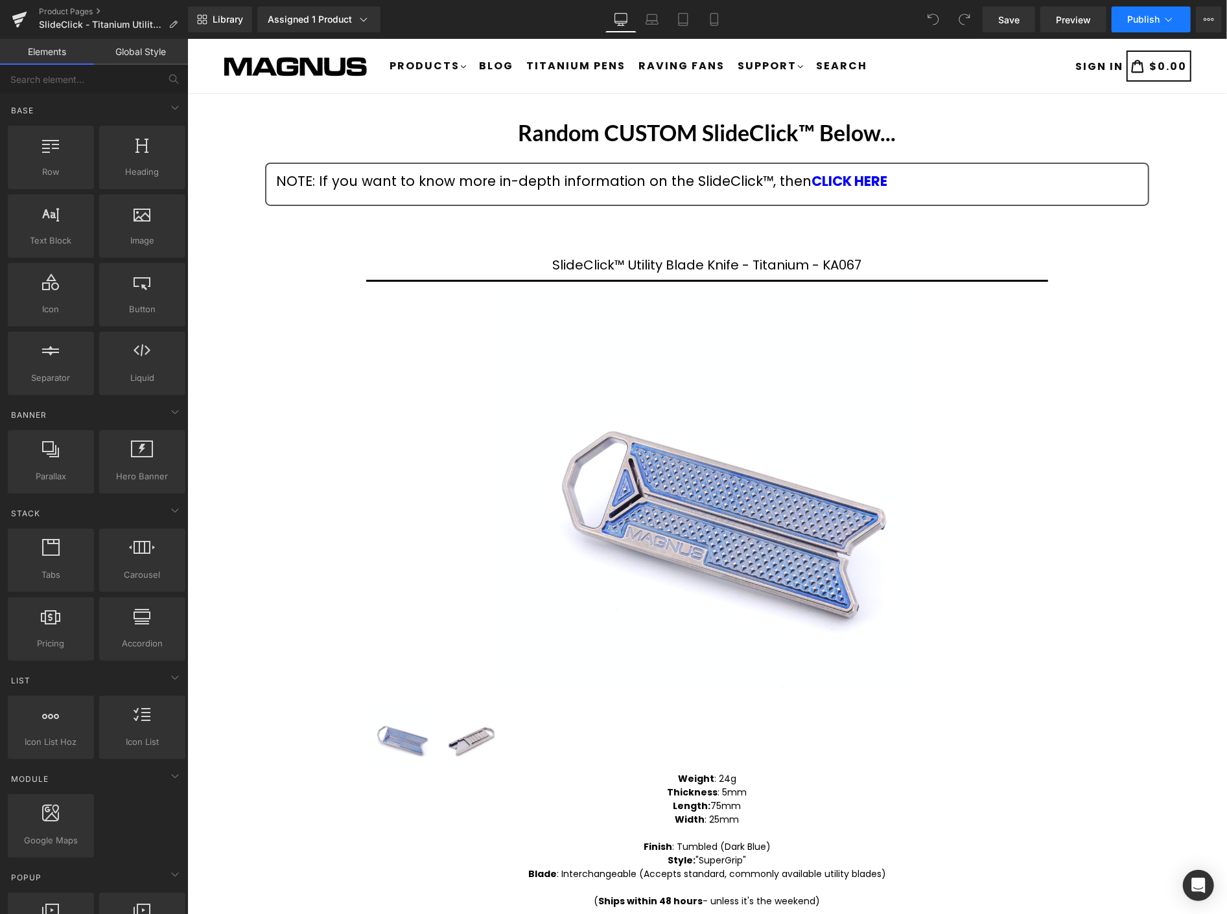
click at [1132, 19] on span "Publish" at bounding box center [1143, 19] width 32 height 10
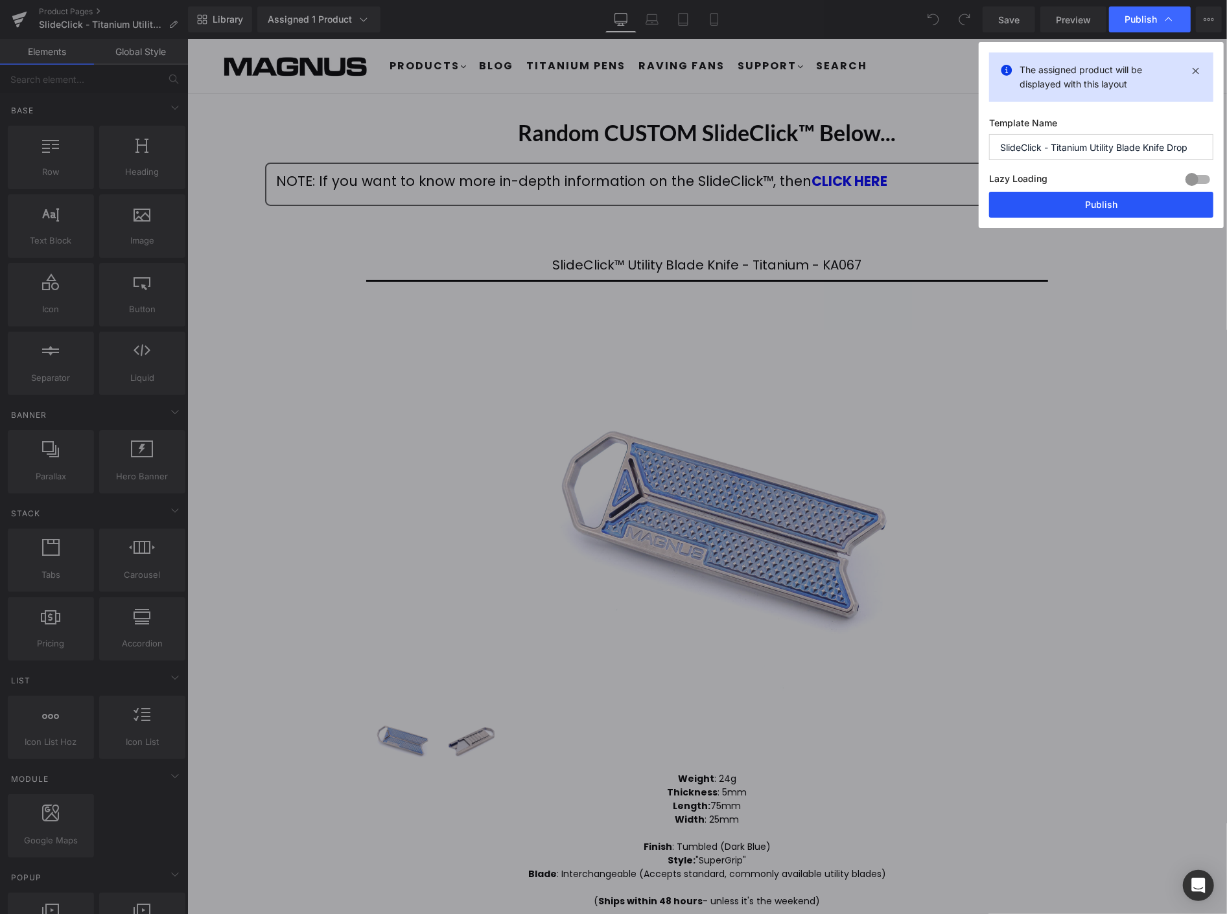
click at [1096, 197] on button "Publish" at bounding box center [1101, 205] width 224 height 26
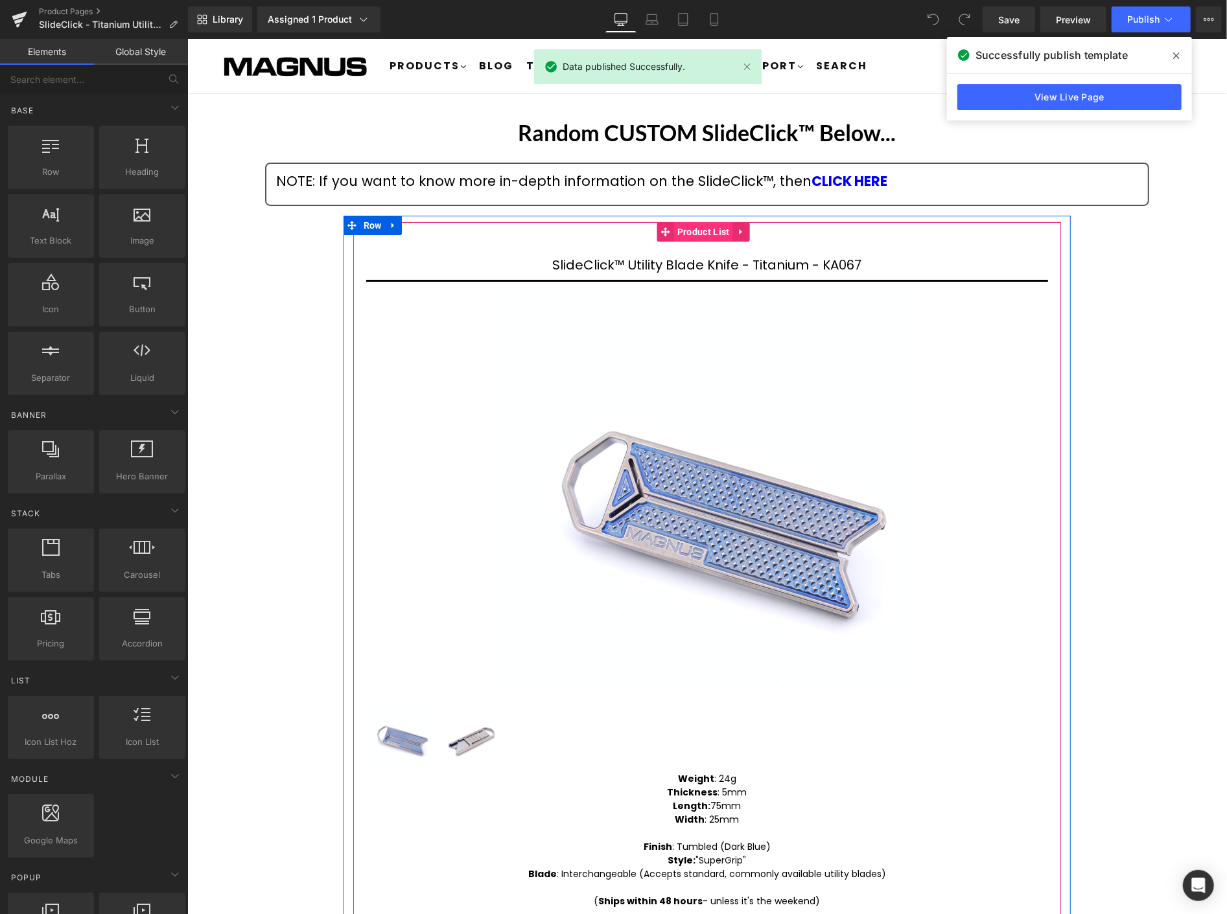
click at [692, 225] on span "Product List" at bounding box center [702, 231] width 59 height 19
